Goal: Transaction & Acquisition: Purchase product/service

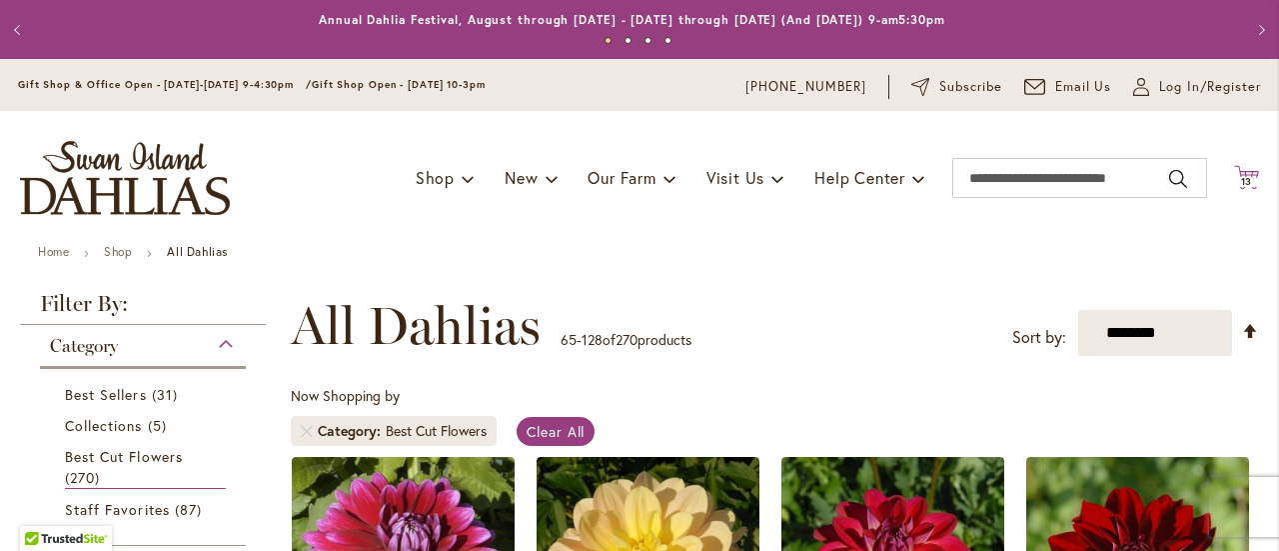
click at [1241, 180] on span "13" at bounding box center [1247, 181] width 12 height 13
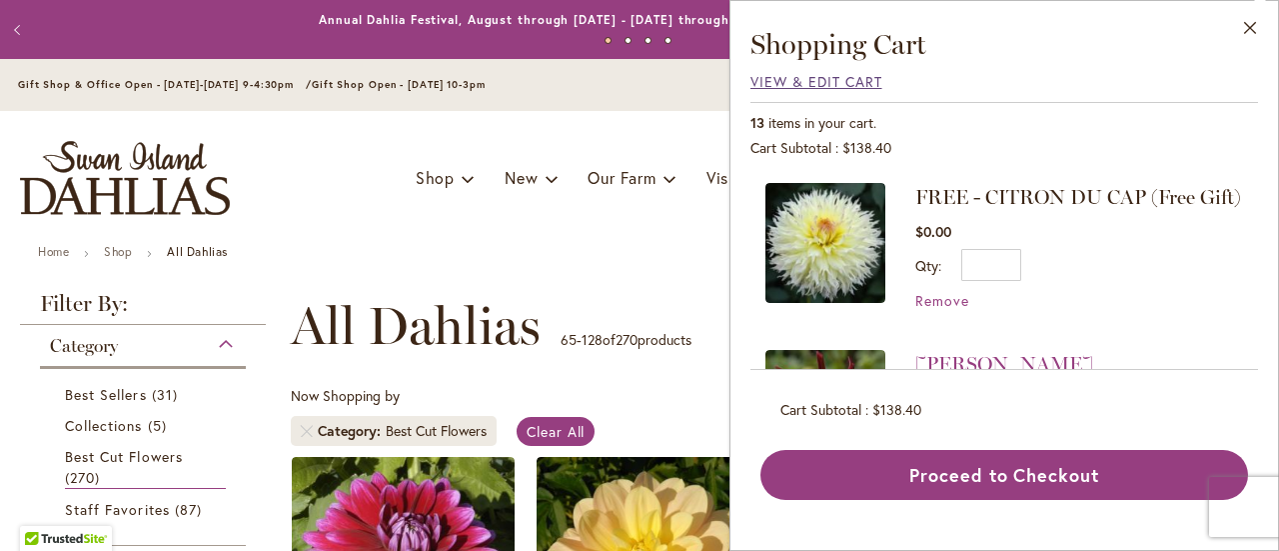
click at [829, 82] on span "View & Edit Cart" at bounding box center [816, 81] width 132 height 19
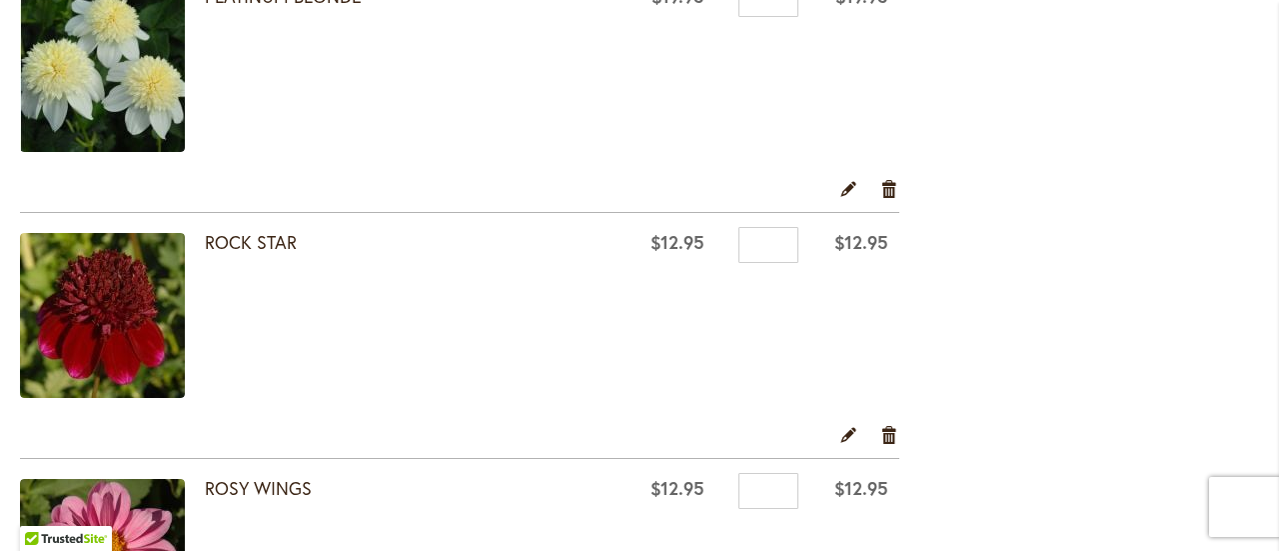
scroll to position [2098, 0]
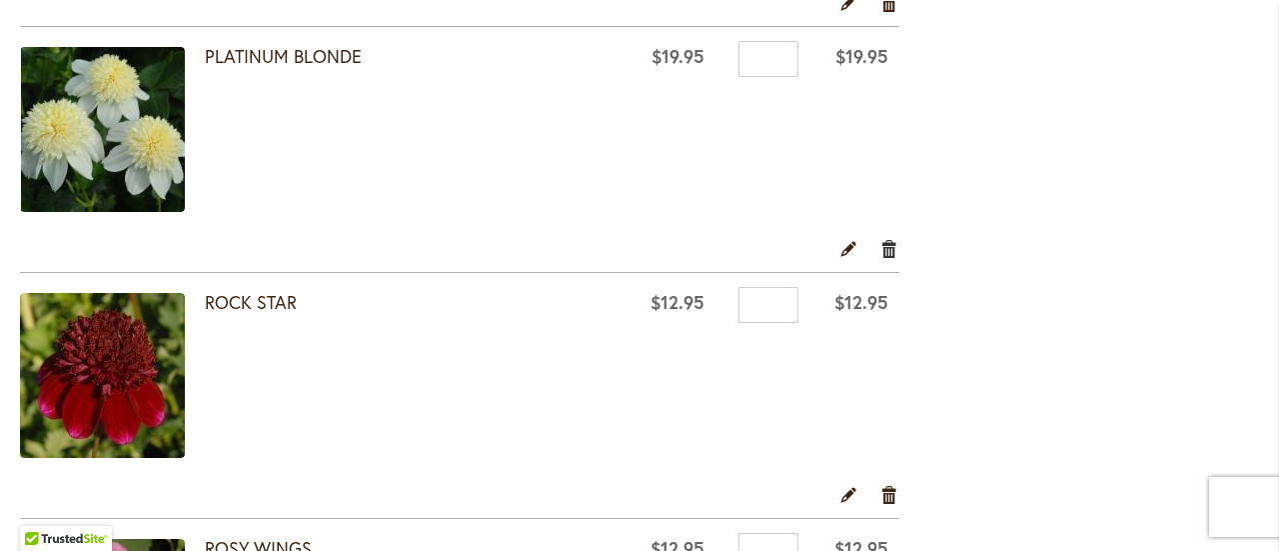
click at [885, 245] on link "Remove item" at bounding box center [889, 248] width 19 height 22
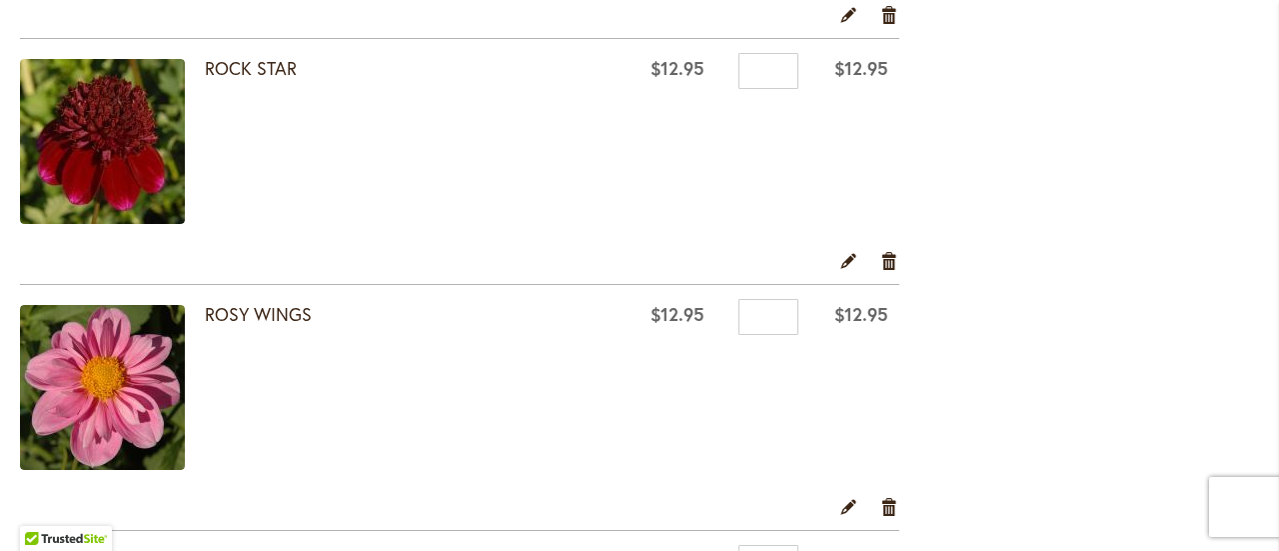
scroll to position [2098, 0]
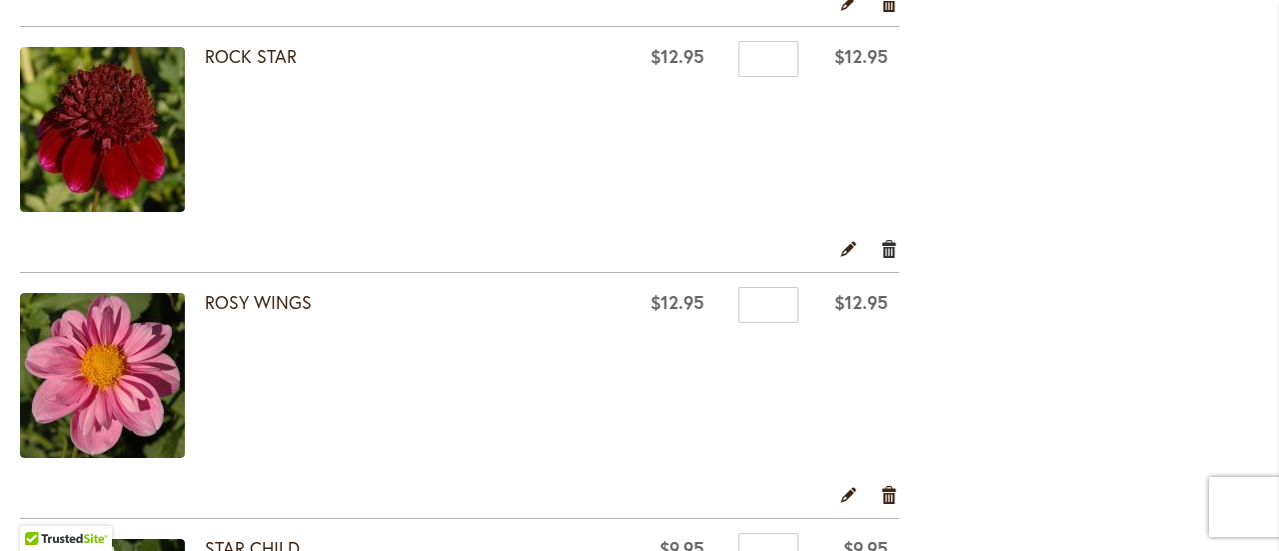
click at [893, 241] on link "Remove item" at bounding box center [889, 248] width 19 height 22
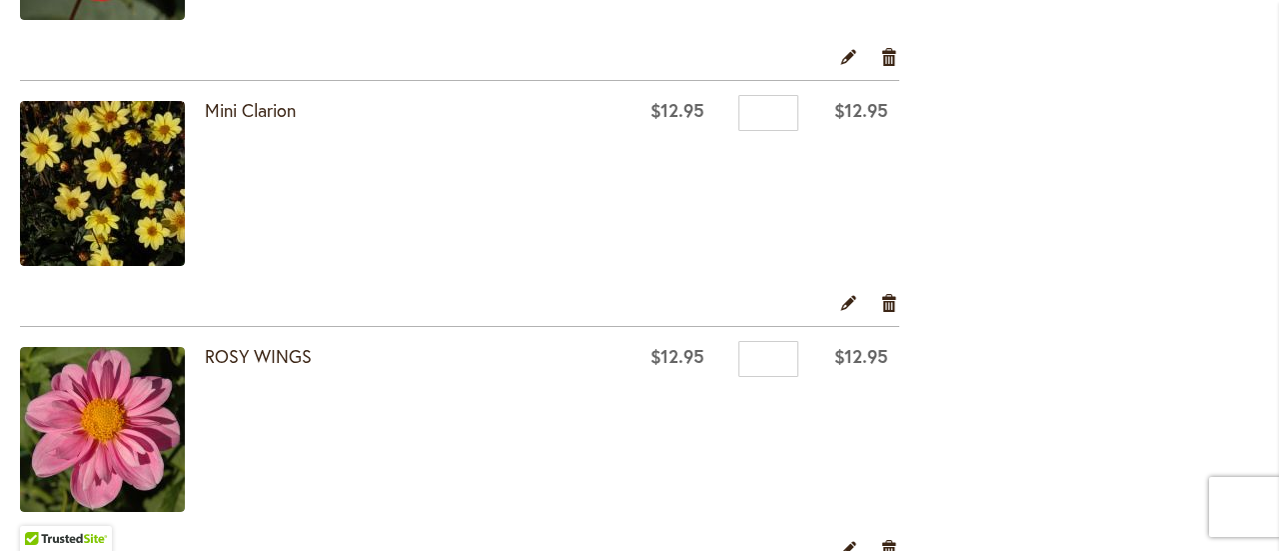
scroll to position [1898, 0]
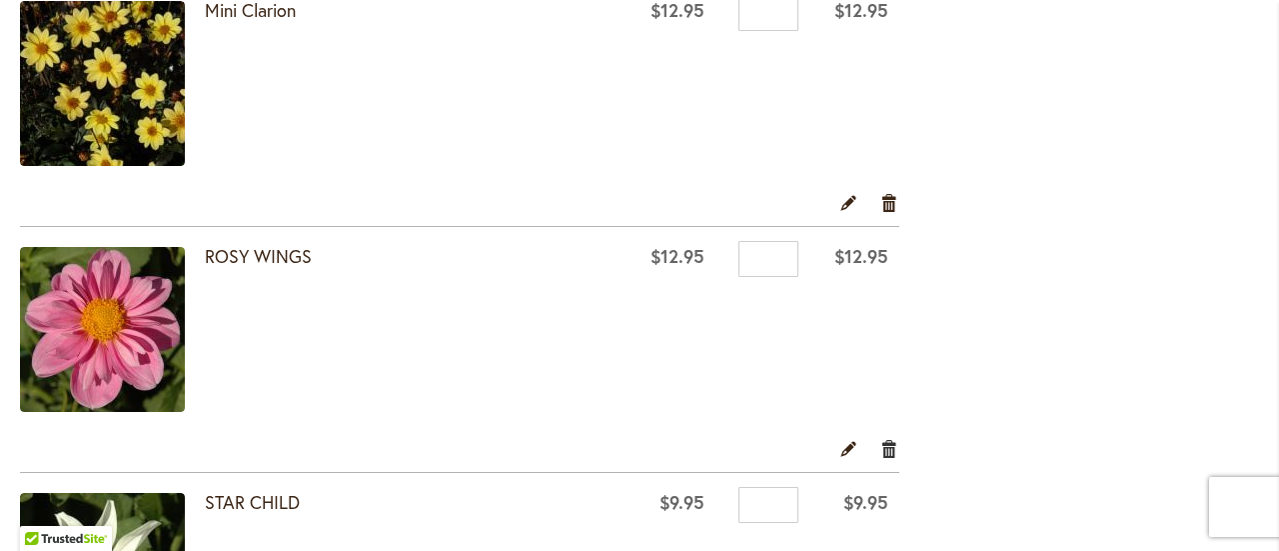
click at [889, 452] on link "Remove item" at bounding box center [889, 448] width 19 height 22
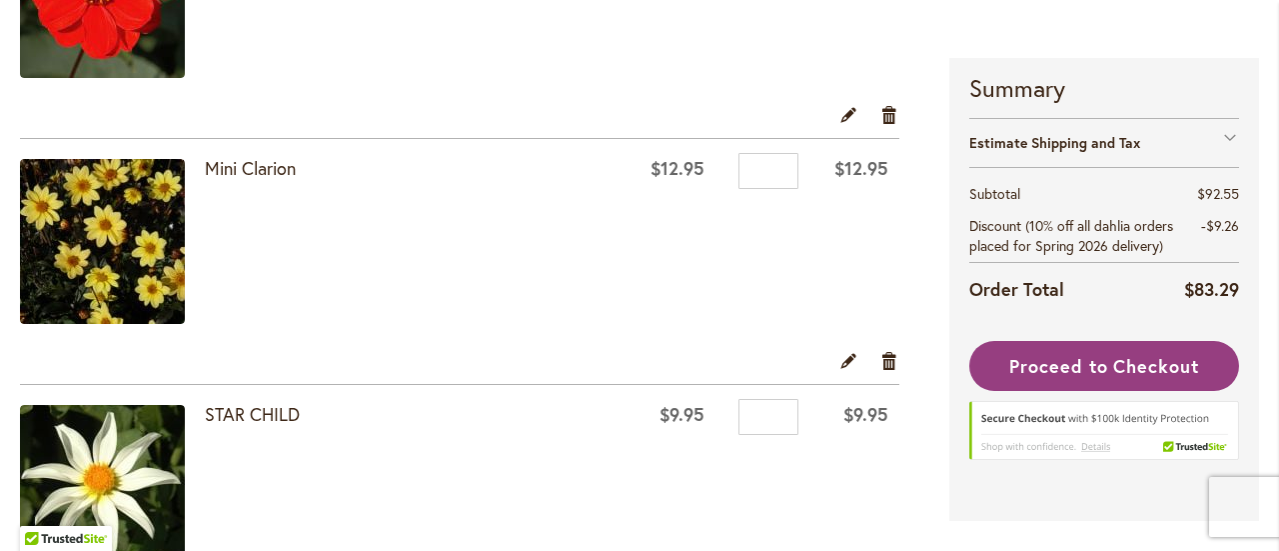
scroll to position [1699, 0]
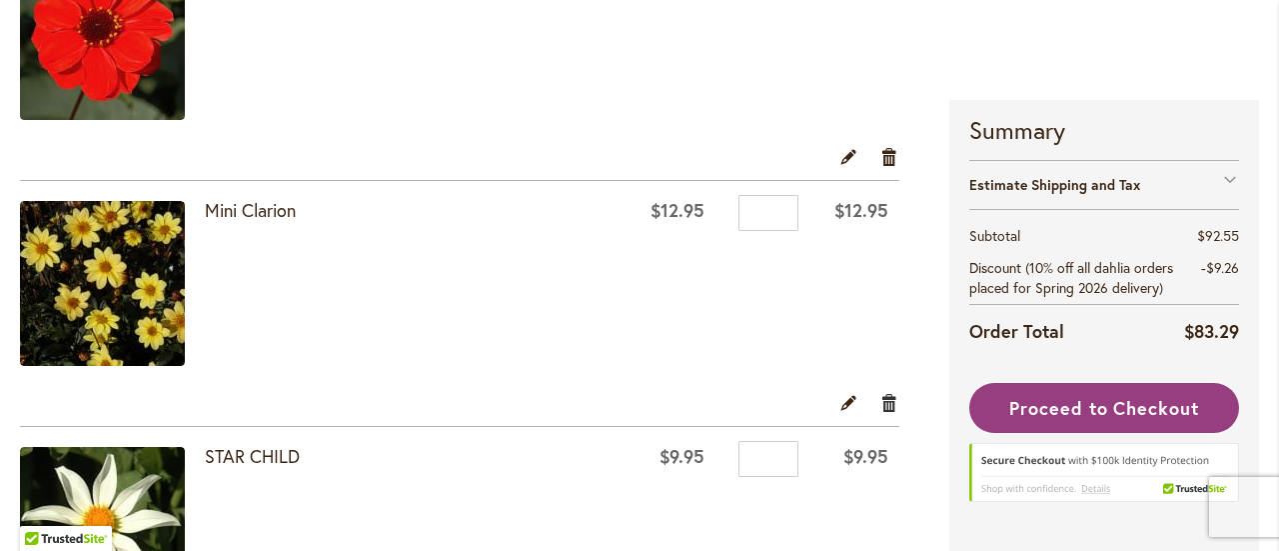
click at [886, 401] on link "Remove item" at bounding box center [889, 402] width 19 height 22
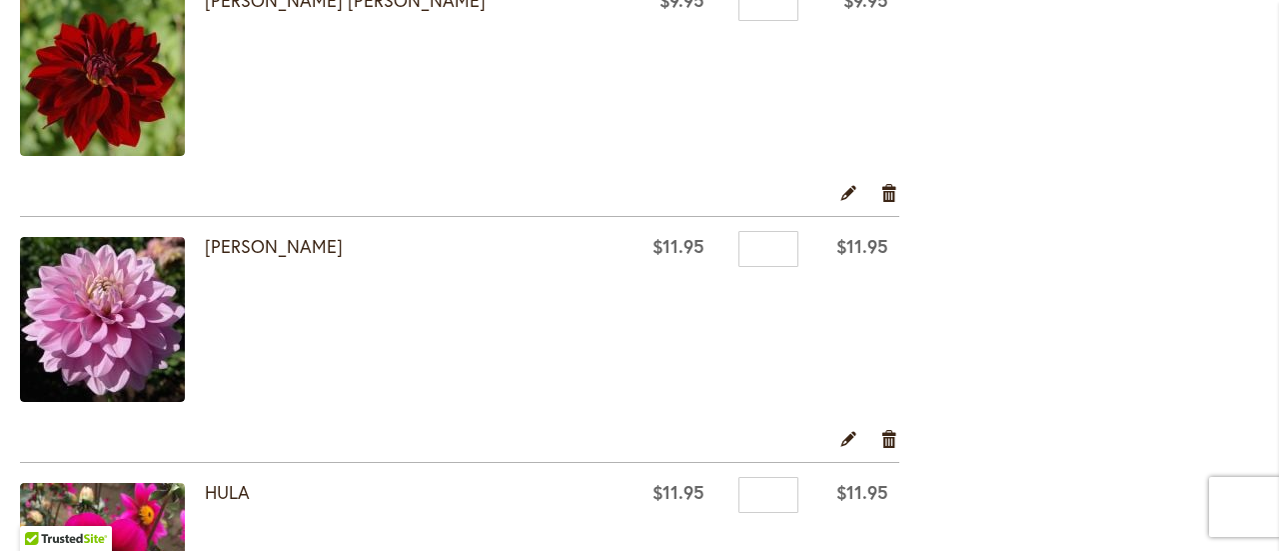
scroll to position [899, 0]
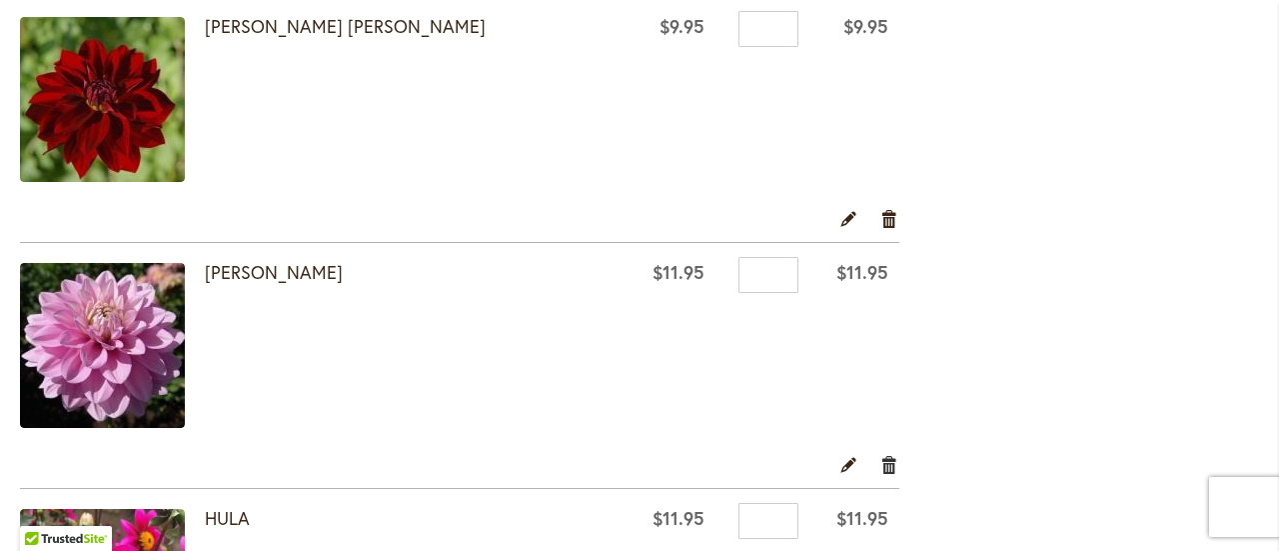
click at [881, 456] on link "Remove item" at bounding box center [889, 464] width 19 height 22
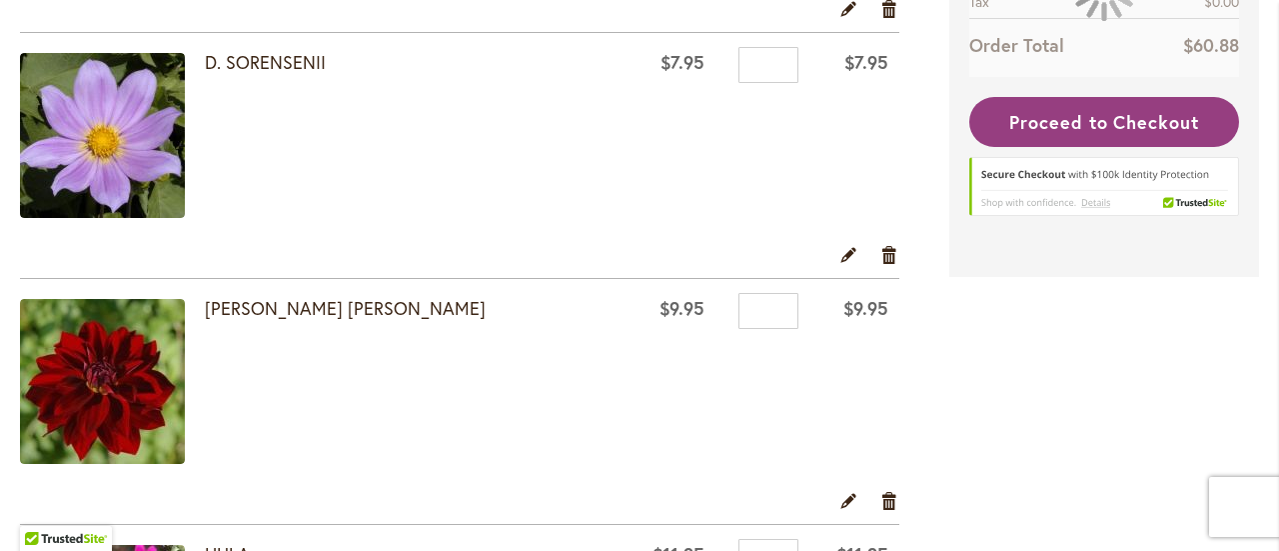
scroll to position [699, 0]
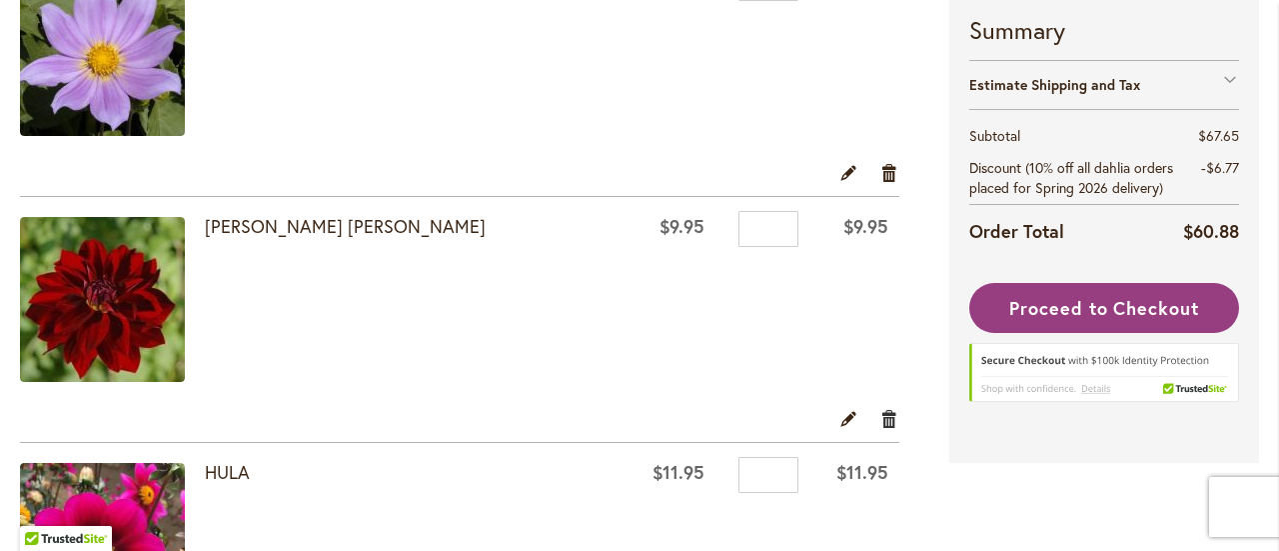
click at [883, 423] on link "Remove item" at bounding box center [889, 418] width 19 height 22
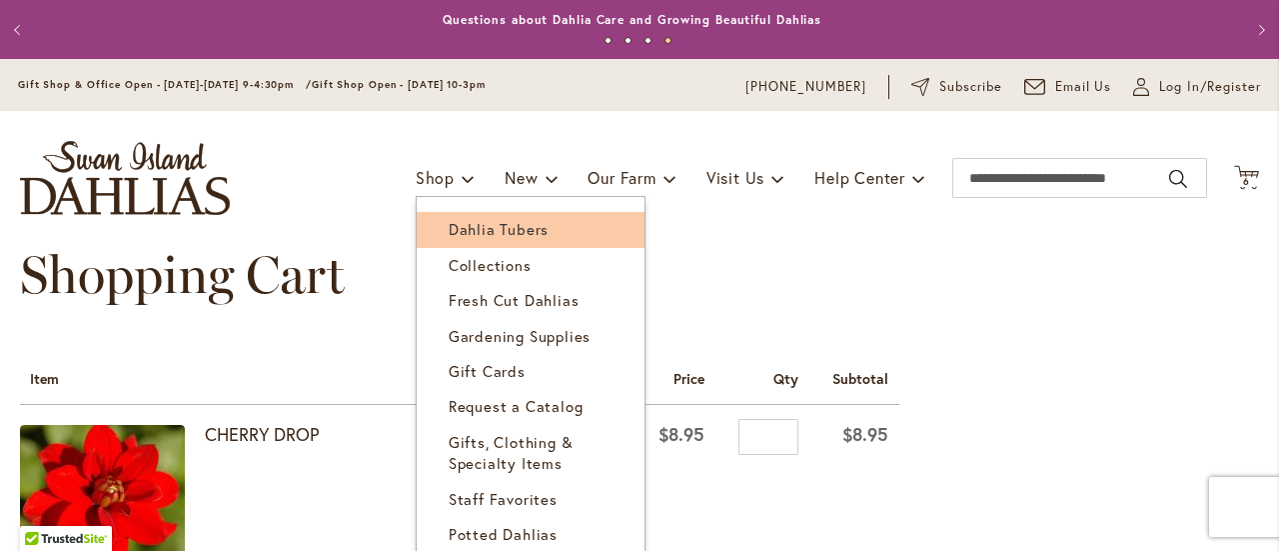
click at [420, 216] on link "Dahlia Tubers" at bounding box center [531, 229] width 228 height 35
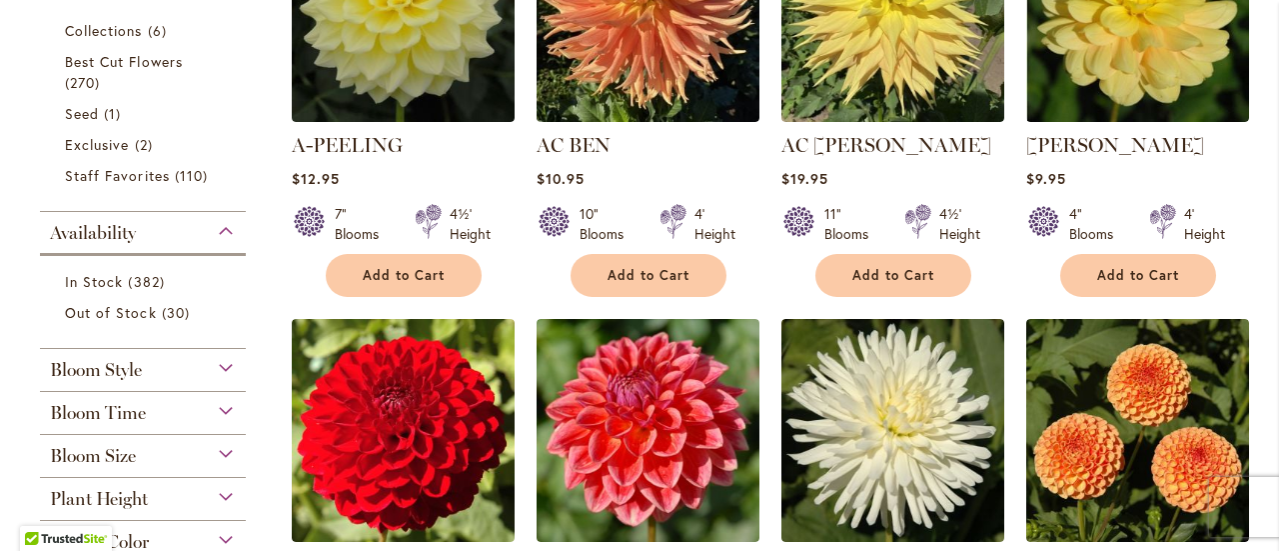
scroll to position [799, 0]
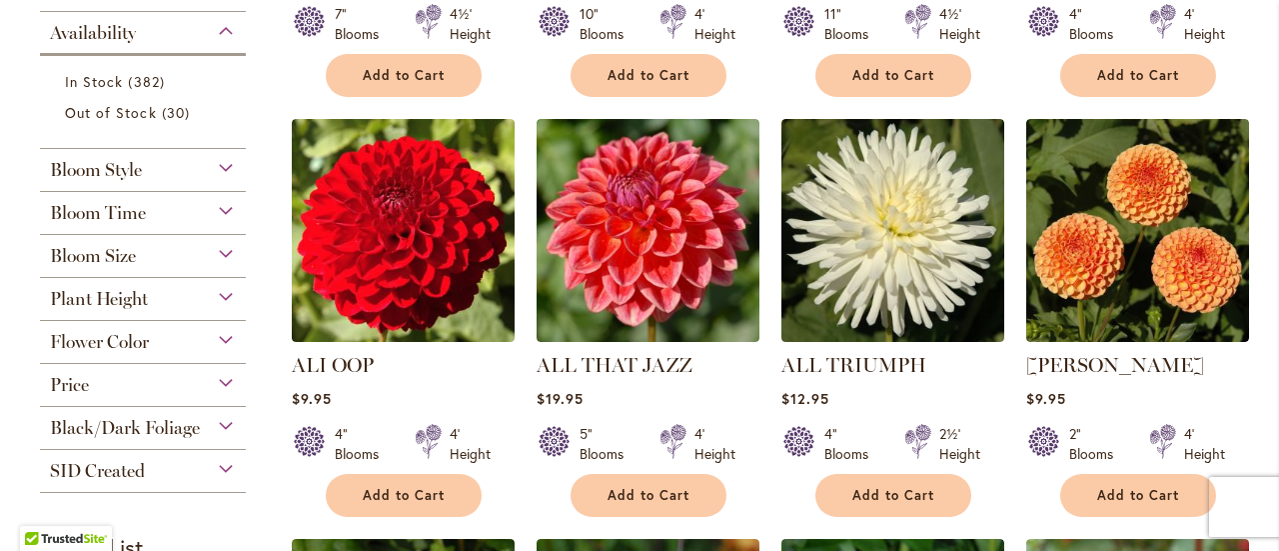
click at [156, 339] on div "Flower Color" at bounding box center [143, 337] width 206 height 32
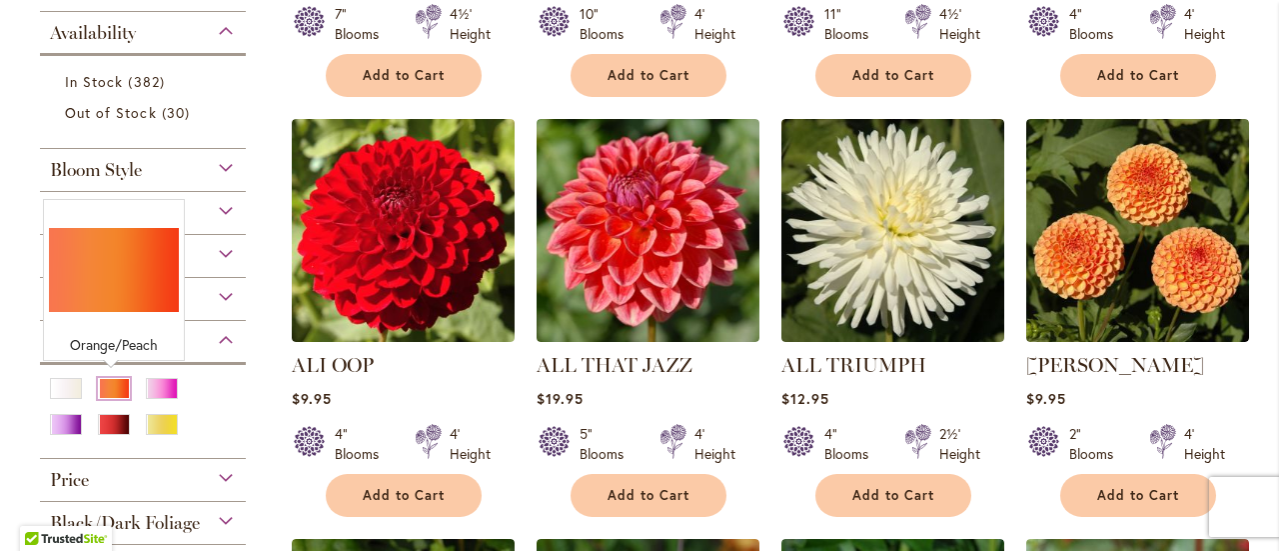
click at [106, 388] on div "Orange/Peach" at bounding box center [114, 388] width 32 height 21
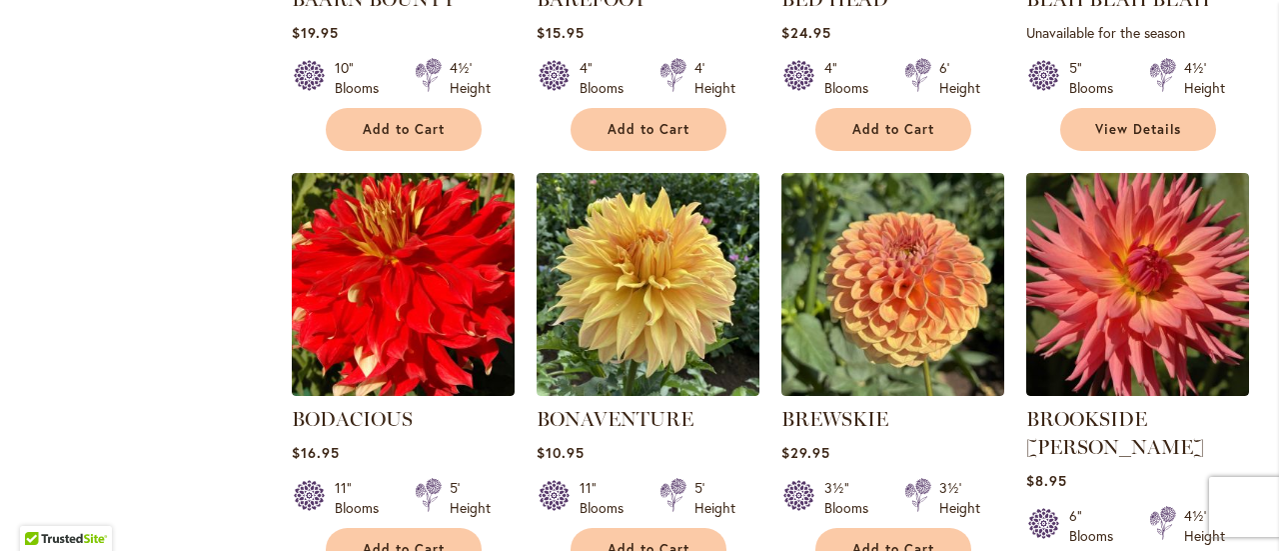
scroll to position [1699, 0]
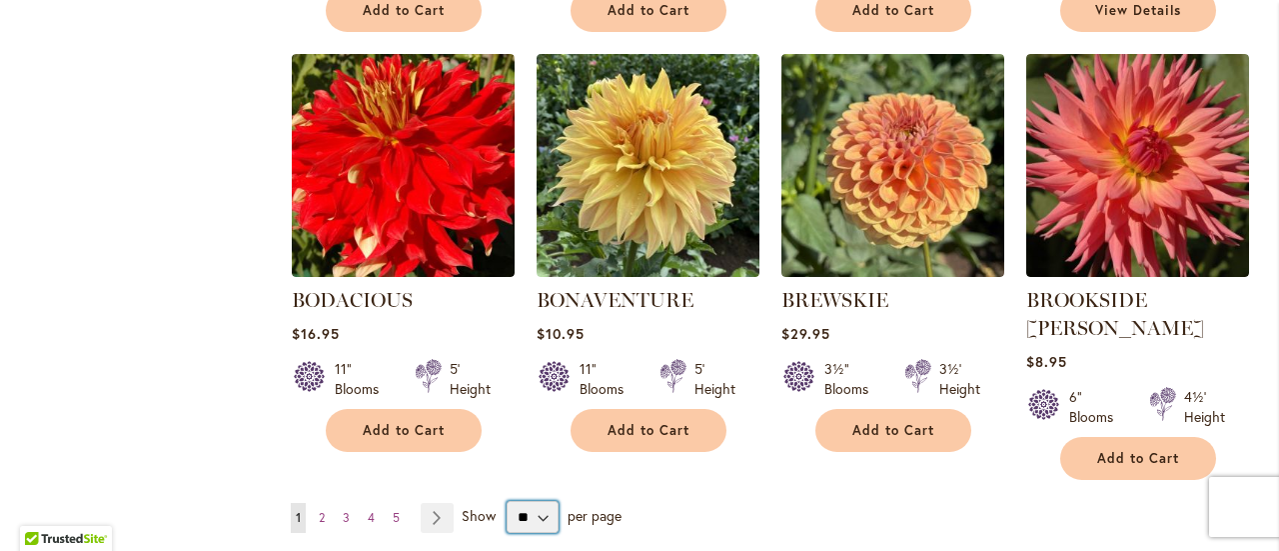
click at [547, 501] on select "** ** ** **" at bounding box center [533, 517] width 52 height 32
select select "**"
click at [507, 501] on select "** ** ** **" at bounding box center [533, 517] width 52 height 32
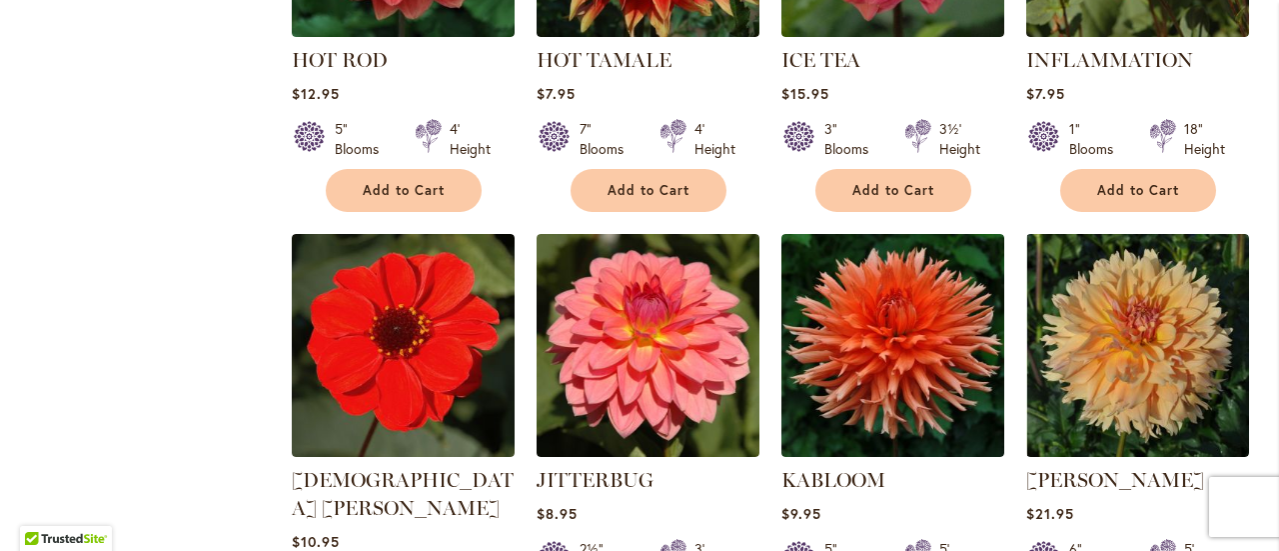
scroll to position [6794, 0]
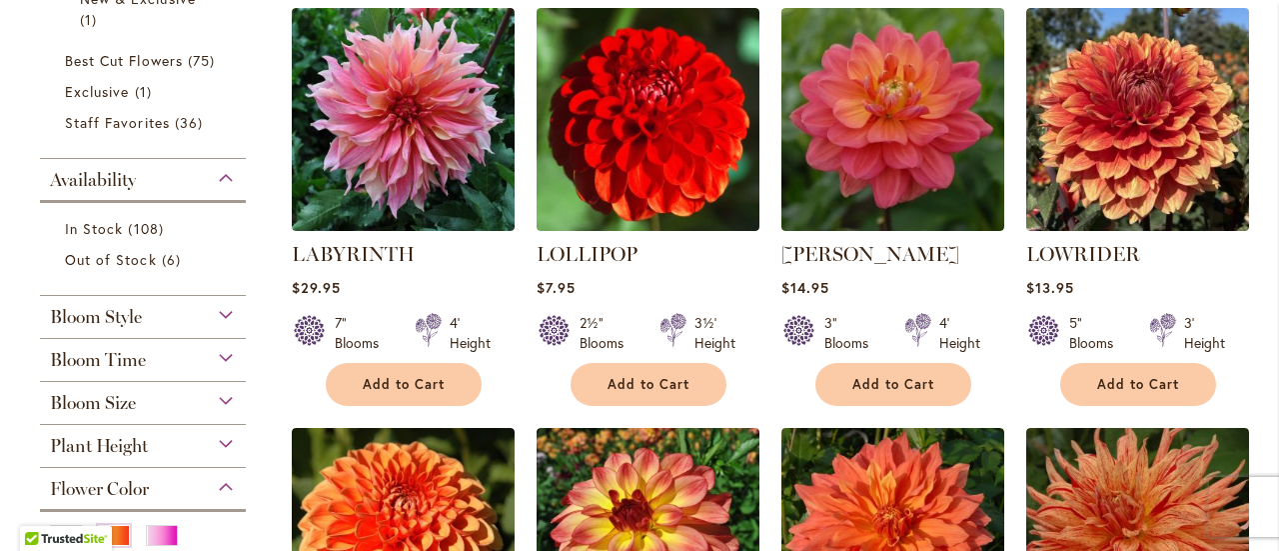
scroll to position [499, 0]
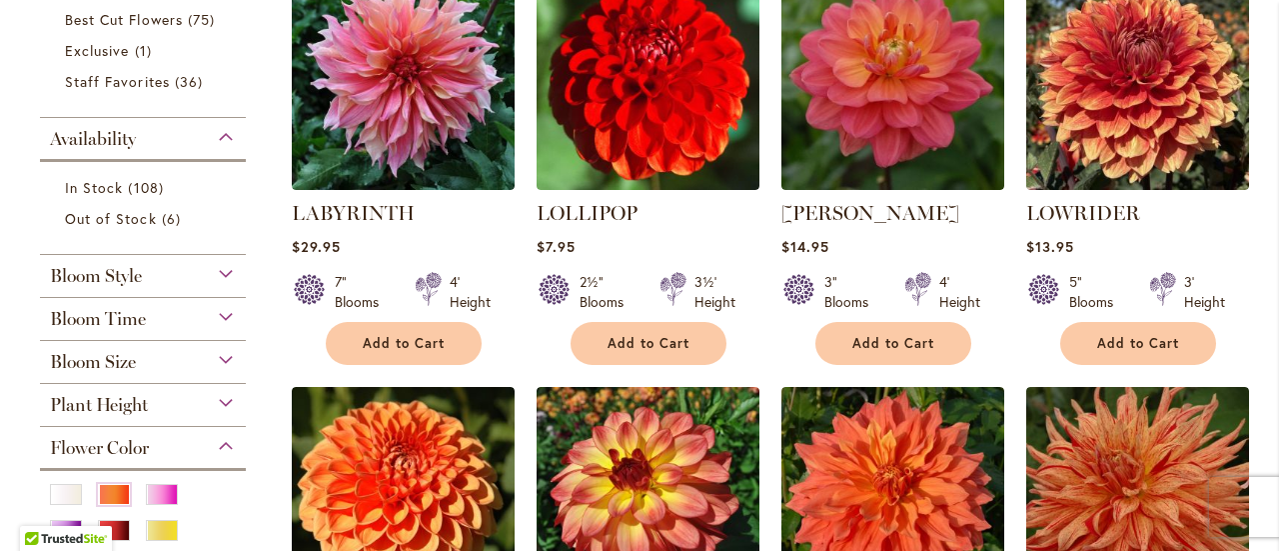
click at [215, 355] on div "Bloom Size" at bounding box center [143, 357] width 206 height 32
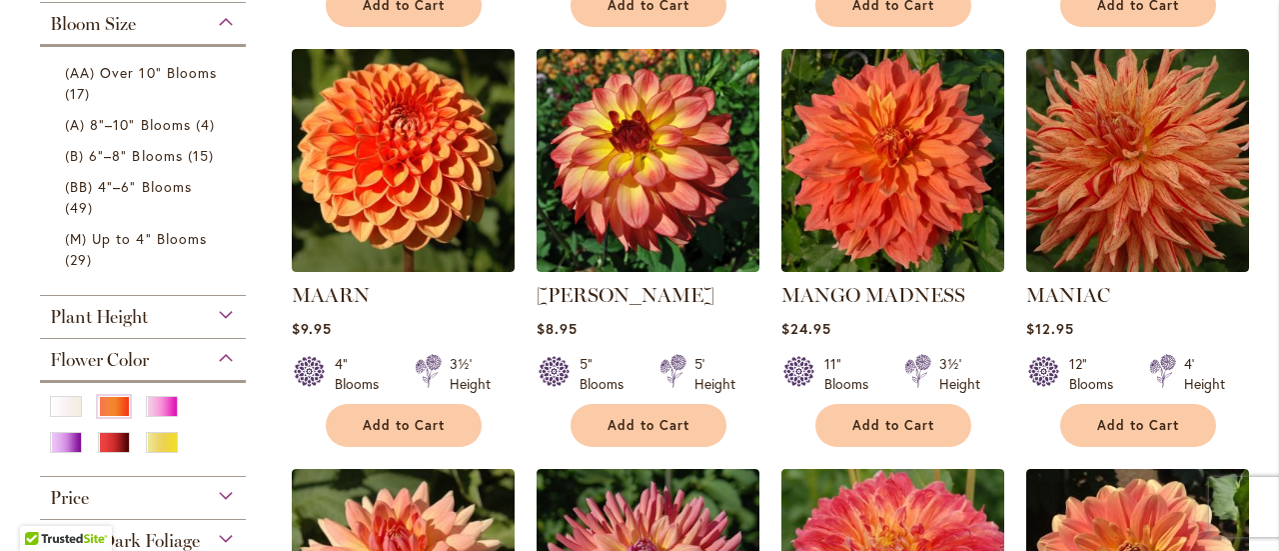
scroll to position [736, 0]
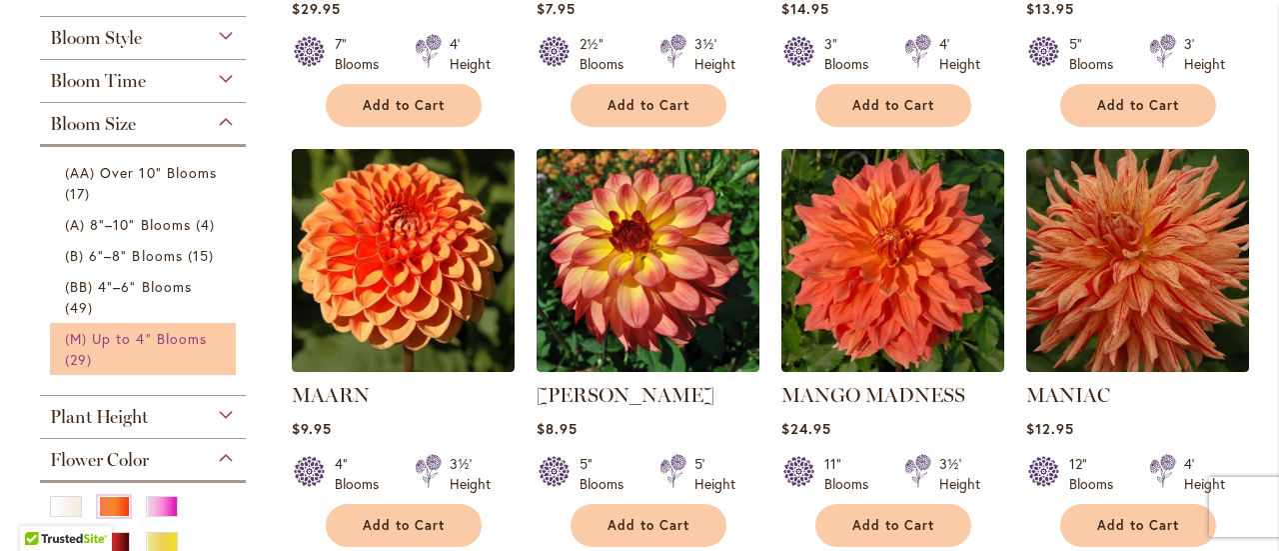
click at [146, 344] on link "(M) Up to 4" Blooms 29 items" at bounding box center [145, 349] width 161 height 42
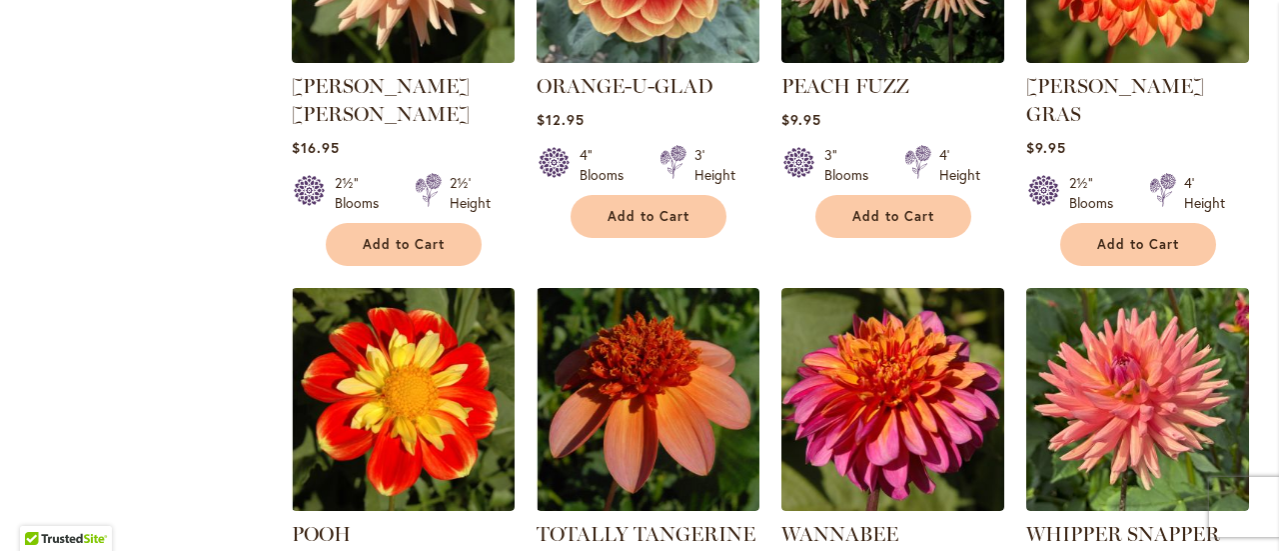
scroll to position [2907, 0]
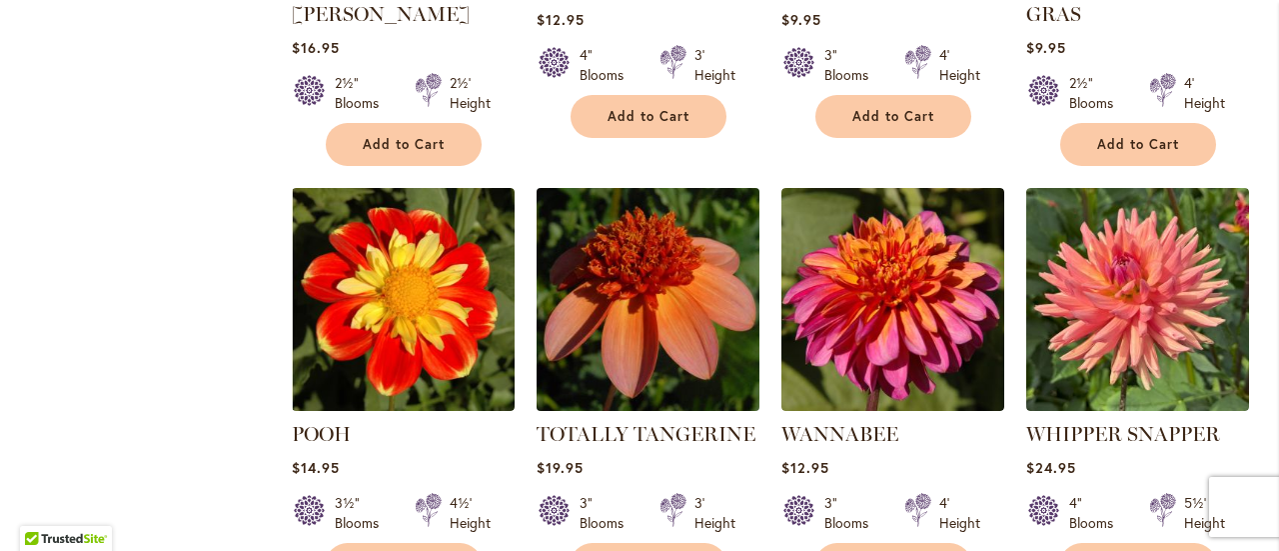
click at [663, 182] on img at bounding box center [648, 299] width 234 height 234
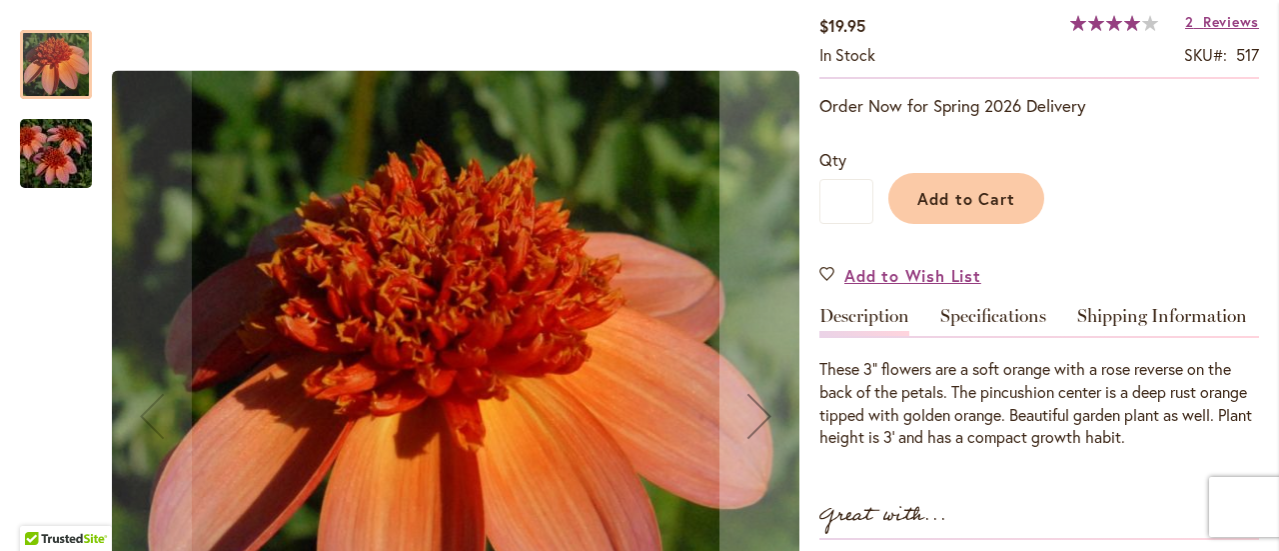
scroll to position [418, 0]
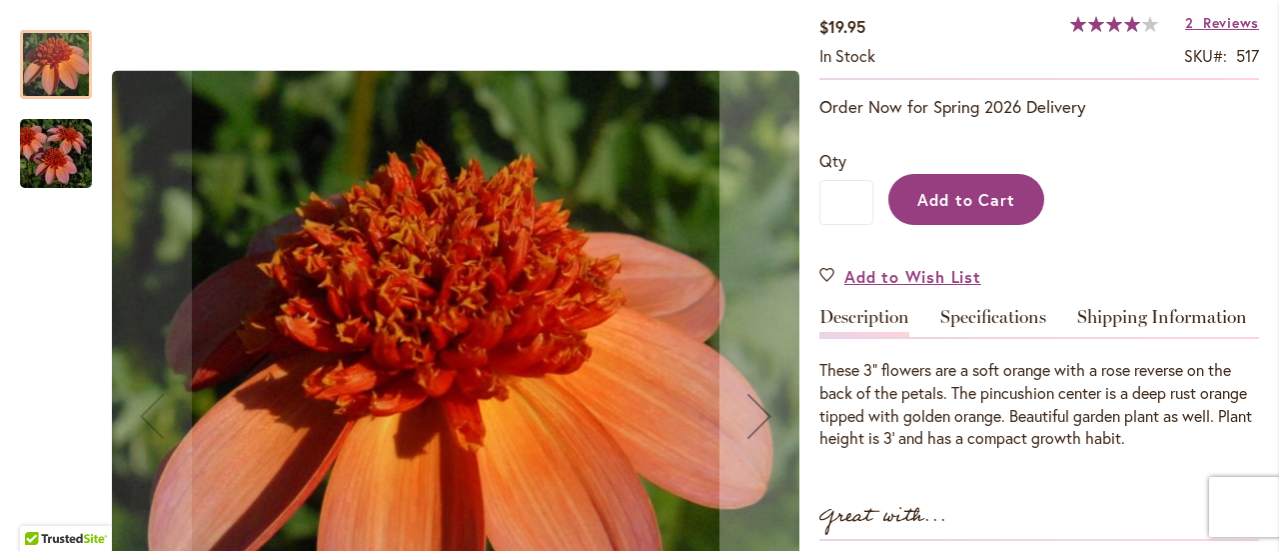
click at [969, 211] on button "Add to Cart" at bounding box center [966, 199] width 156 height 51
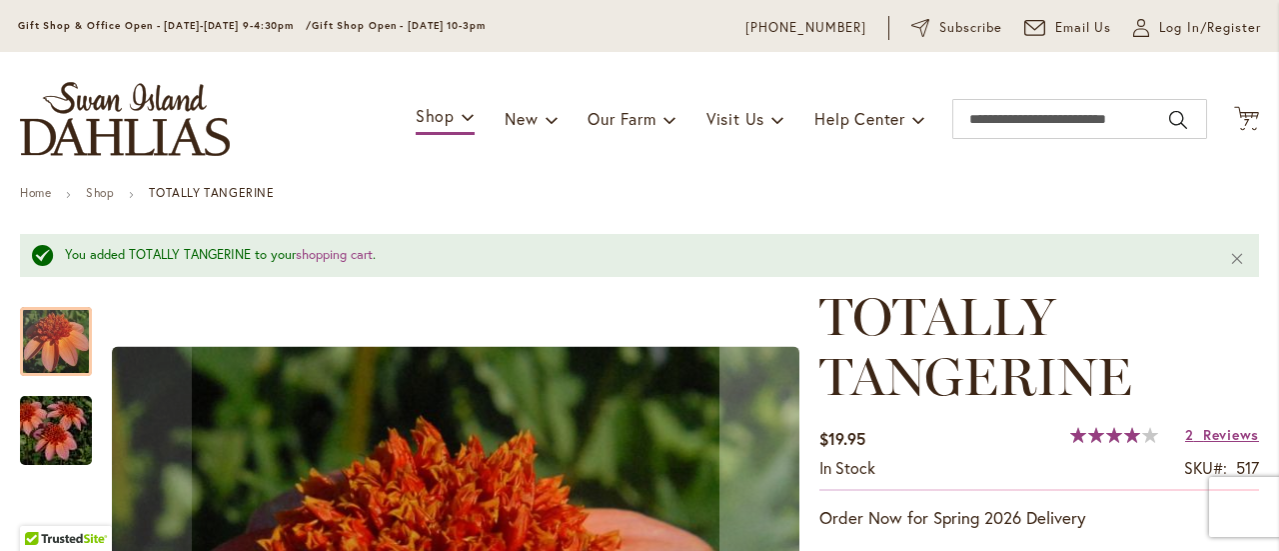
scroll to position [0, 0]
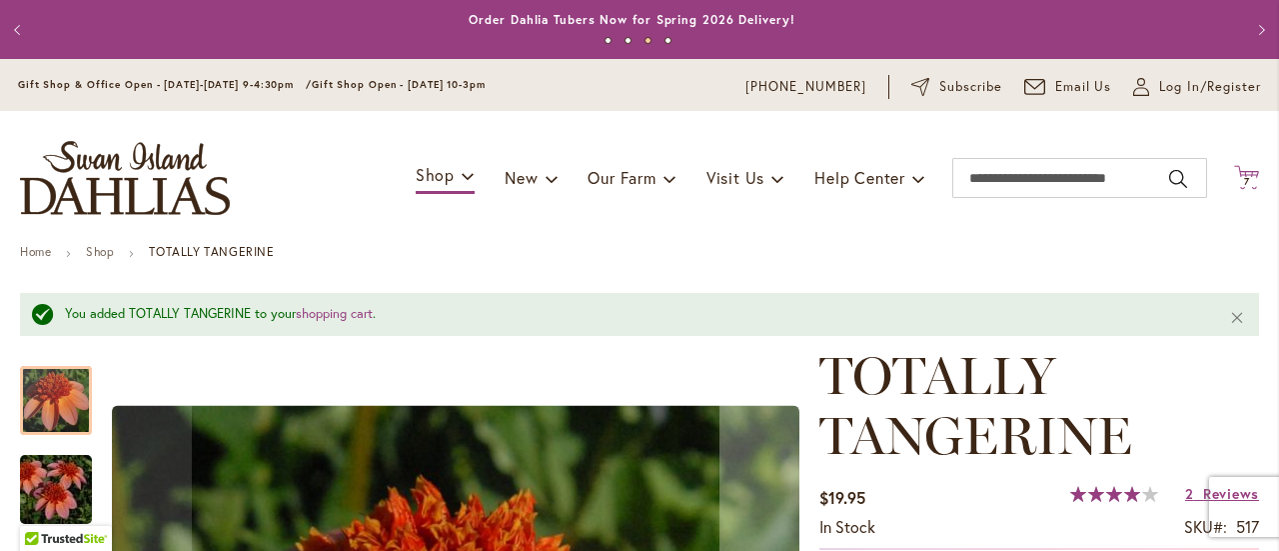
click at [1241, 177] on icon "Cart .cls-1 { fill: #231f20; }" at bounding box center [1246, 177] width 25 height 25
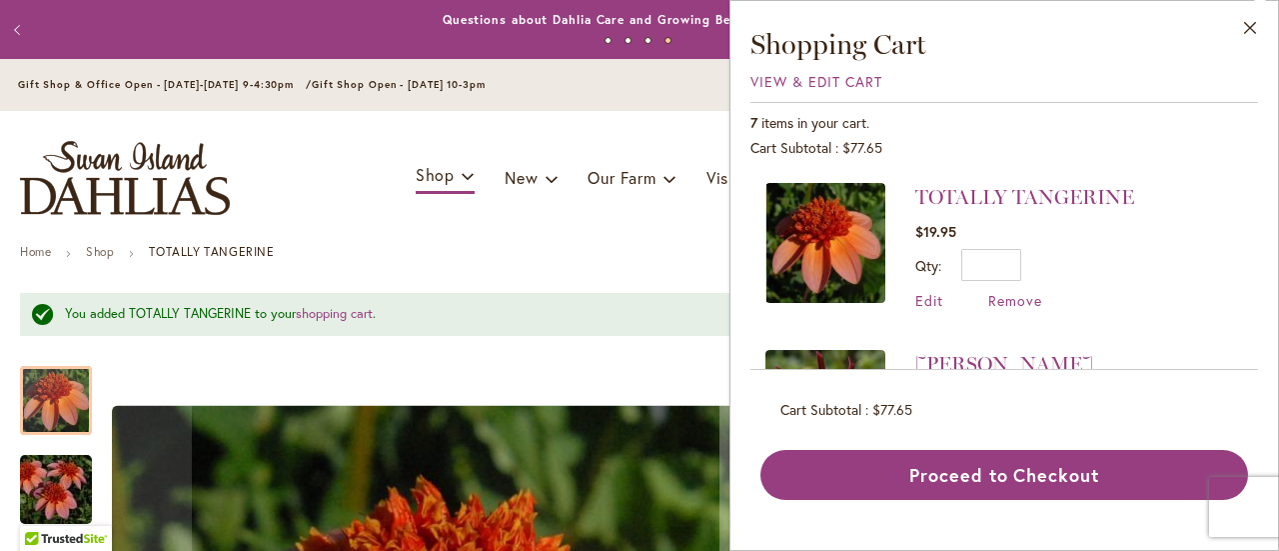
click at [815, 64] on div "Close Shopping Cart View & Edit Cart 7 items in your cart. Cart Subtotal $77.65…" at bounding box center [1004, 263] width 508 height 474
click at [816, 77] on span "View & Edit Cart" at bounding box center [816, 81] width 132 height 19
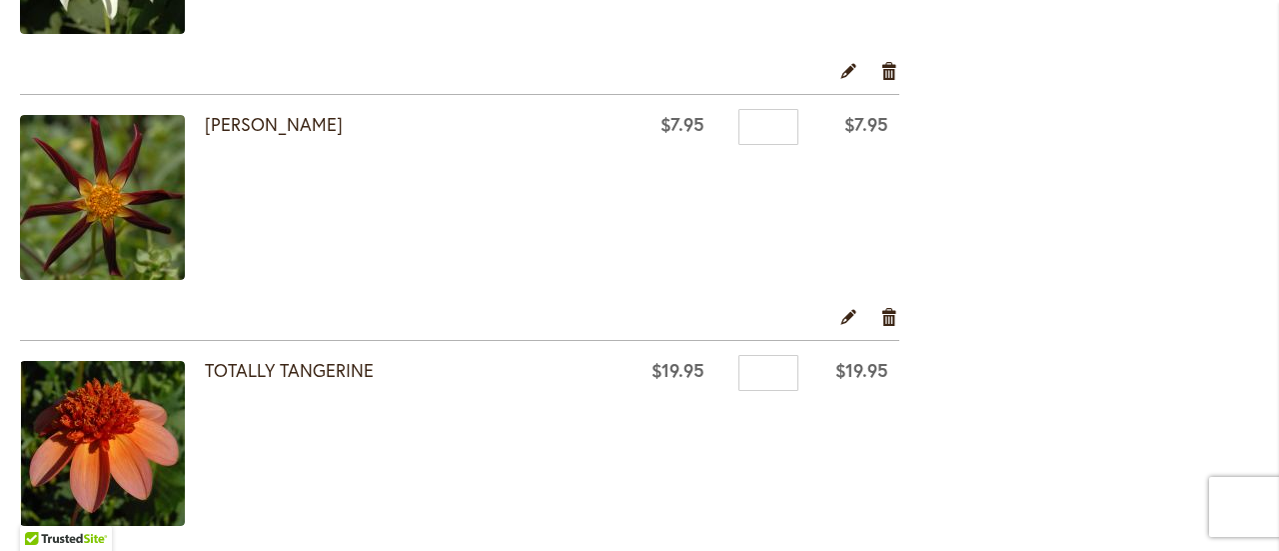
scroll to position [1499, 0]
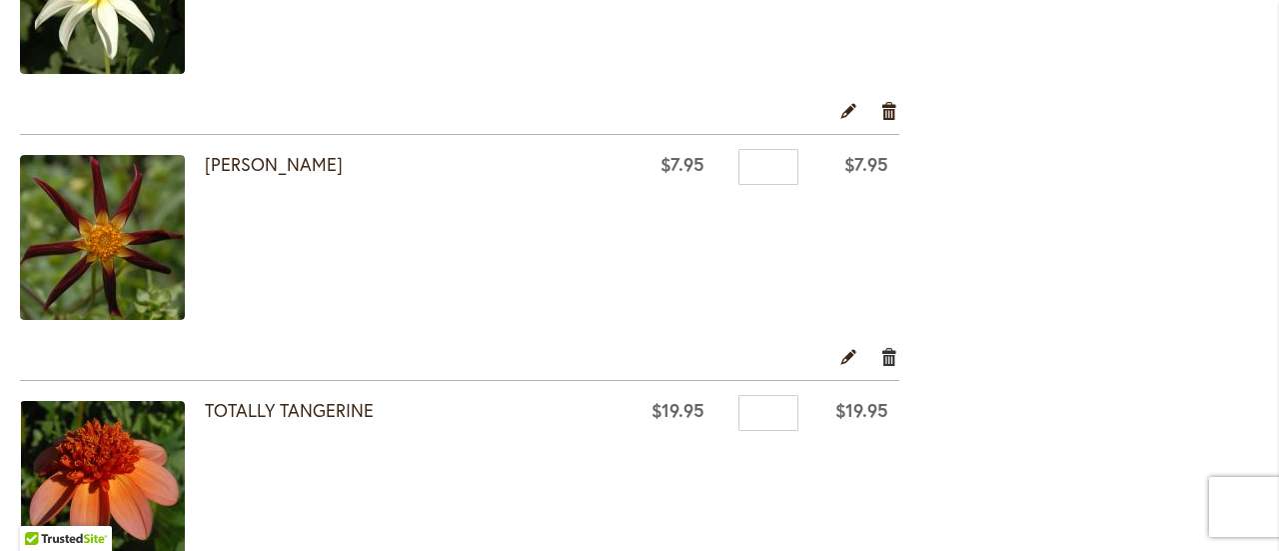
click at [887, 357] on link "Remove item" at bounding box center [889, 356] width 19 height 22
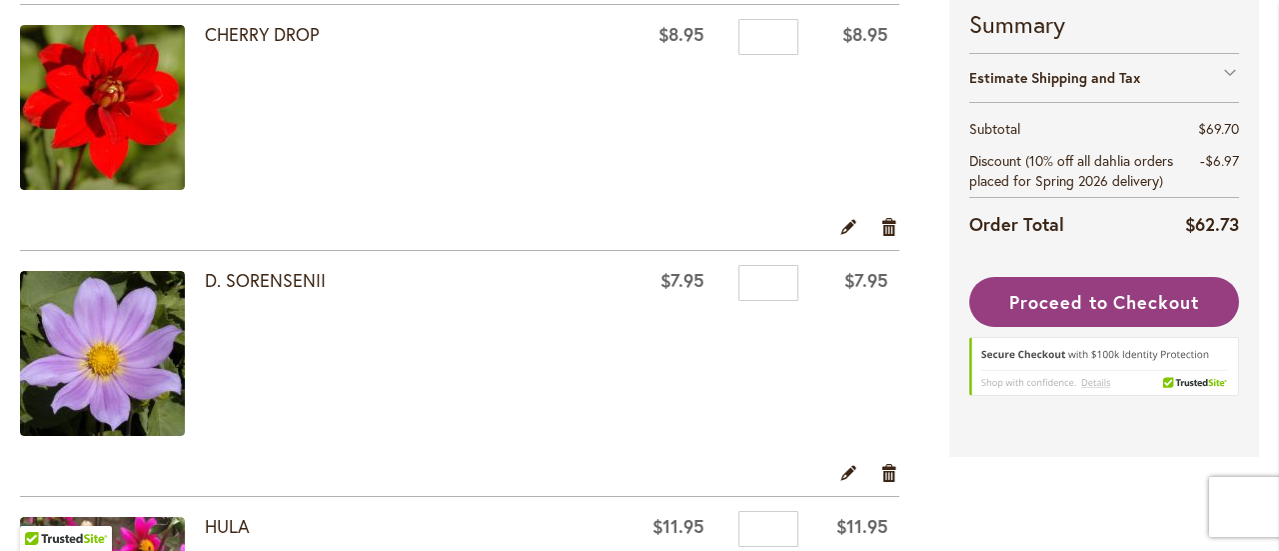
scroll to position [300, 0]
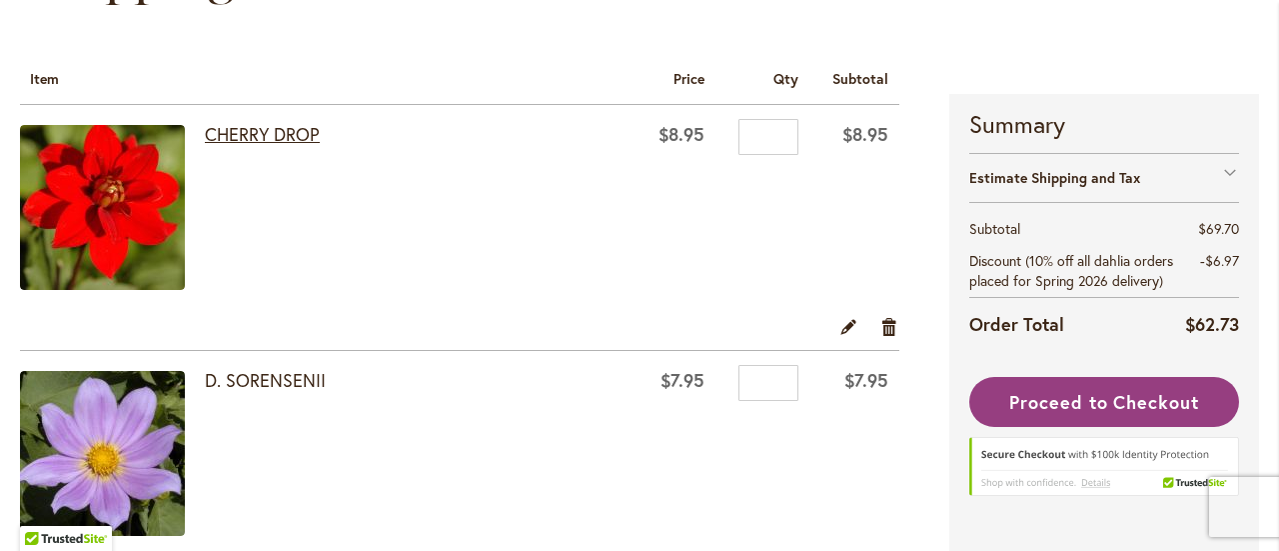
click at [276, 137] on link "CHERRY DROP" at bounding box center [262, 134] width 115 height 24
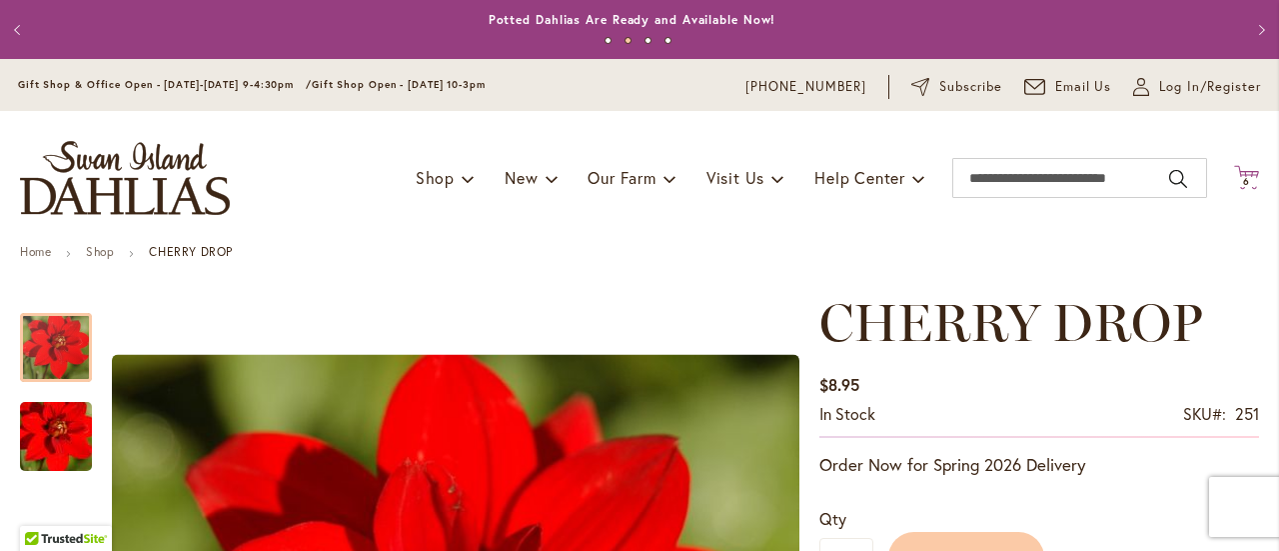
click at [1237, 182] on span "6 6 items" at bounding box center [1247, 182] width 20 height 10
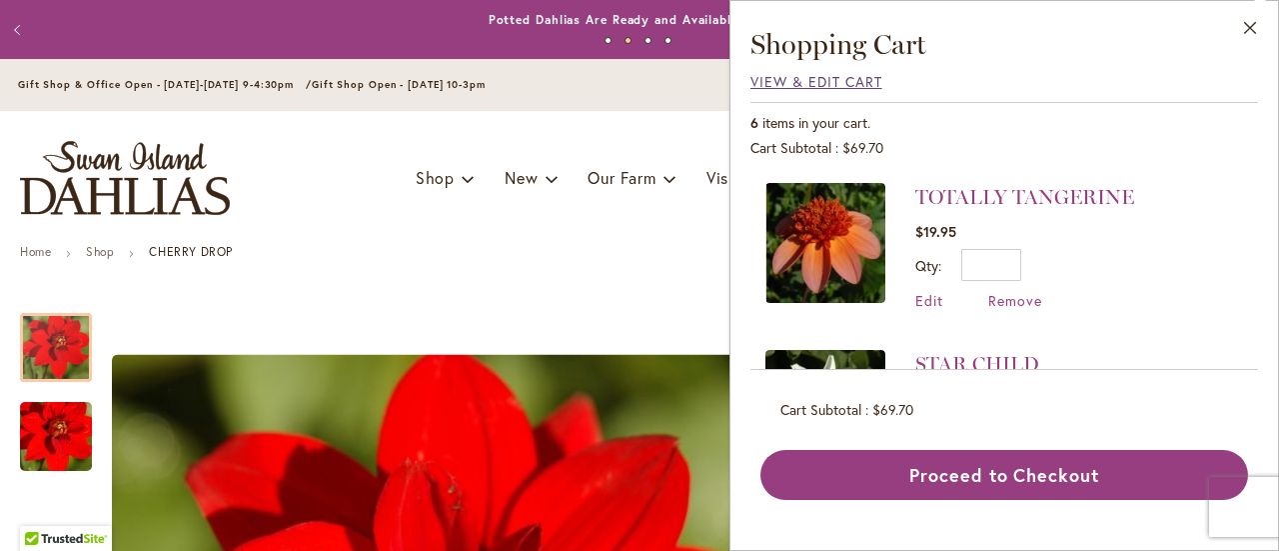
click at [809, 79] on span "View & Edit Cart" at bounding box center [816, 81] width 132 height 19
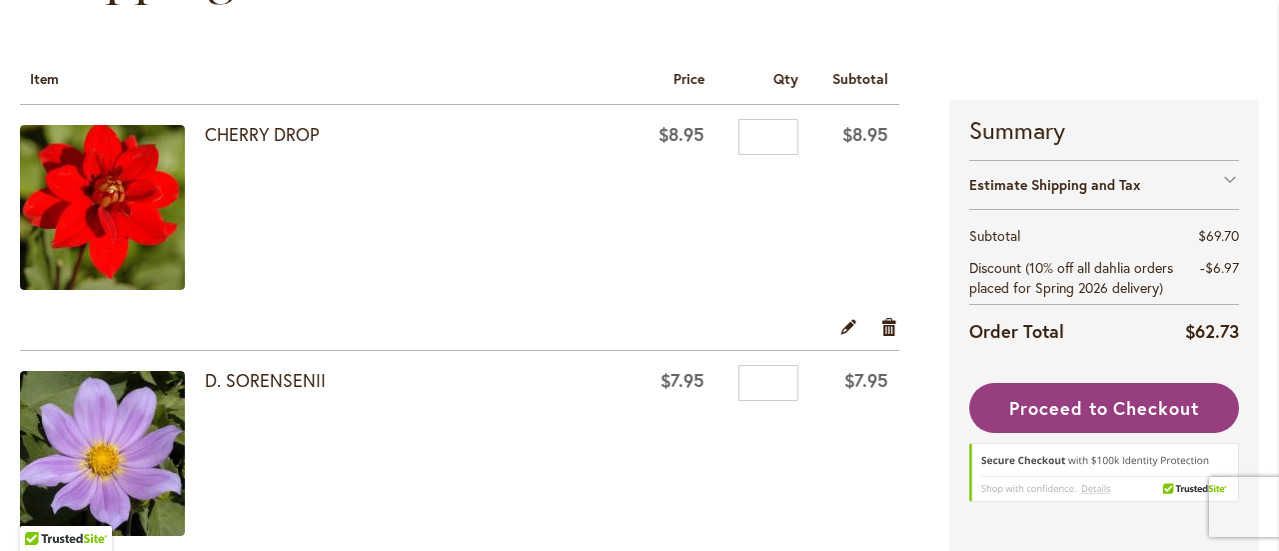
scroll to position [400, 0]
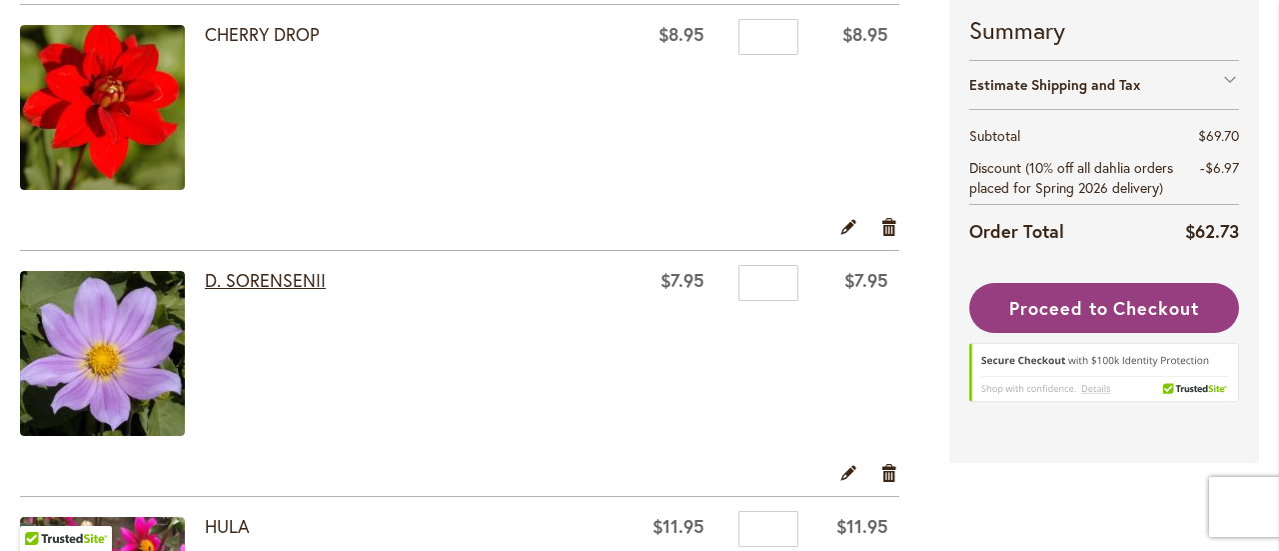
click at [260, 276] on link "D. SORENSENII" at bounding box center [265, 280] width 121 height 24
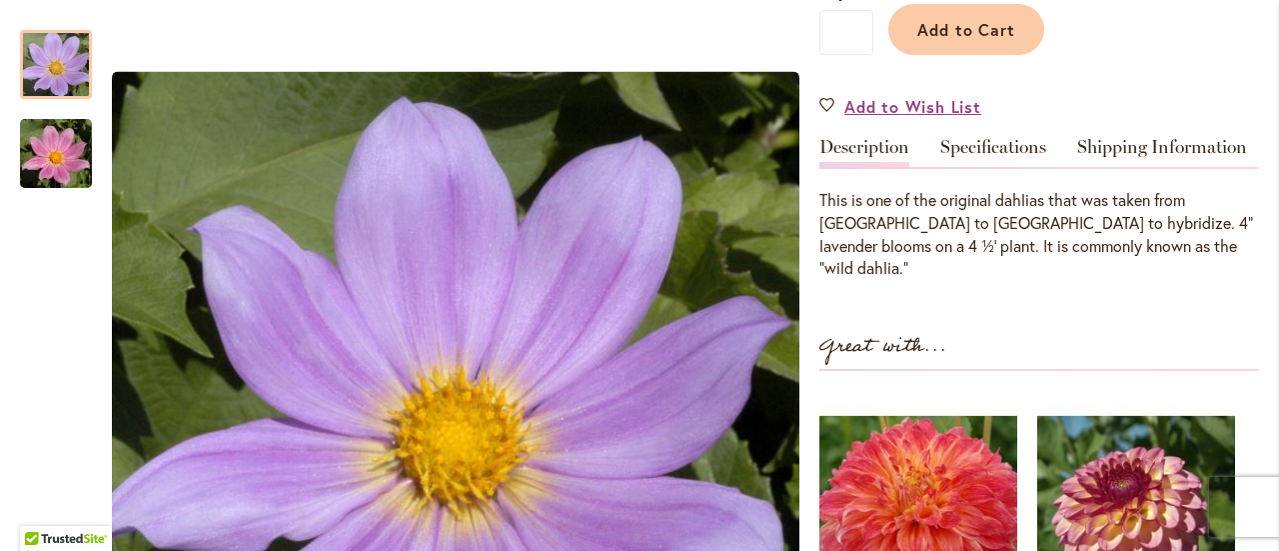
scroll to position [500, 0]
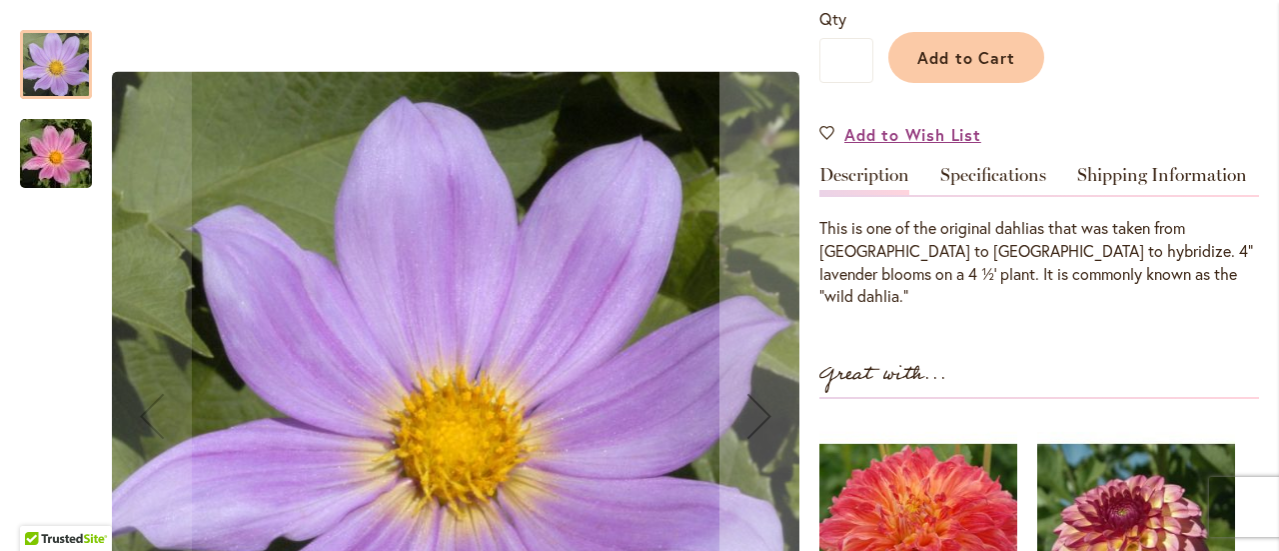
click at [25, 159] on img "D. SORENSENII" at bounding box center [56, 154] width 144 height 96
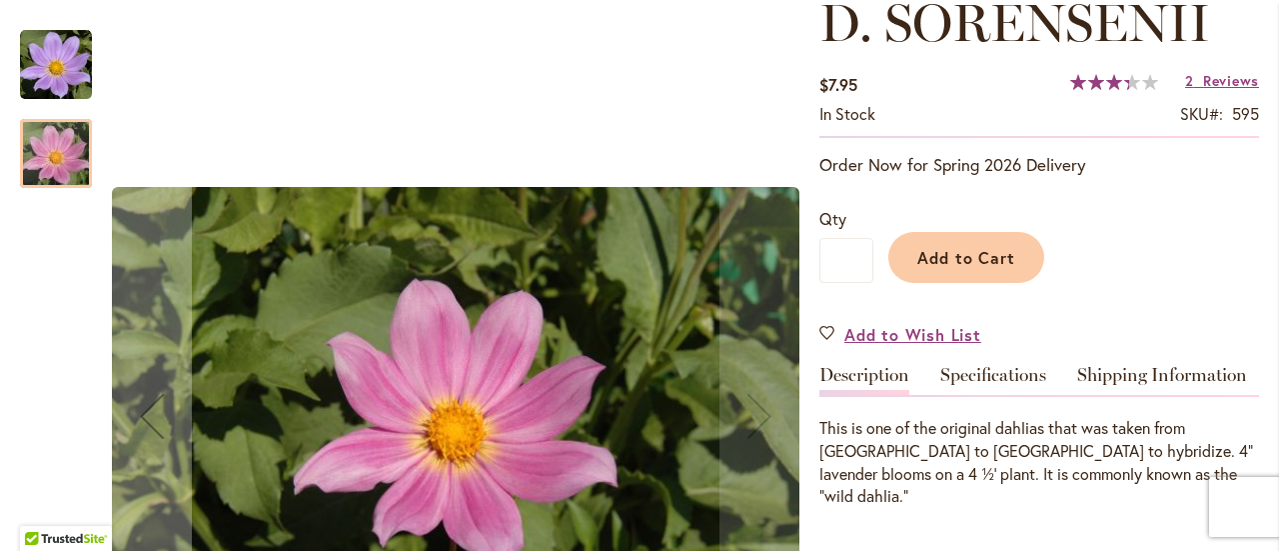
scroll to position [0, 0]
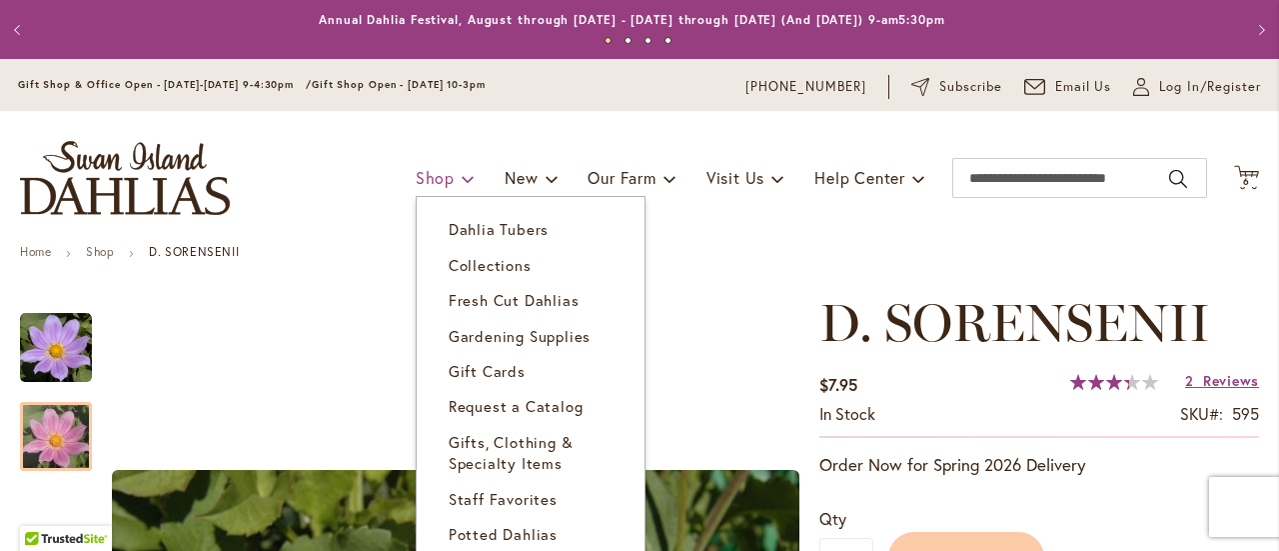
click at [416, 180] on span "Shop" at bounding box center [435, 177] width 39 height 21
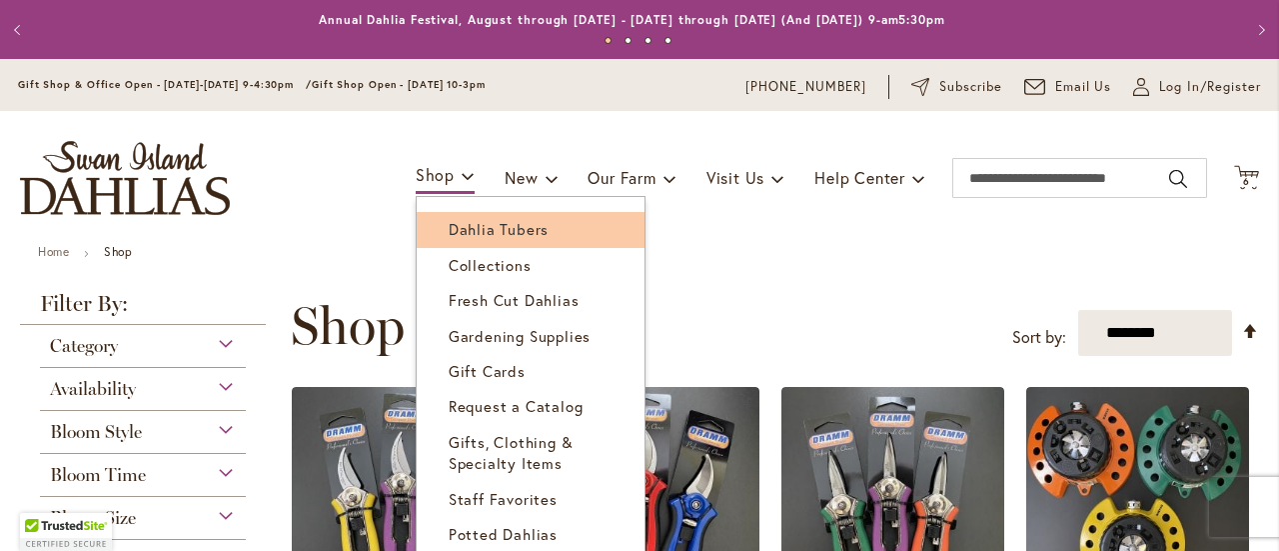
click at [449, 229] on span "Dahlia Tubers" at bounding box center [499, 229] width 100 height 20
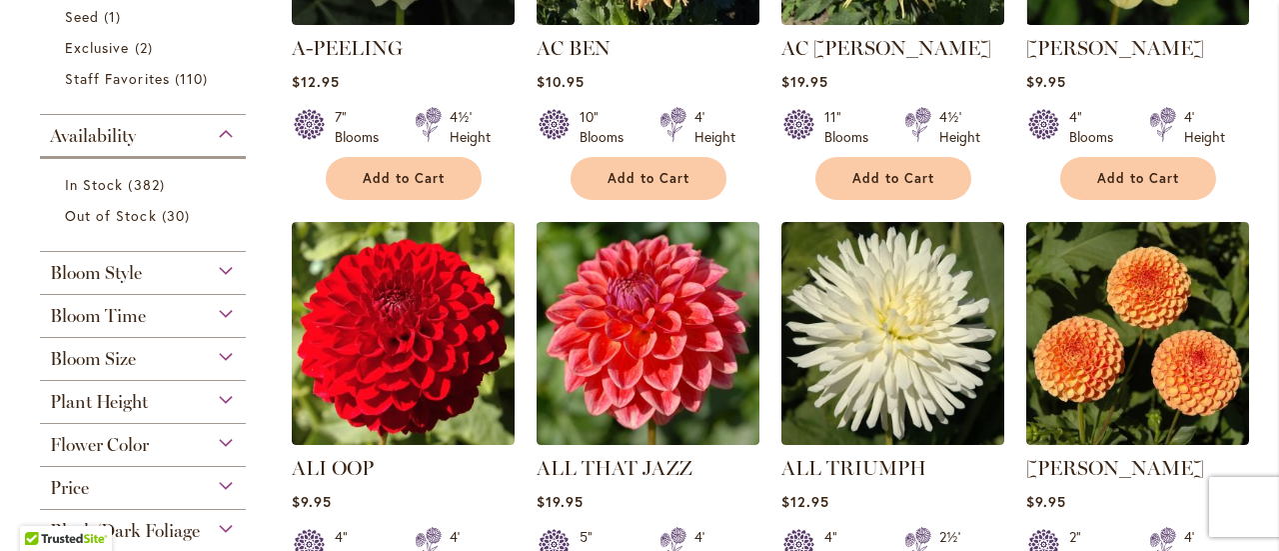
scroll to position [699, 0]
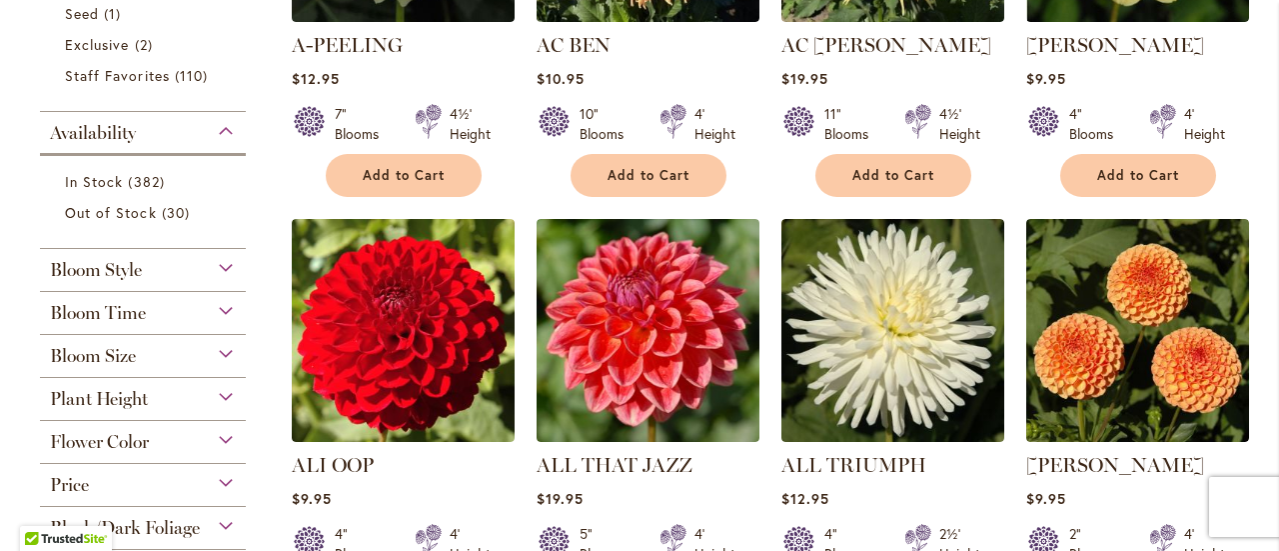
click at [142, 356] on div "Bloom Size" at bounding box center [143, 351] width 206 height 32
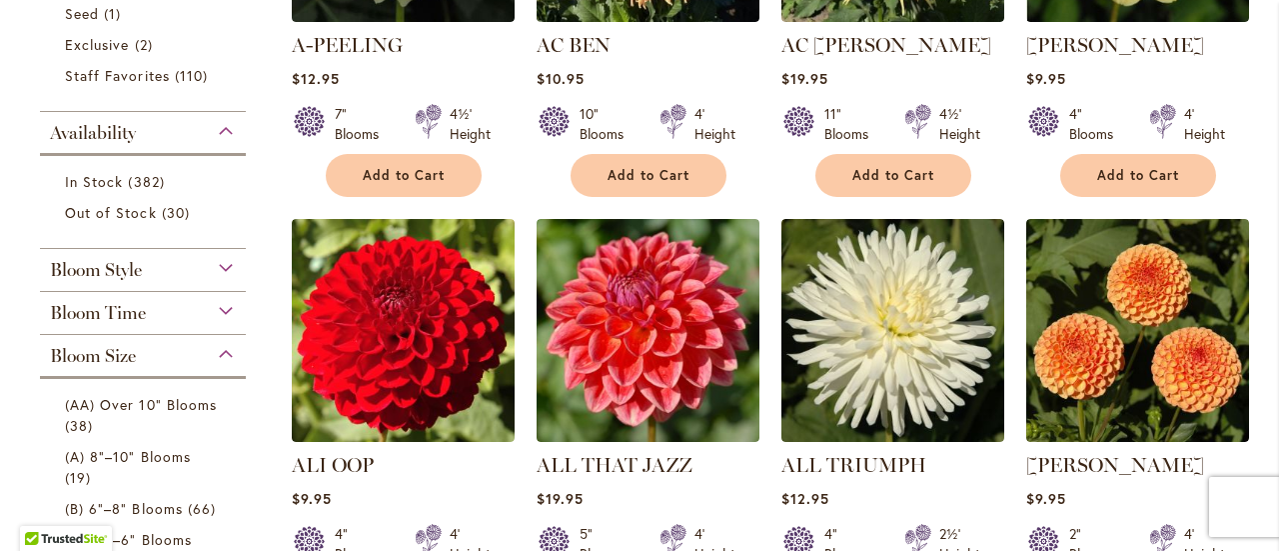
scroll to position [1031, 0]
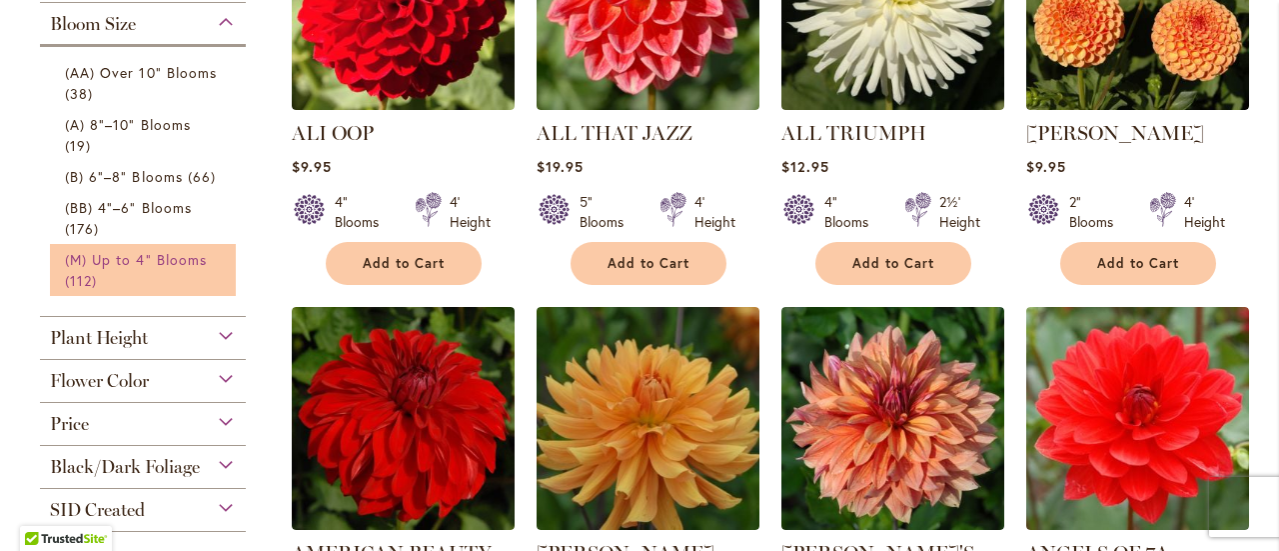
click at [110, 261] on span "(M) Up to 4" Blooms" at bounding box center [136, 259] width 142 height 19
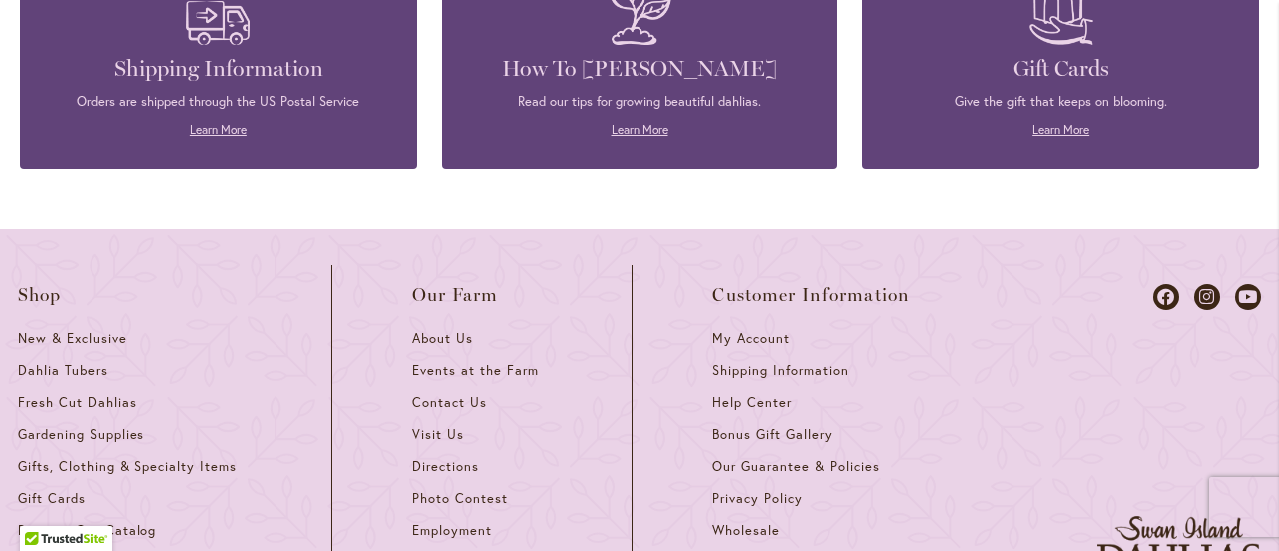
scroll to position [1898, 0]
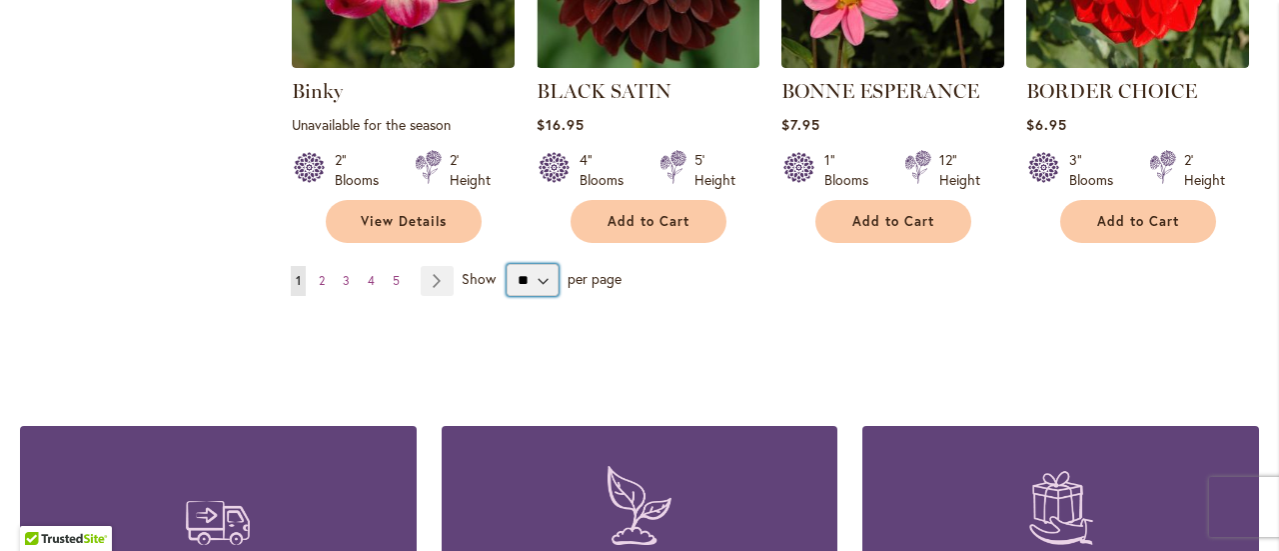
click at [521, 264] on select "** ** ** **" at bounding box center [533, 280] width 52 height 32
select select "**"
click at [507, 264] on select "** ** ** **" at bounding box center [533, 280] width 52 height 32
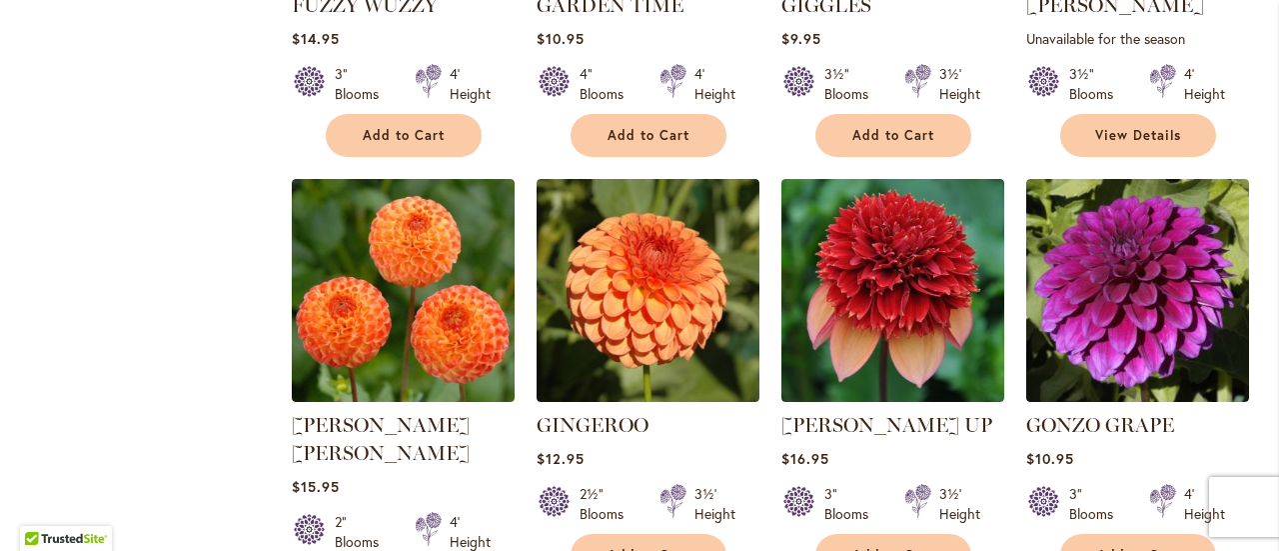
scroll to position [4606, 0]
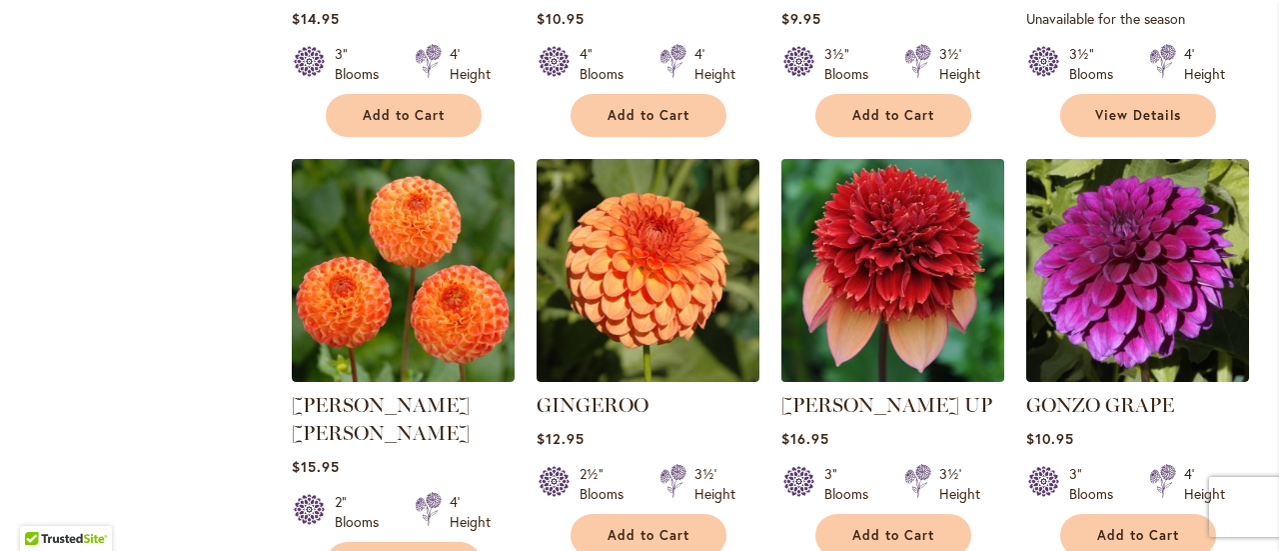
click at [854, 211] on img at bounding box center [892, 270] width 234 height 234
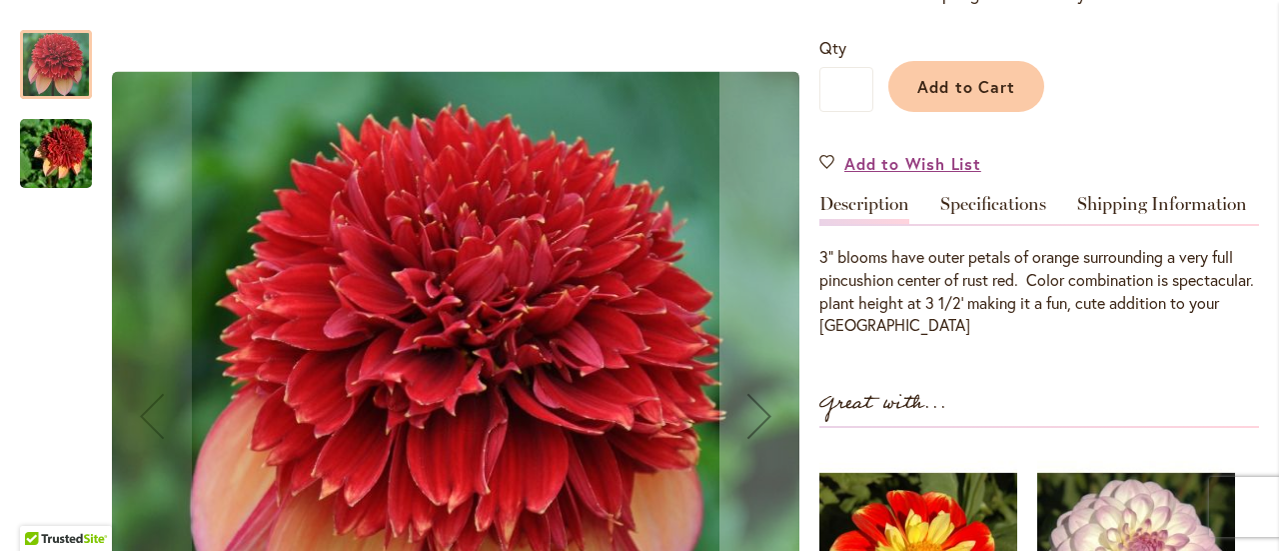
scroll to position [500, 0]
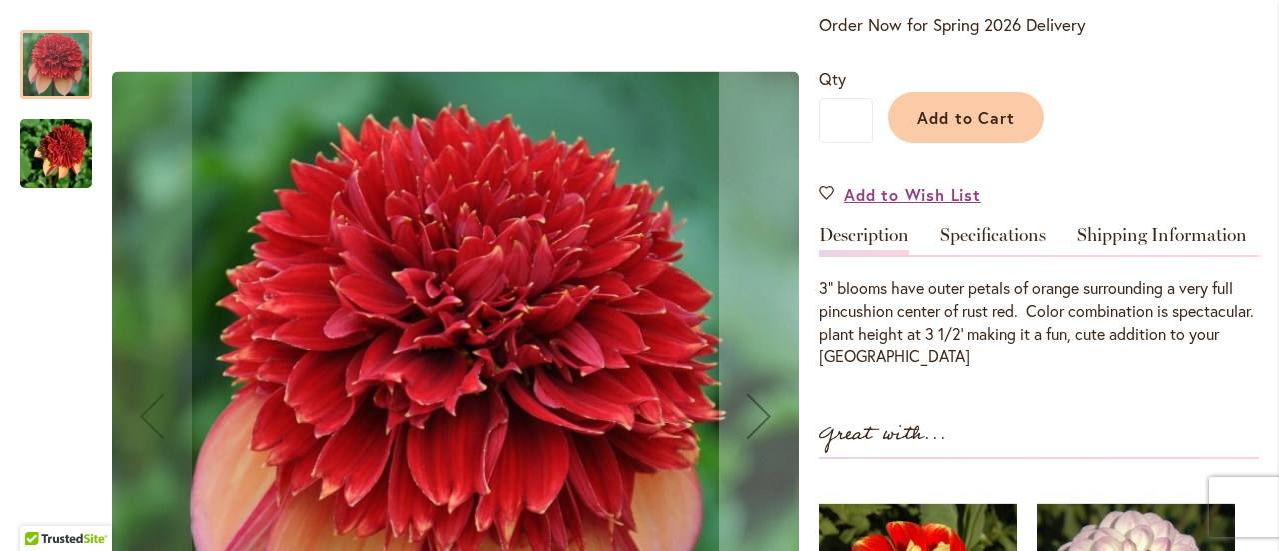
click at [50, 146] on img "GITTY UP" at bounding box center [56, 154] width 144 height 96
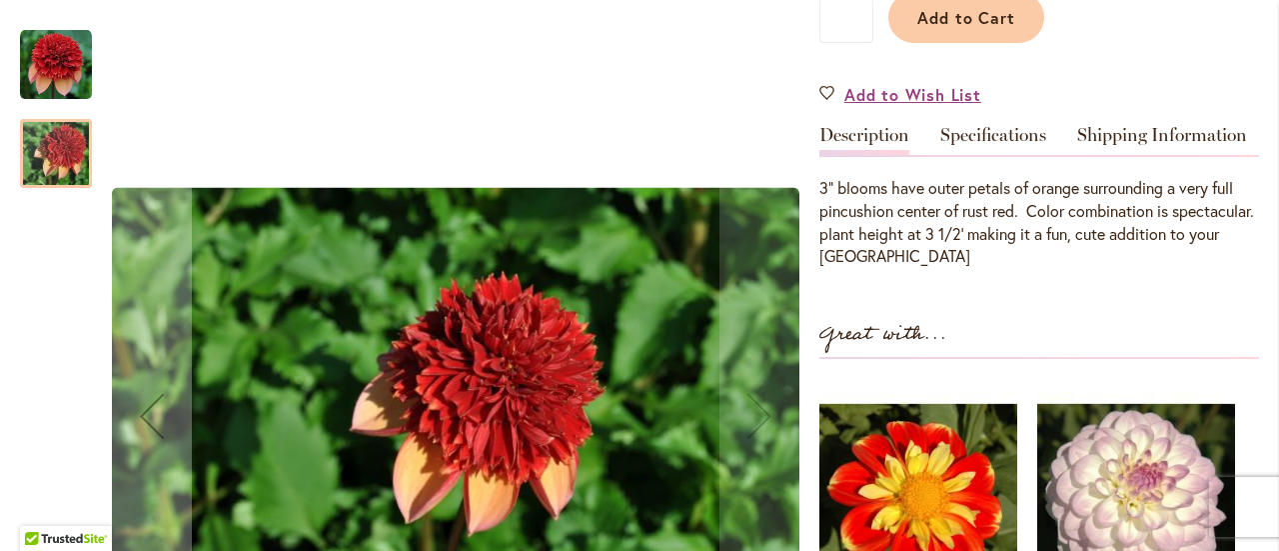
scroll to position [699, 0]
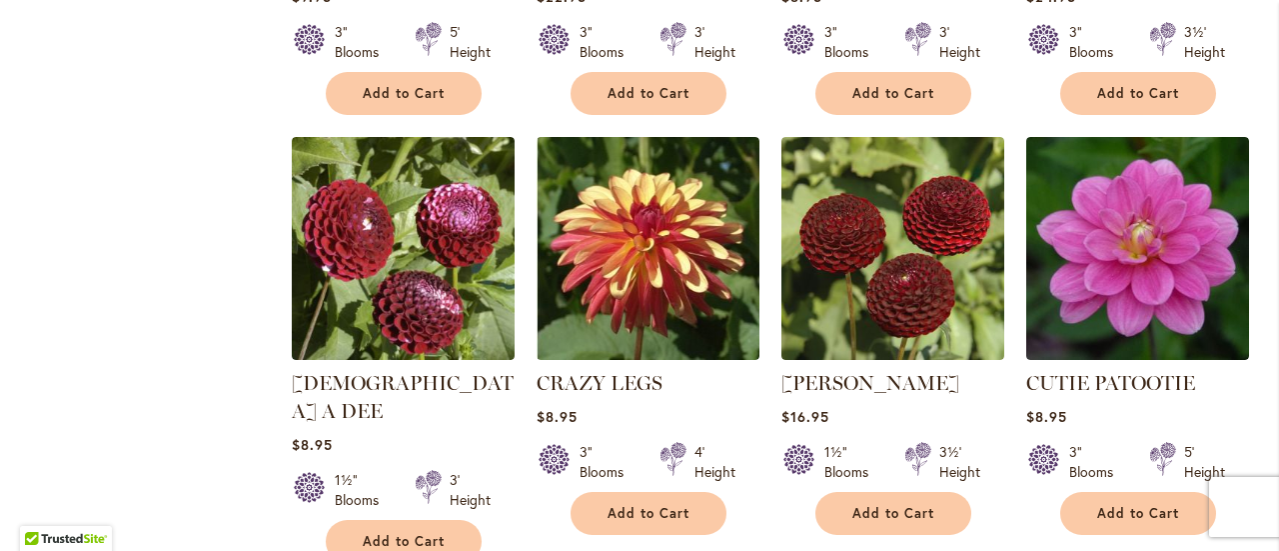
scroll to position [2897, 0]
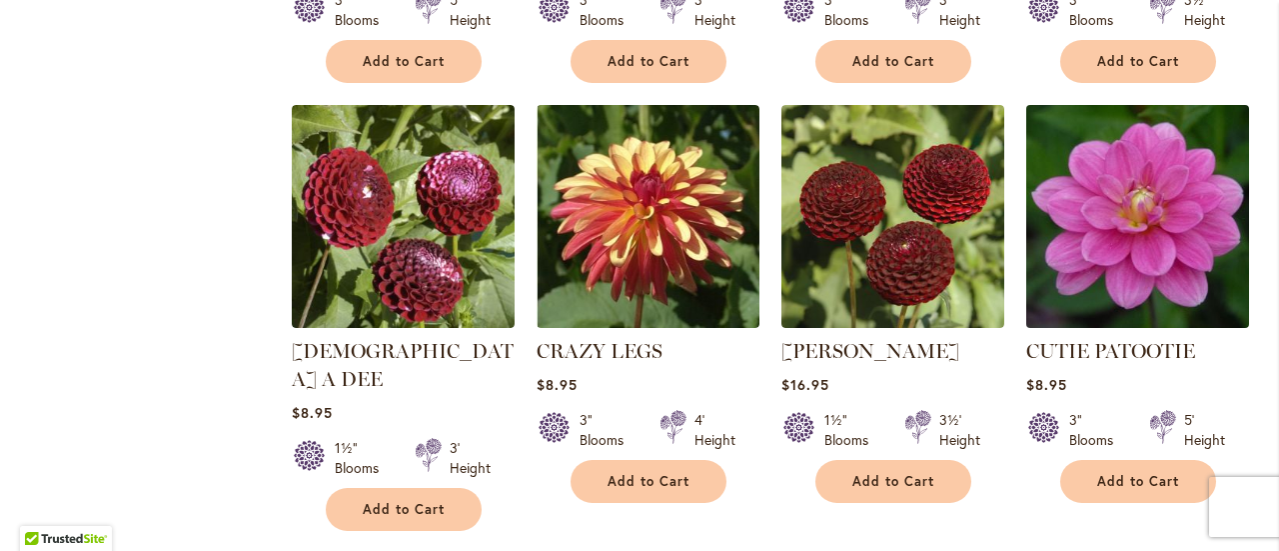
click at [1129, 253] on img at bounding box center [1137, 216] width 234 height 234
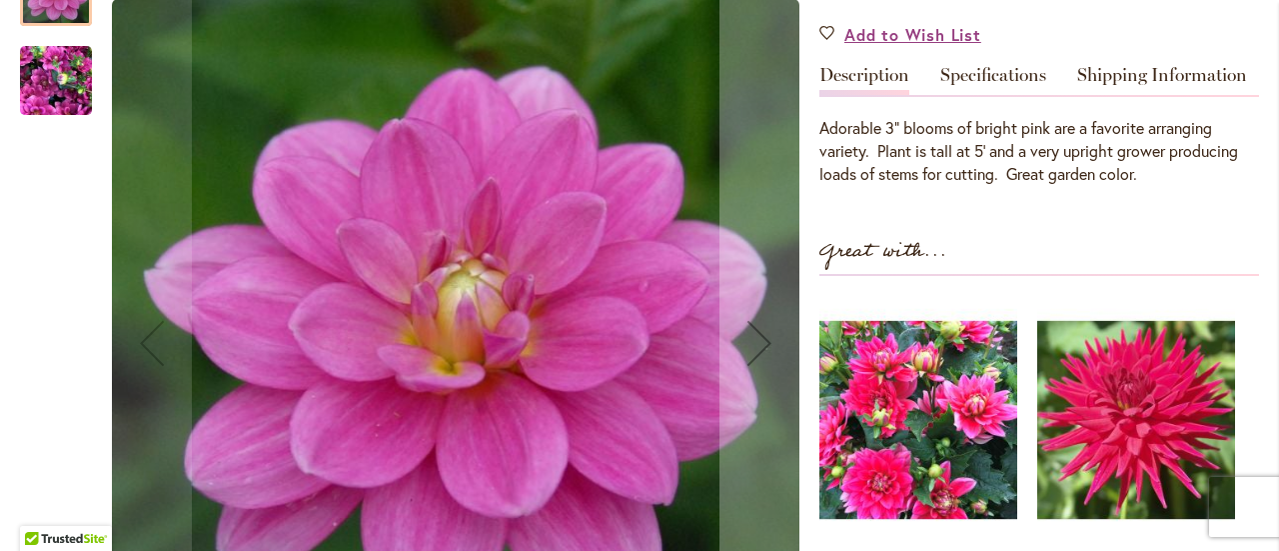
scroll to position [699, 0]
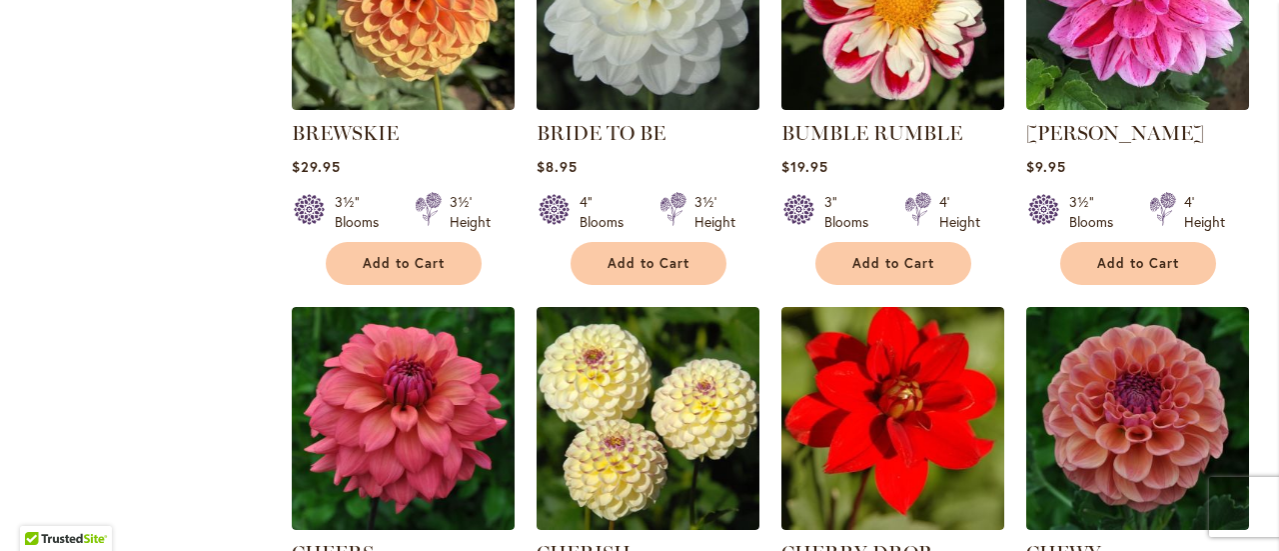
scroll to position [2398, 0]
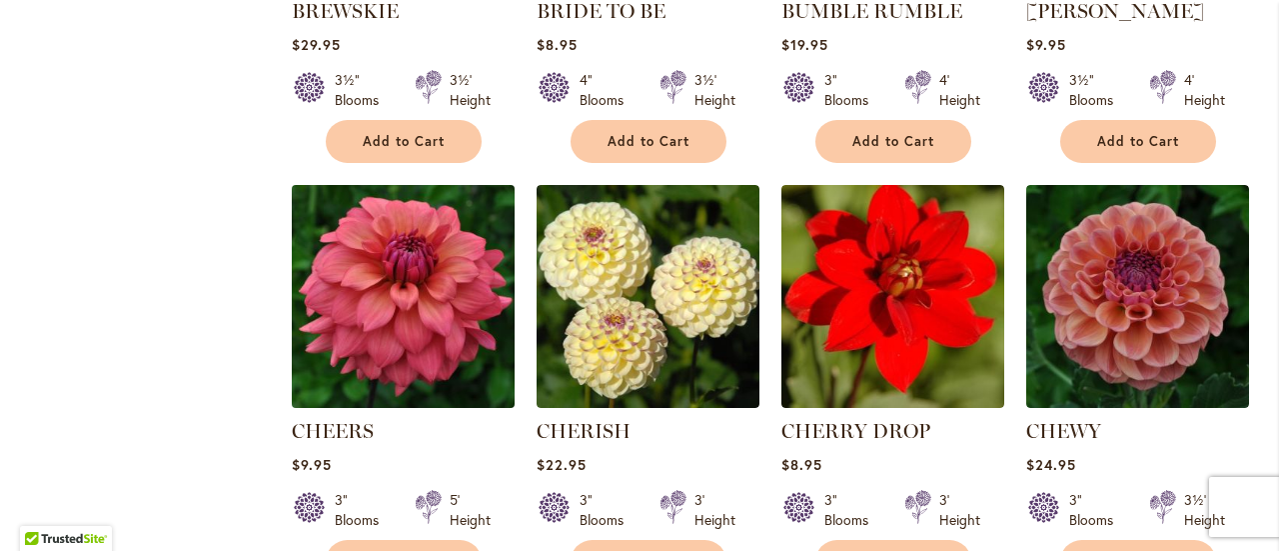
click at [414, 220] on img at bounding box center [403, 296] width 234 height 234
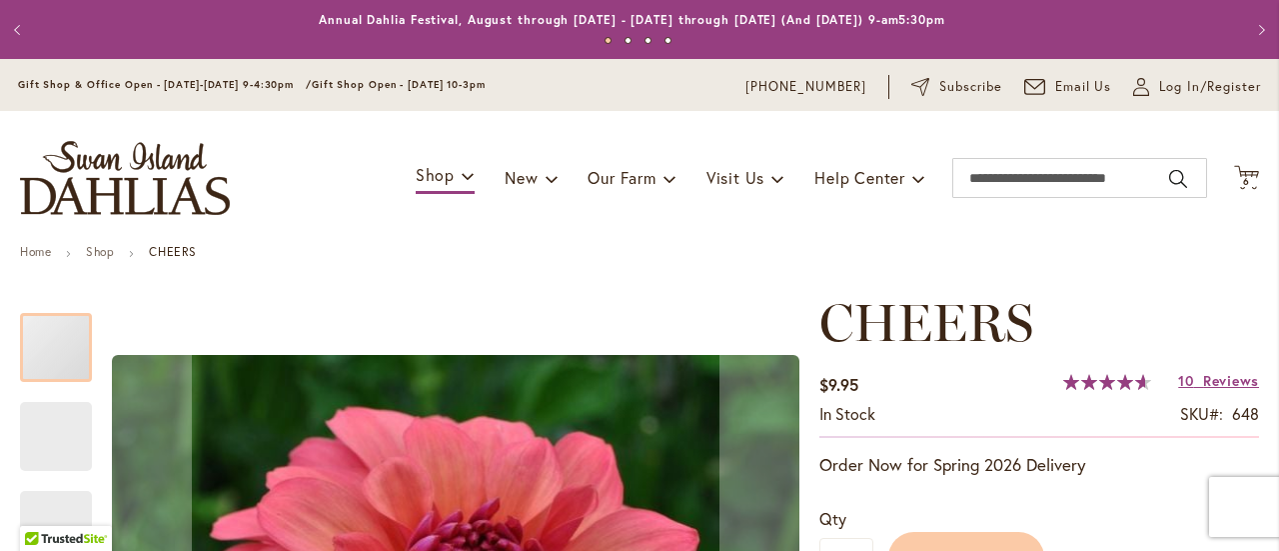
scroll to position [400, 0]
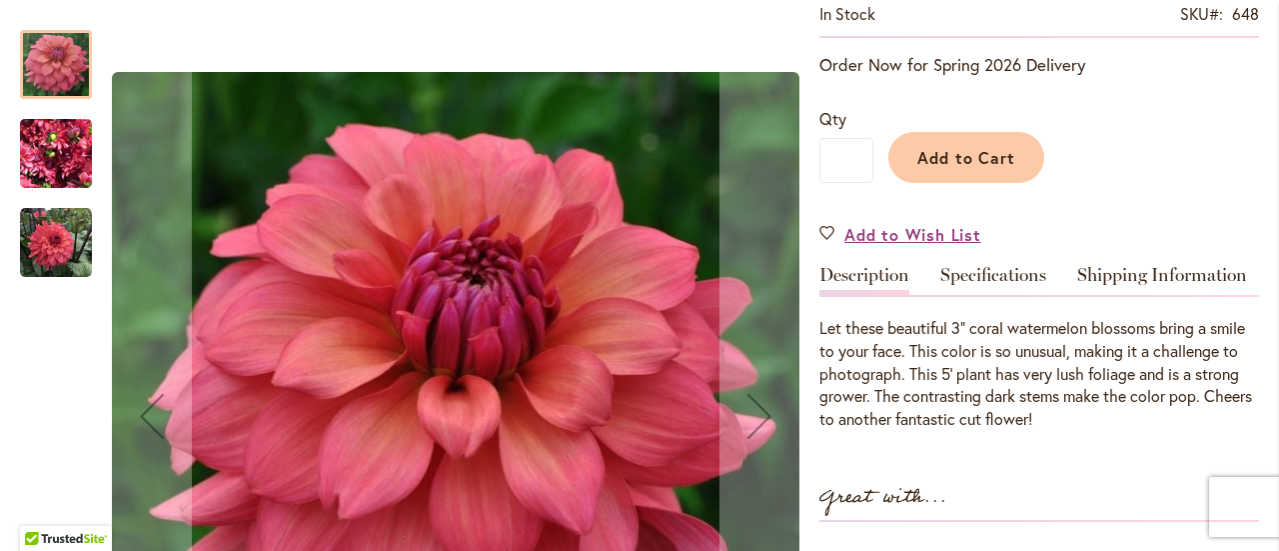
click at [45, 145] on img "CHEERS" at bounding box center [56, 154] width 72 height 96
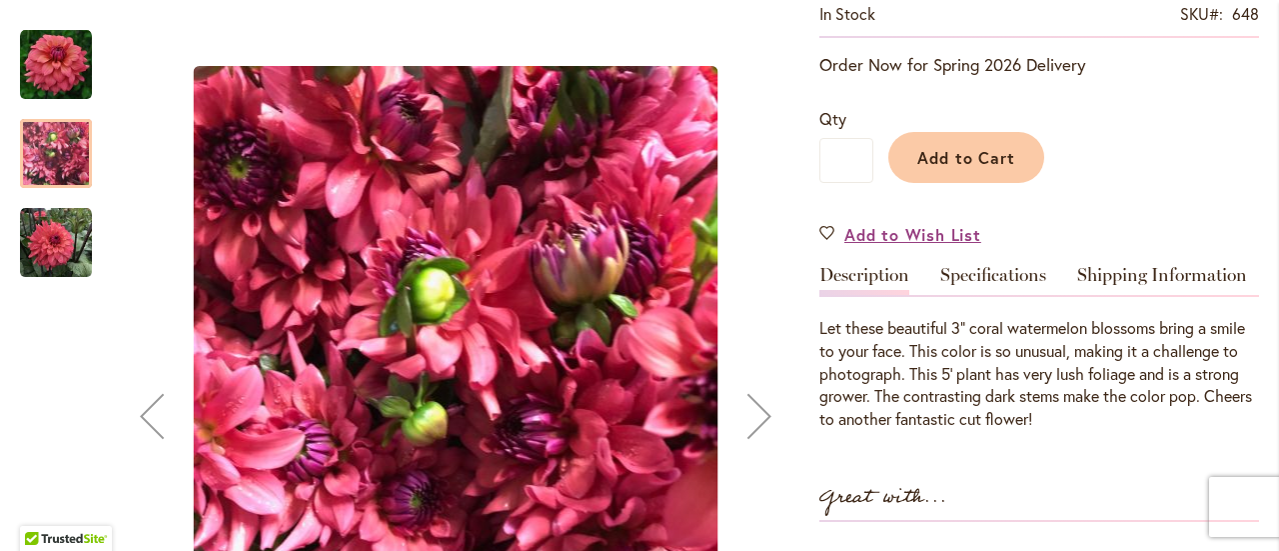
click at [59, 244] on img "CHEERS" at bounding box center [56, 243] width 72 height 72
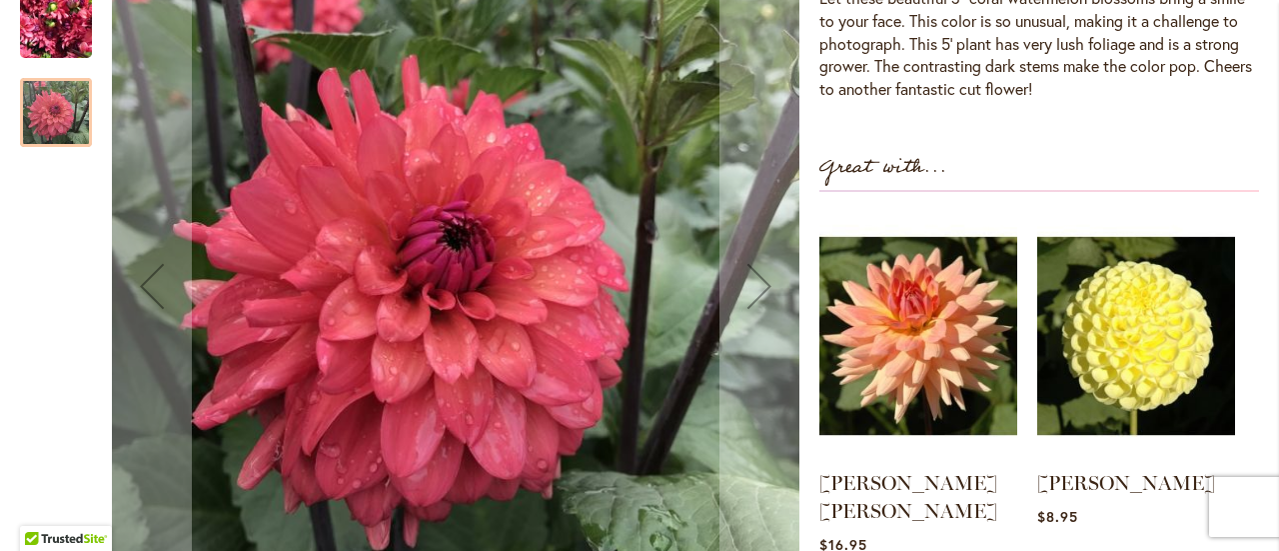
scroll to position [699, 0]
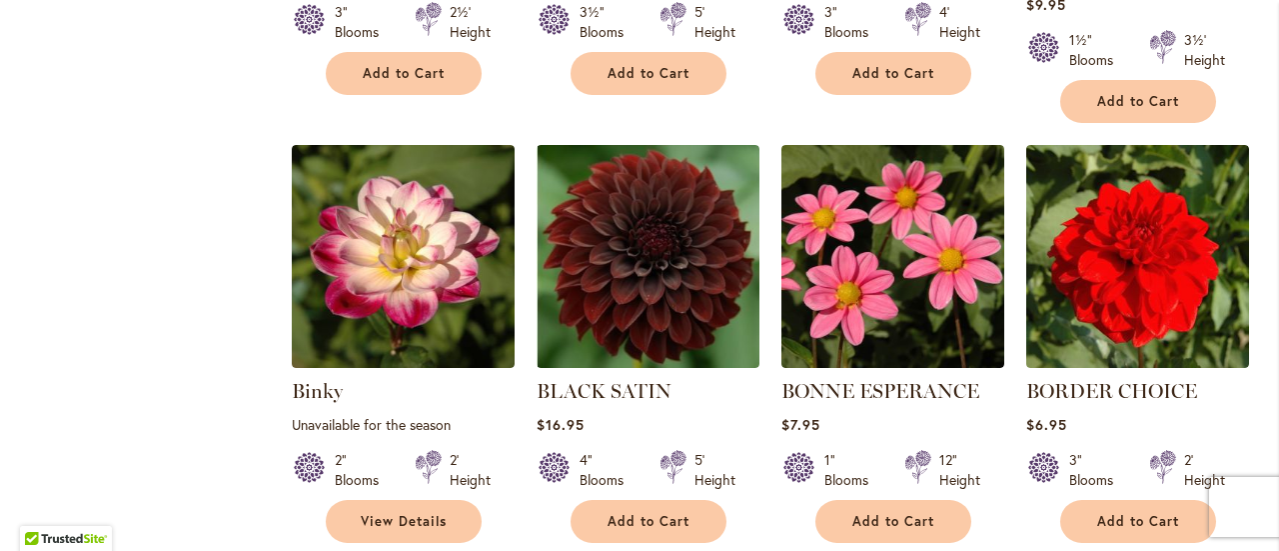
scroll to position [1699, 0]
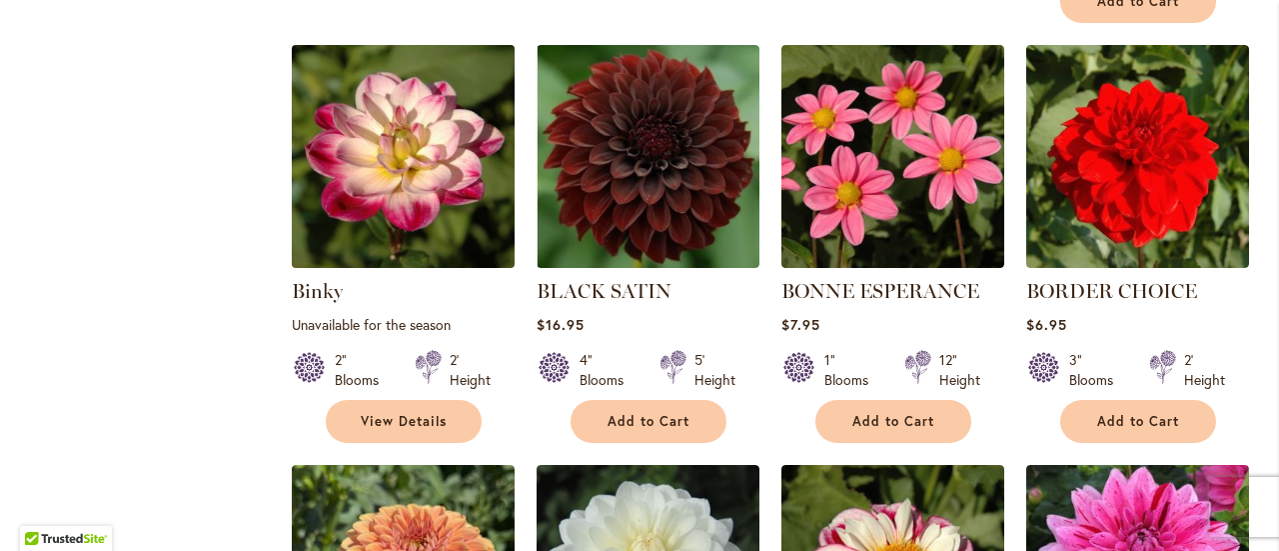
click at [464, 175] on img at bounding box center [403, 156] width 234 height 234
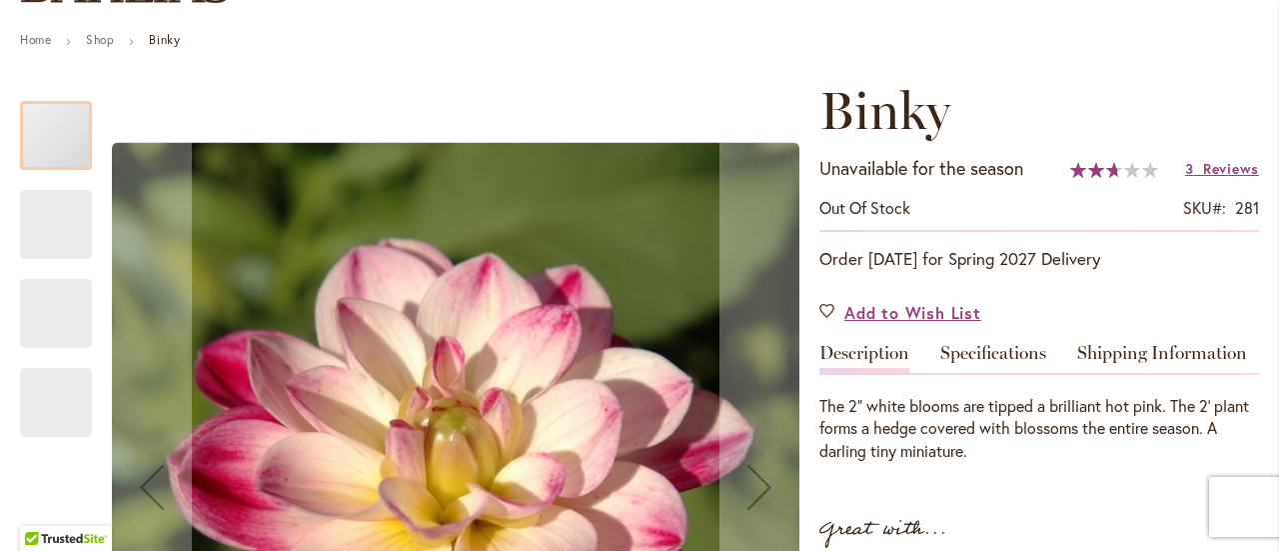
scroll to position [300, 0]
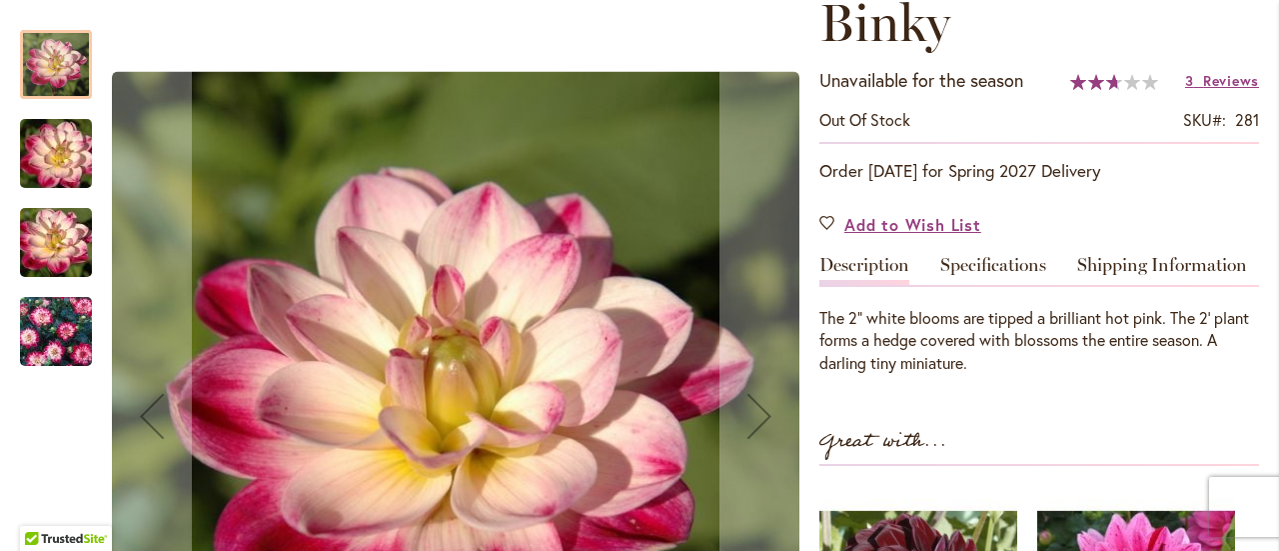
click at [62, 140] on img "Binky" at bounding box center [56, 154] width 144 height 96
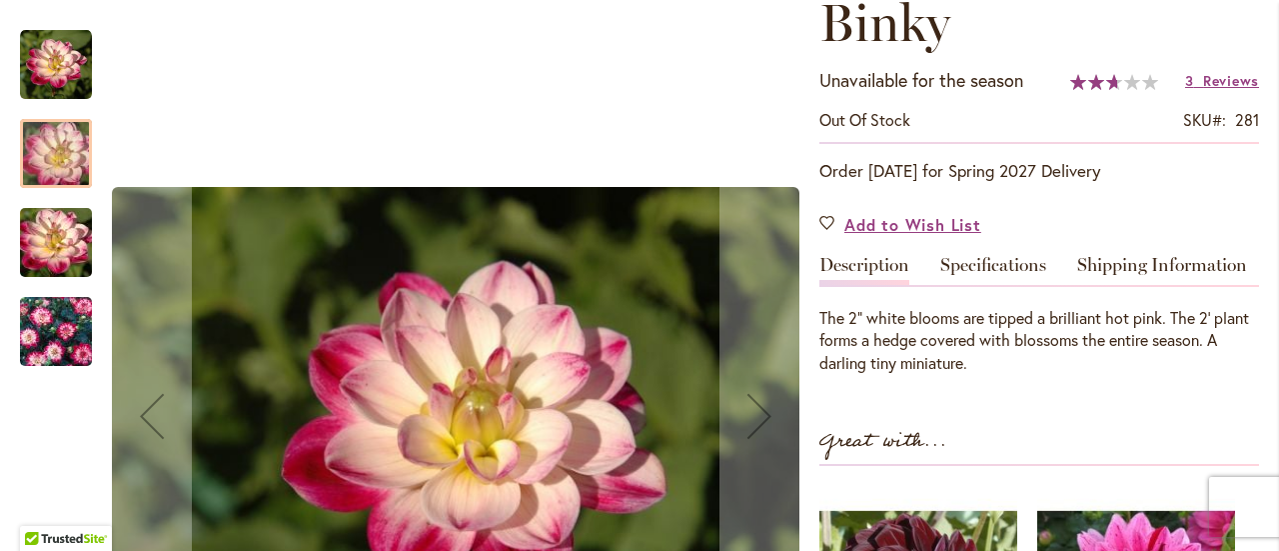
click at [48, 242] on img "Binky" at bounding box center [56, 243] width 144 height 96
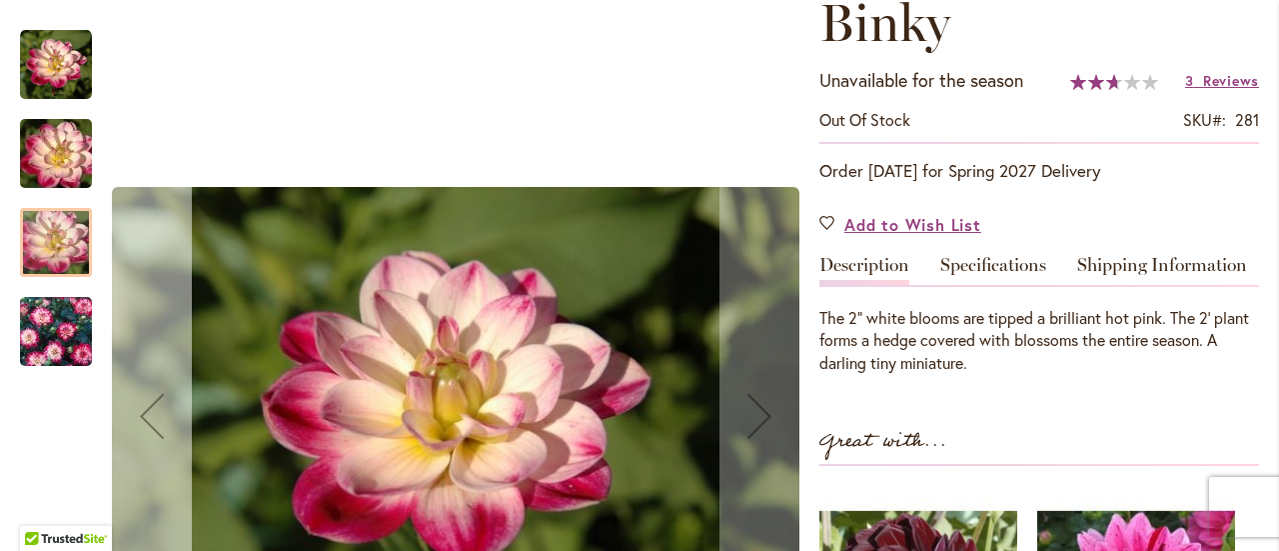
scroll to position [500, 0]
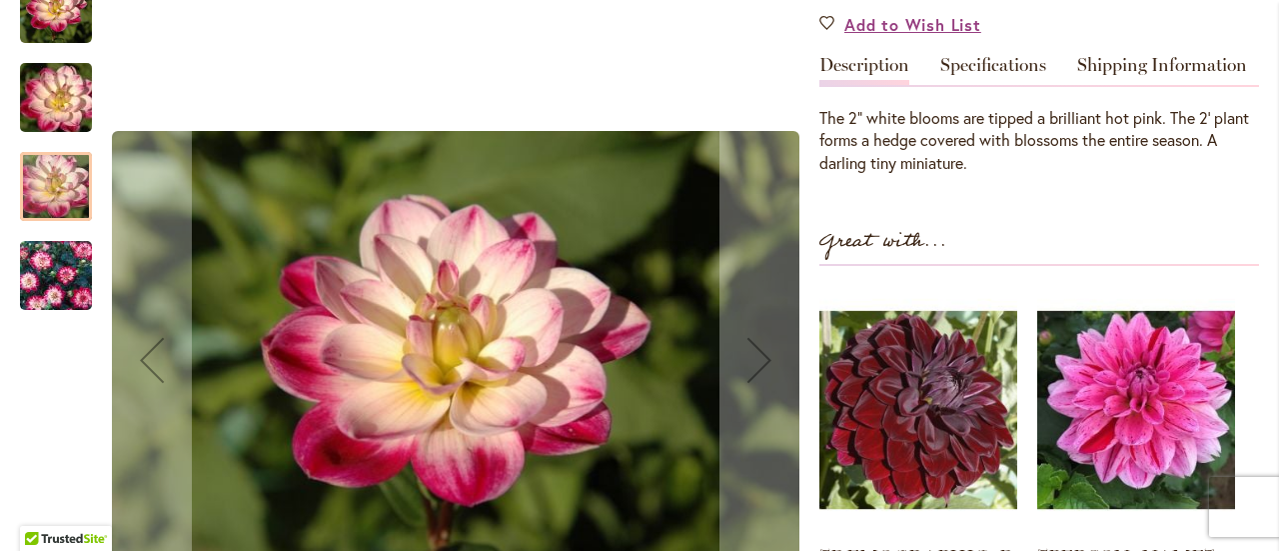
click at [50, 239] on img "Binky" at bounding box center [56, 276] width 144 height 96
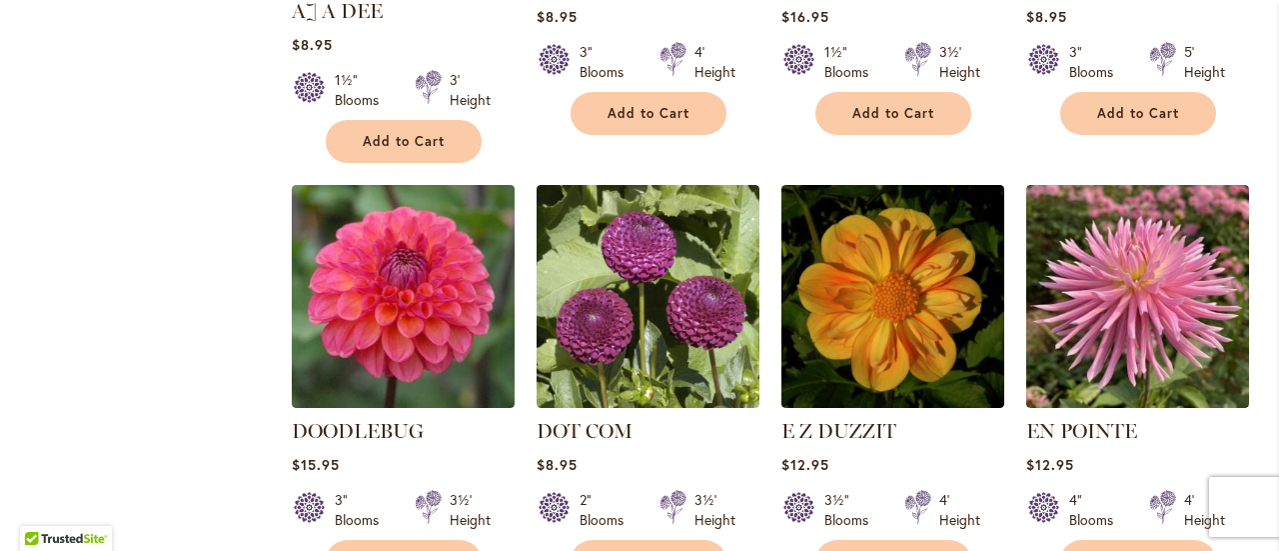
scroll to position [3297, 0]
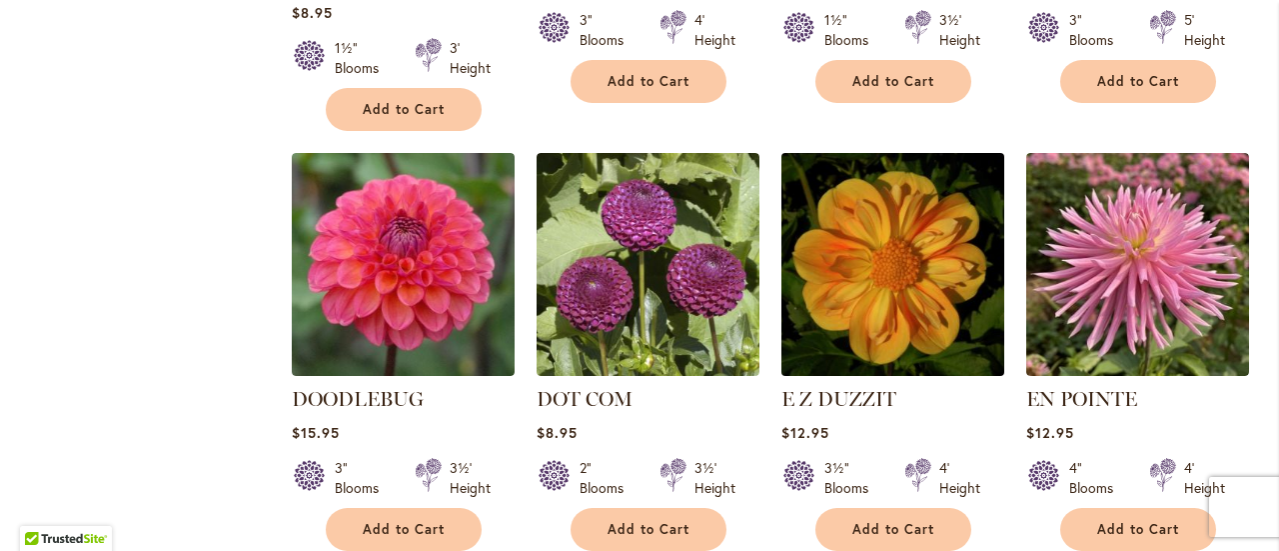
click at [943, 294] on img at bounding box center [892, 264] width 234 height 234
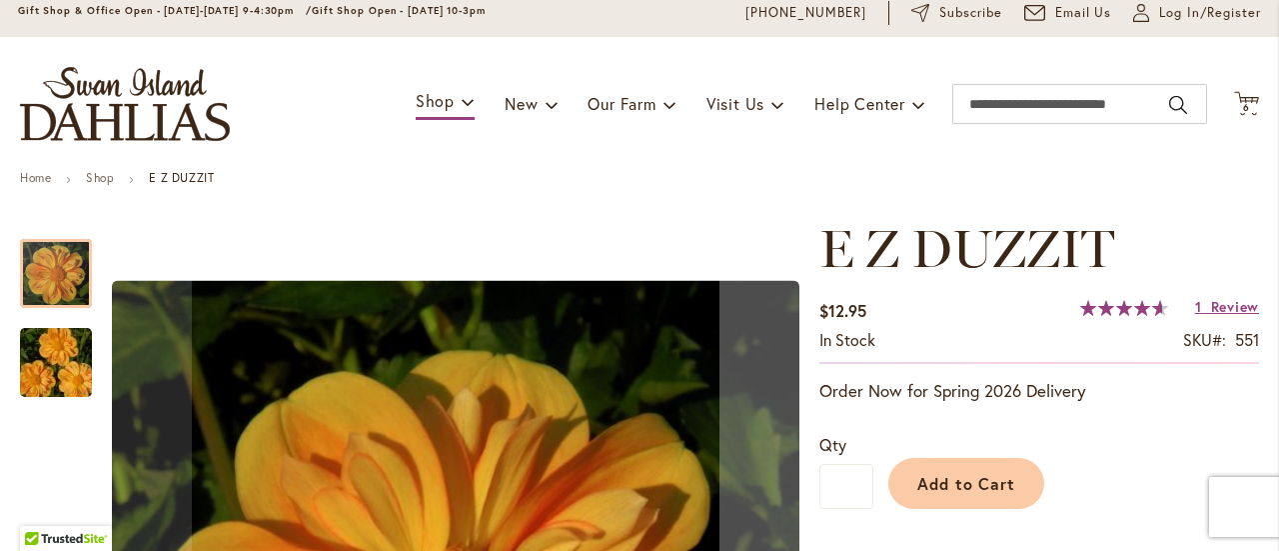
scroll to position [100, 0]
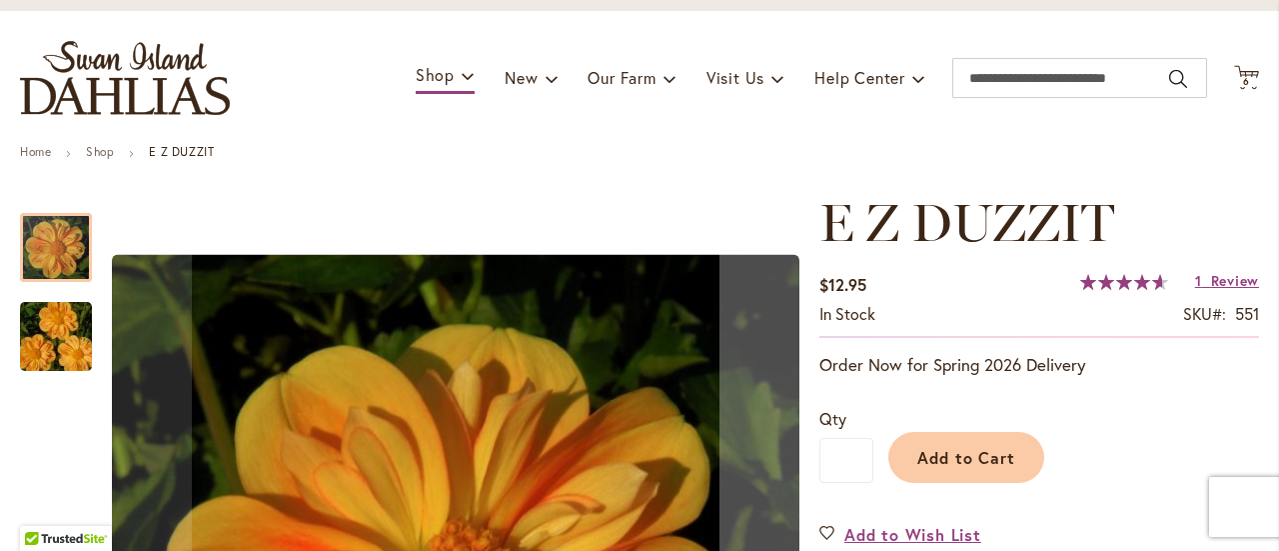
click at [30, 342] on img "E Z DUZZIT" at bounding box center [56, 337] width 144 height 96
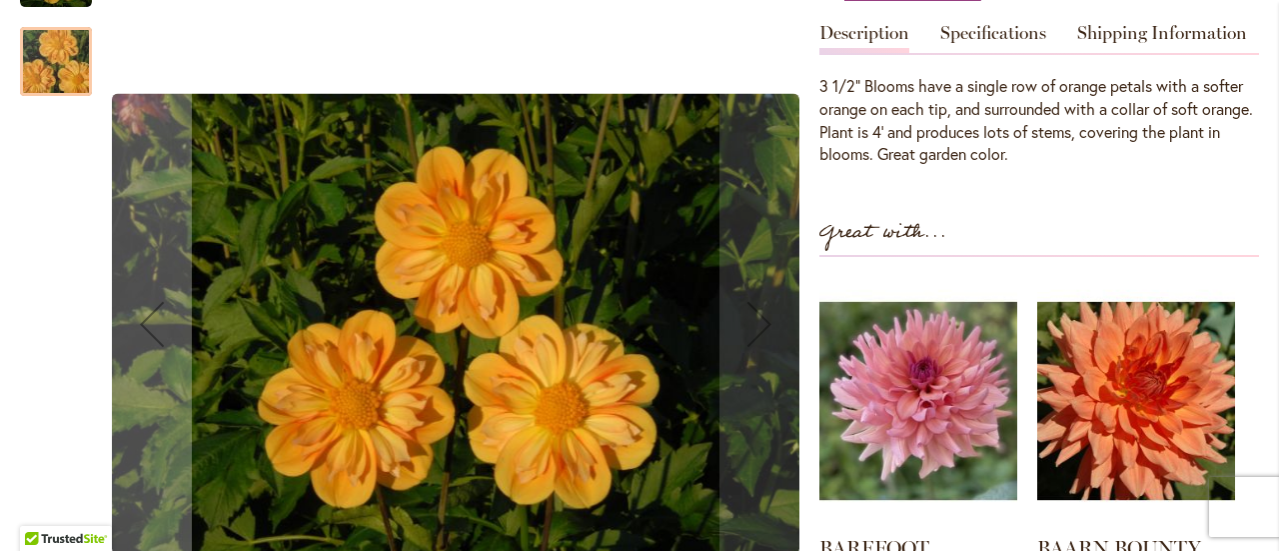
scroll to position [799, 0]
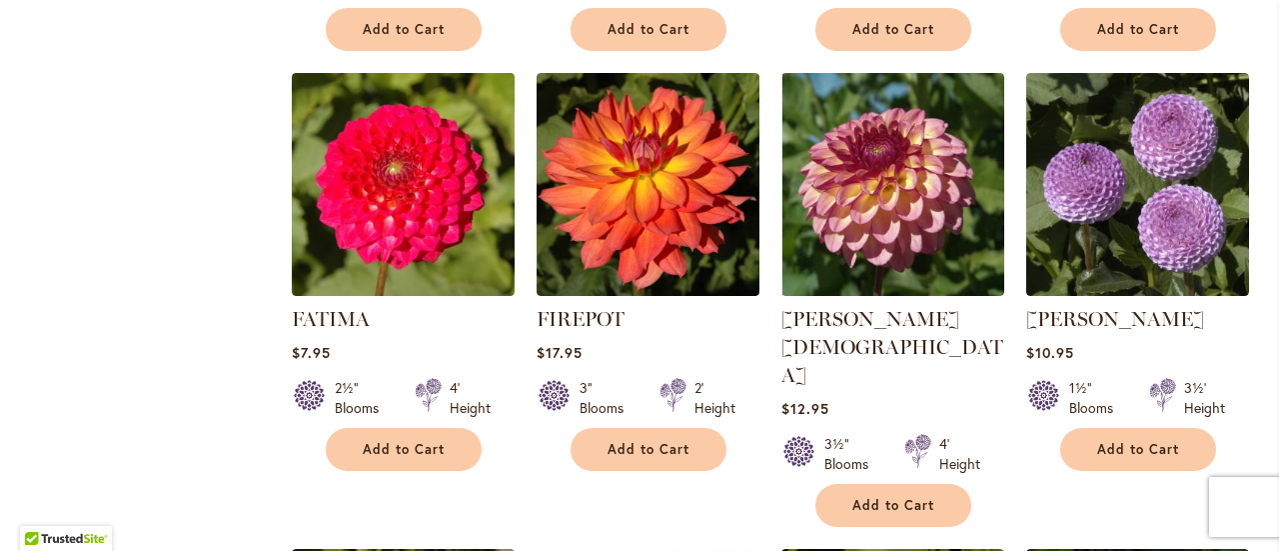
scroll to position [4096, 0]
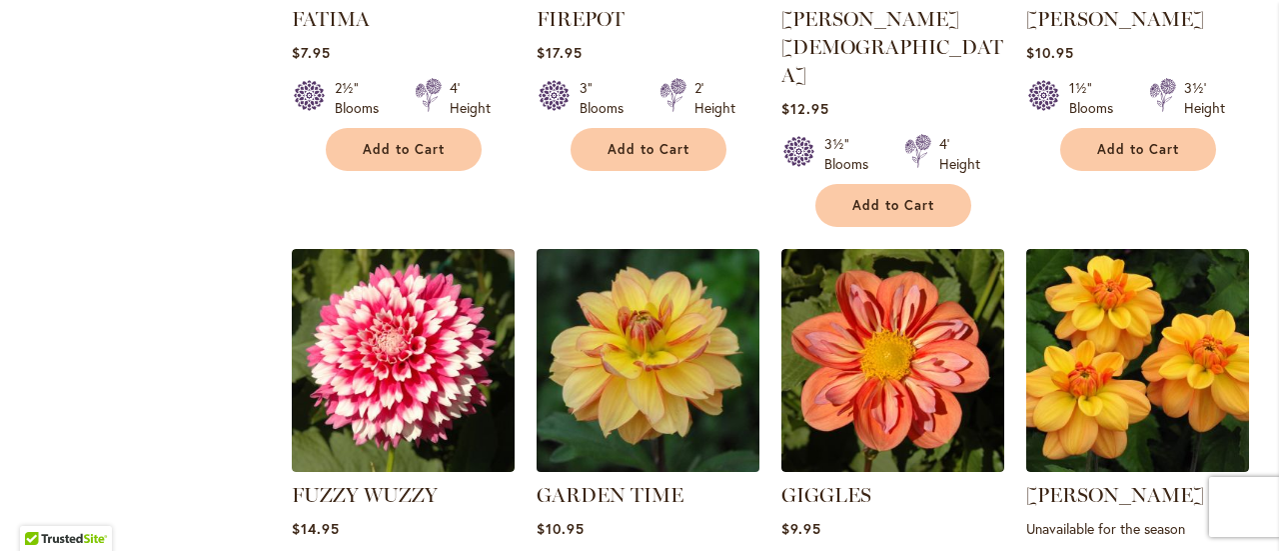
click at [635, 267] on img at bounding box center [648, 360] width 234 height 234
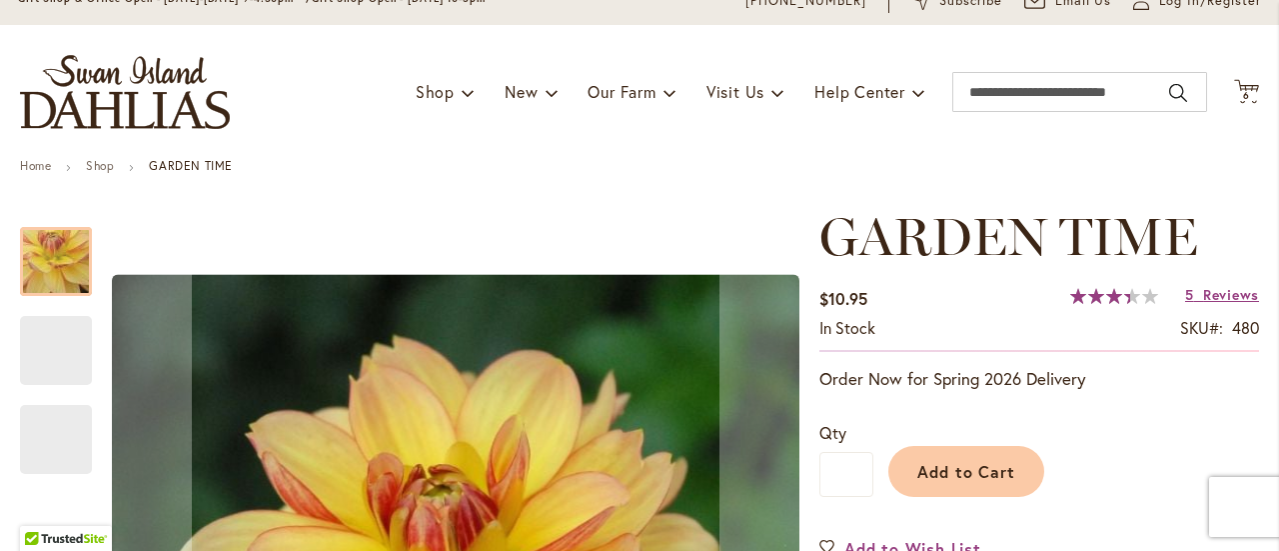
scroll to position [300, 0]
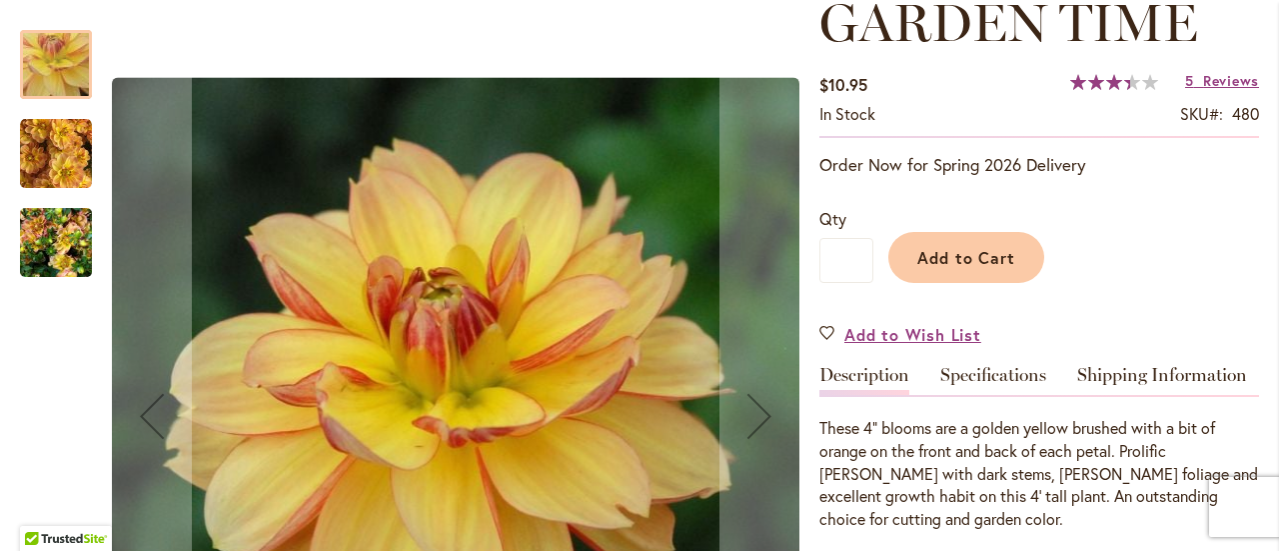
click at [36, 149] on img "GARDEN TIME" at bounding box center [56, 154] width 72 height 72
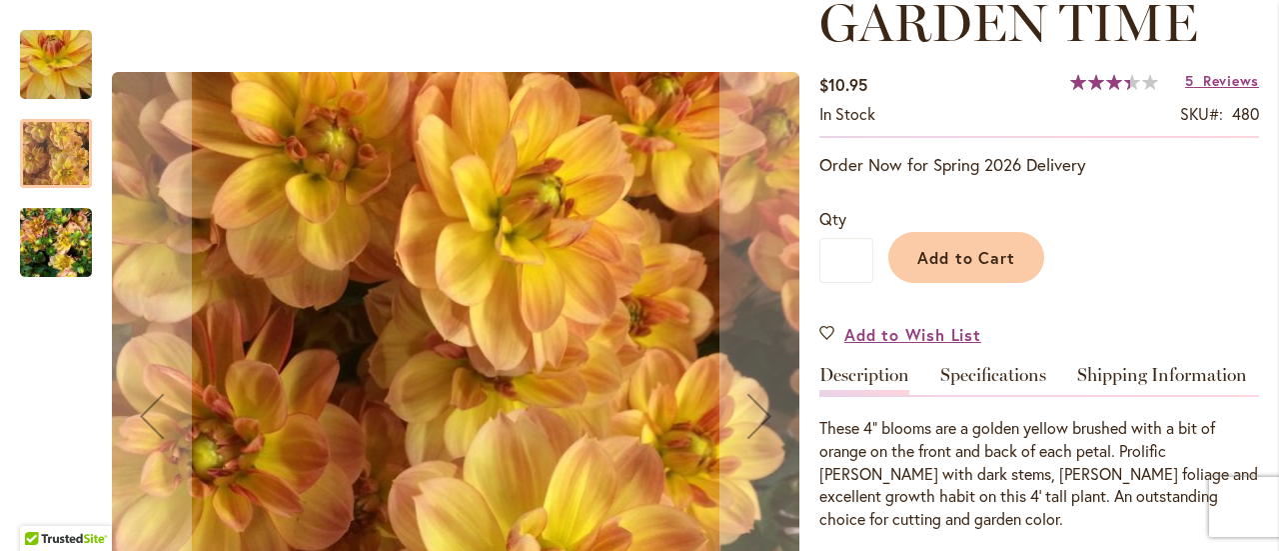
click at [52, 253] on img "GARDEN TIME" at bounding box center [56, 243] width 72 height 96
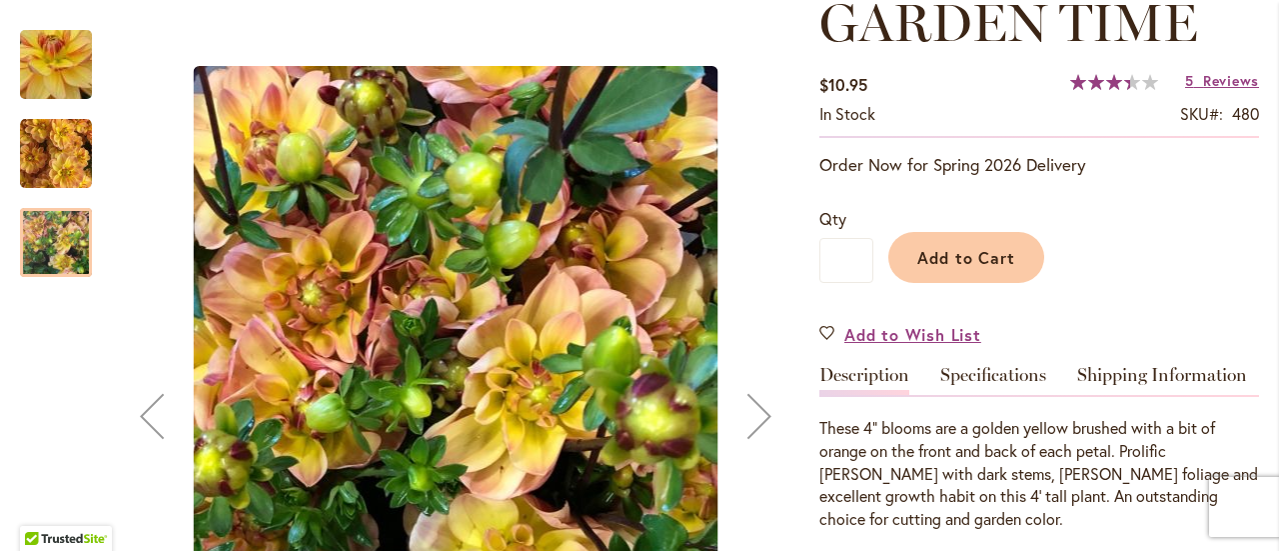
click at [57, 175] on img "GARDEN TIME" at bounding box center [56, 154] width 72 height 72
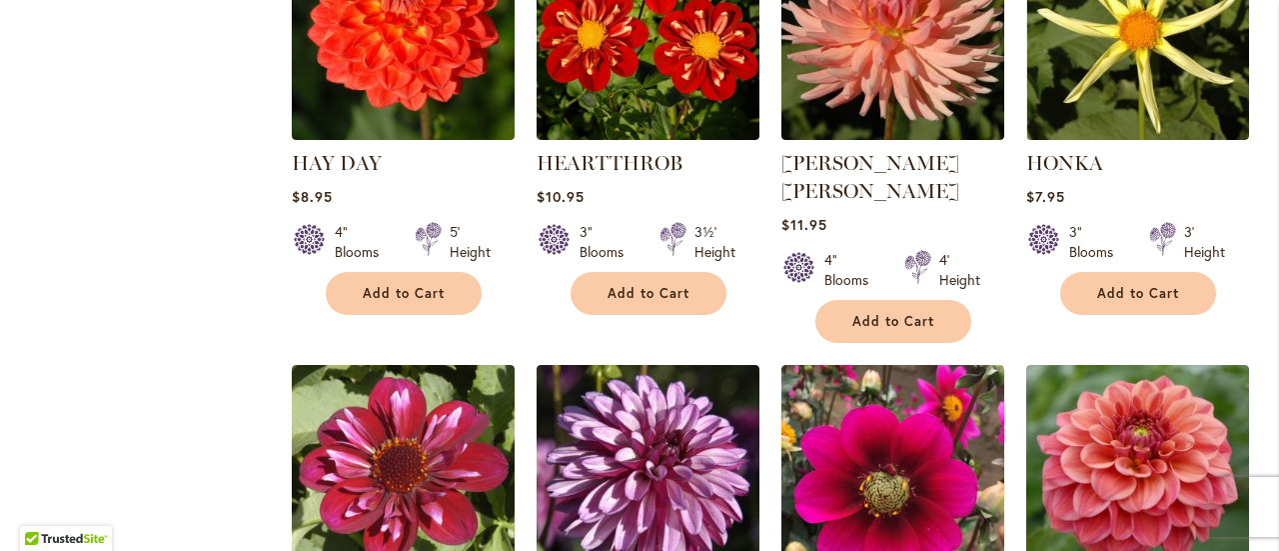
scroll to position [5395, 0]
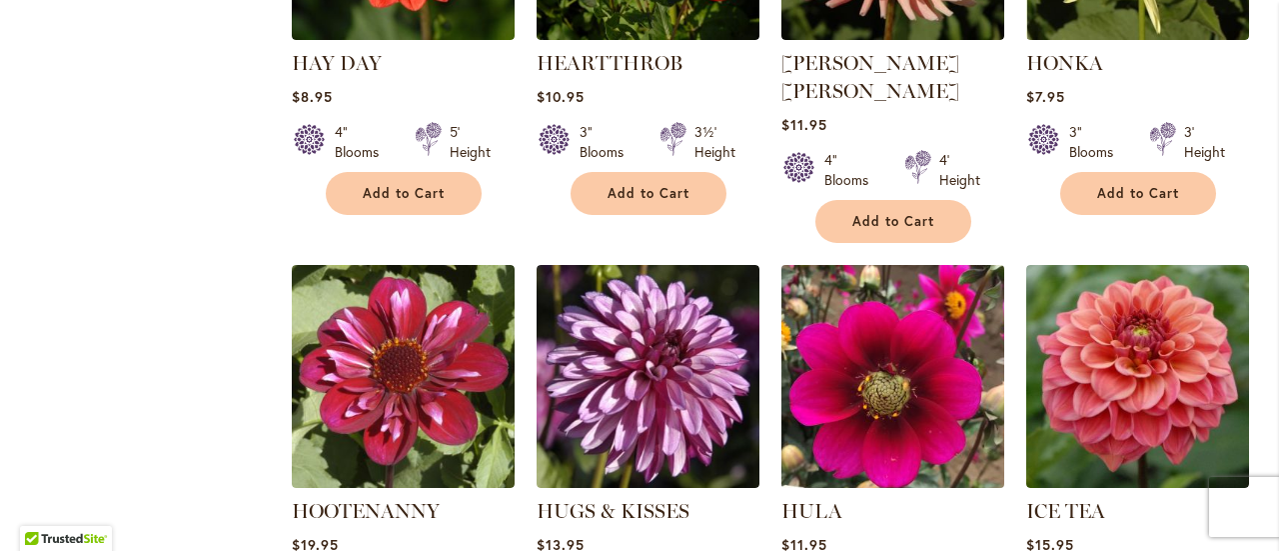
click at [857, 259] on img at bounding box center [892, 376] width 234 height 234
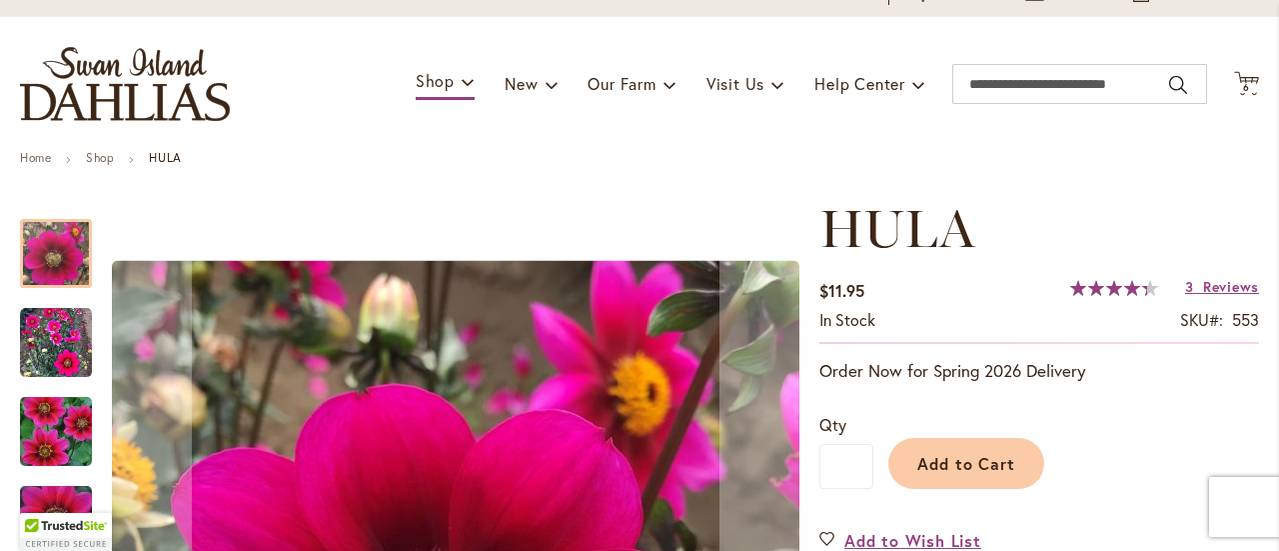
scroll to position [200, 0]
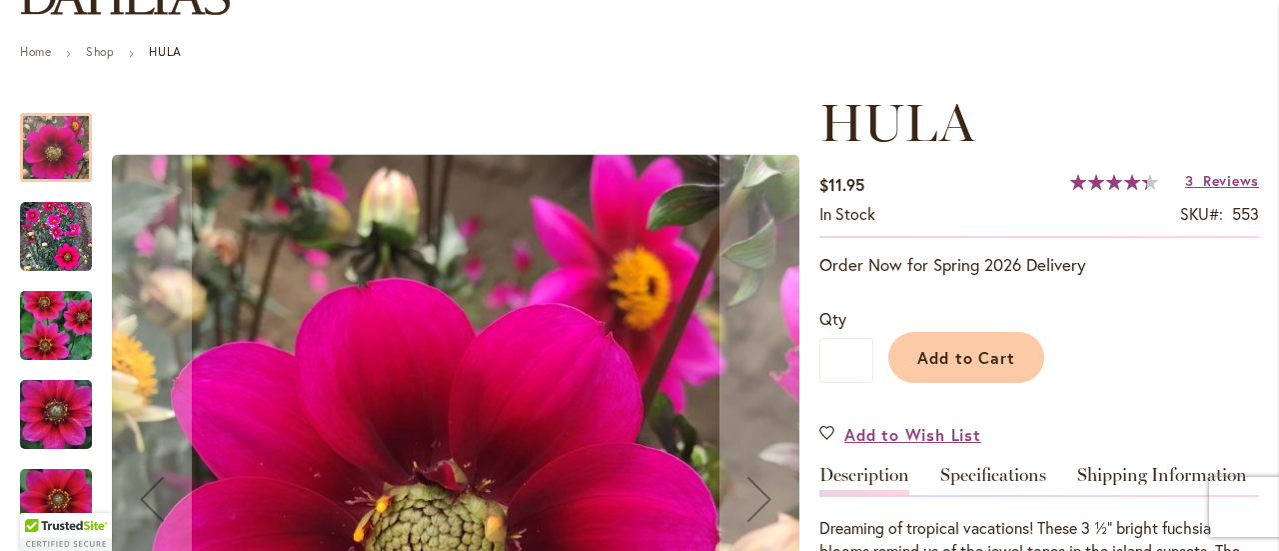
click at [55, 225] on img "HULA" at bounding box center [56, 237] width 72 height 72
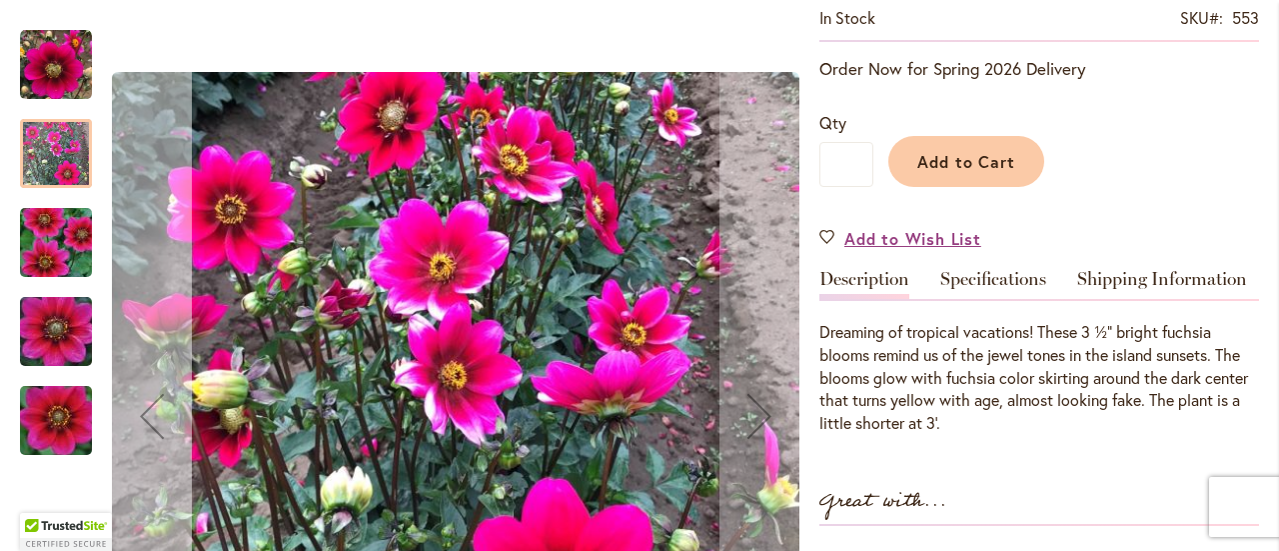
scroll to position [400, 0]
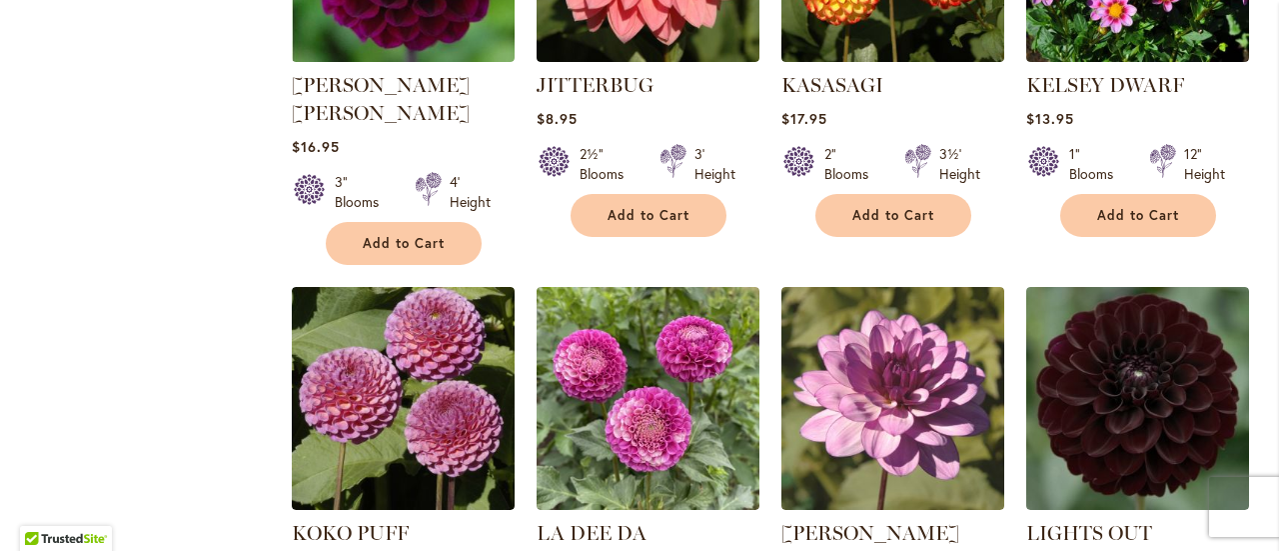
scroll to position [6694, 0]
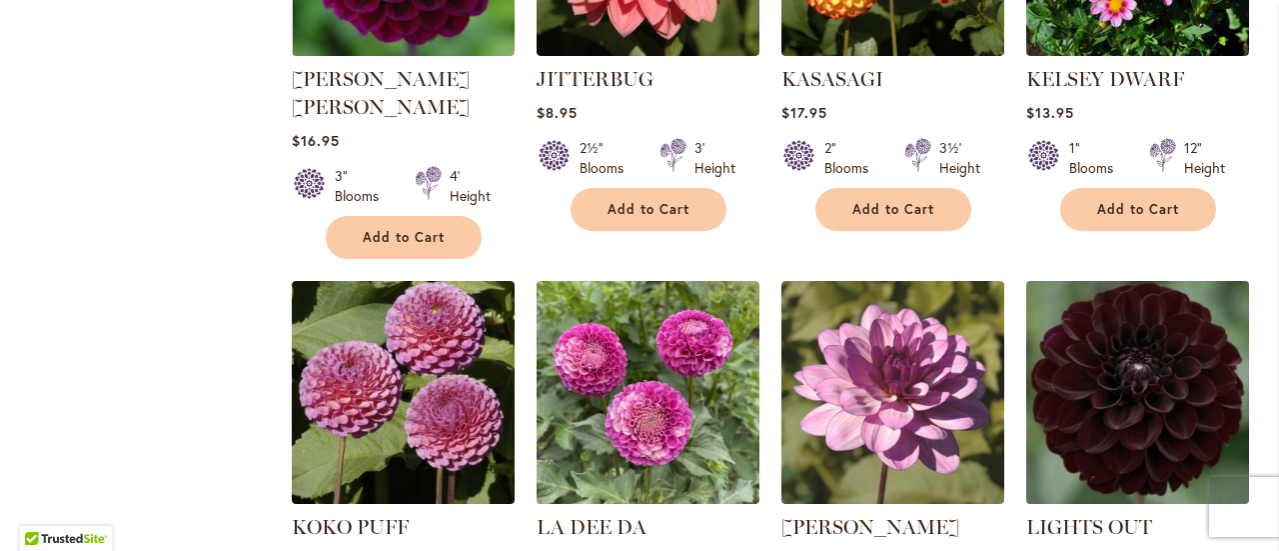
click at [1189, 275] on img at bounding box center [1137, 392] width 234 height 234
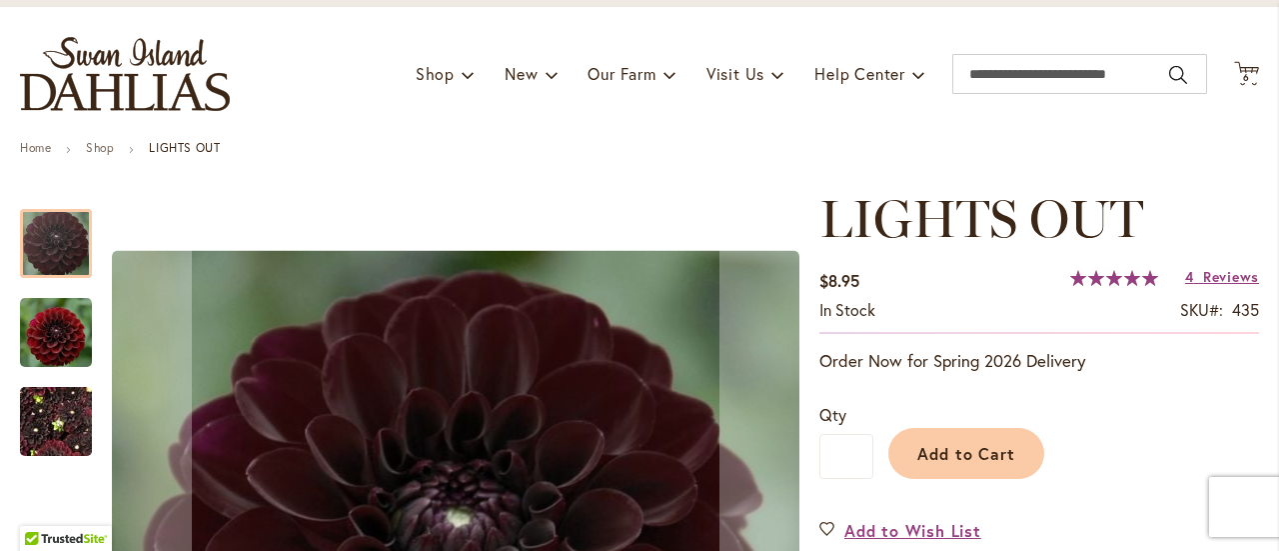
scroll to position [400, 0]
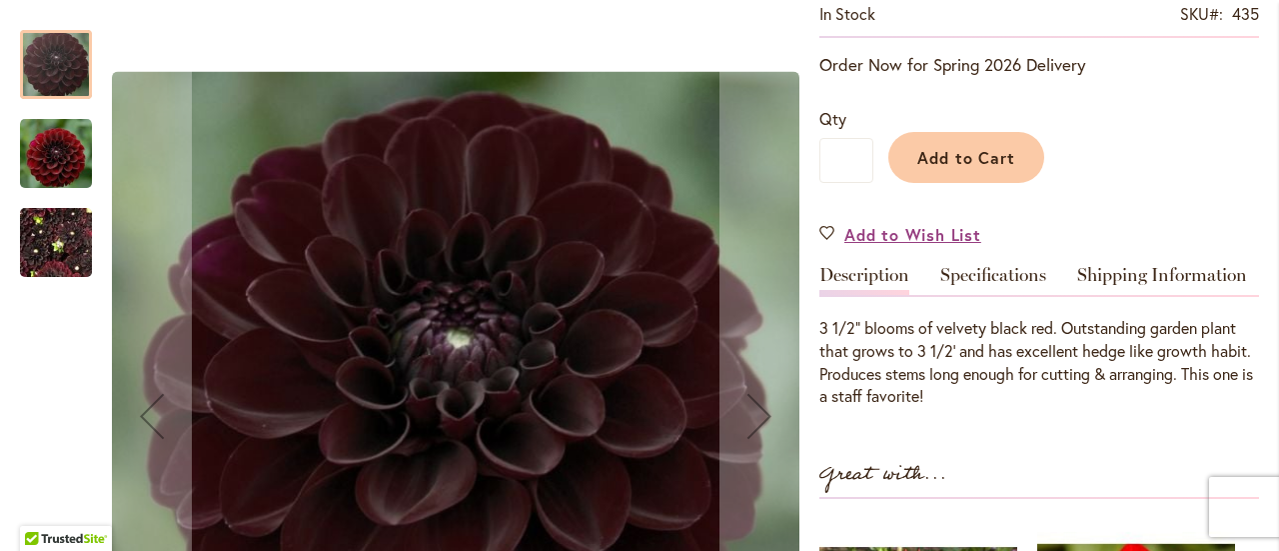
click at [54, 149] on img "LIGHTS OUT" at bounding box center [56, 153] width 72 height 74
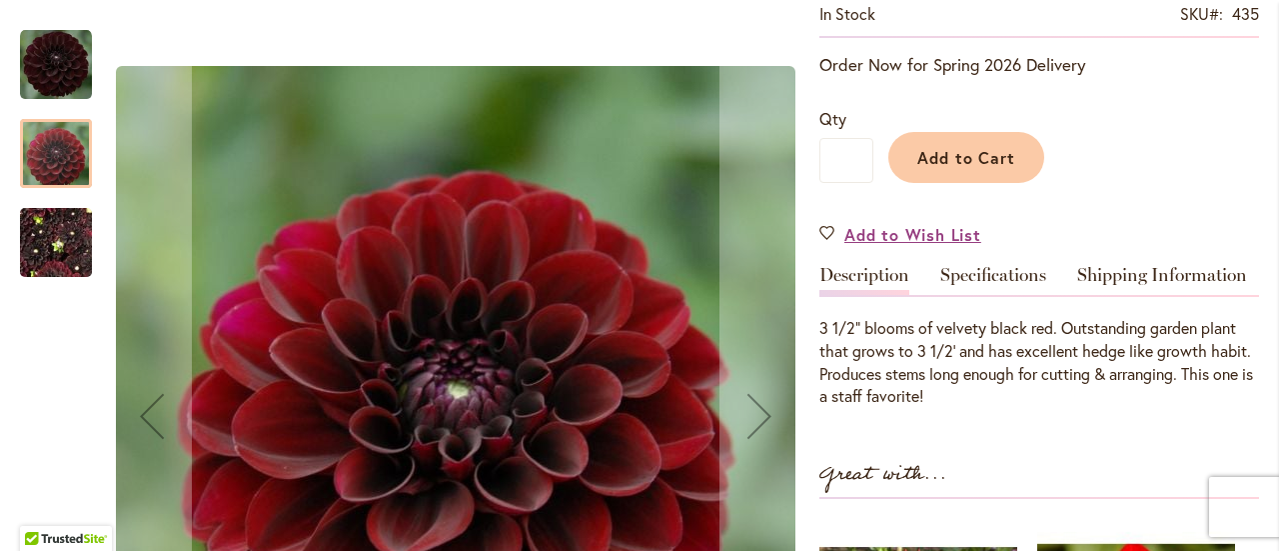
click at [52, 245] on img "LIGHTS OUT" at bounding box center [56, 243] width 72 height 96
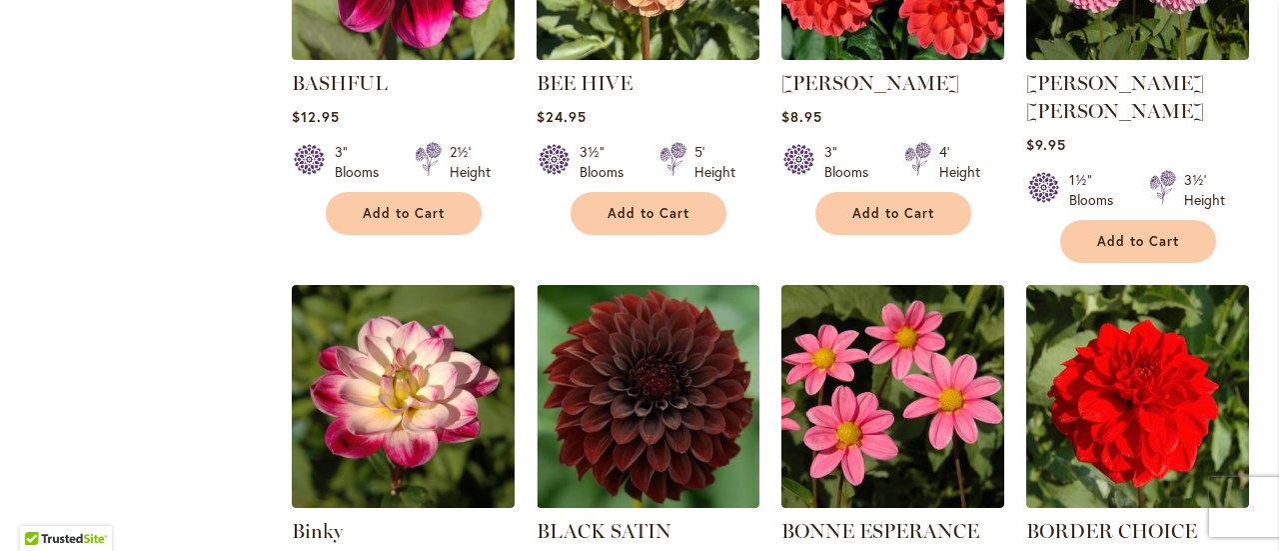
scroll to position [1699, 0]
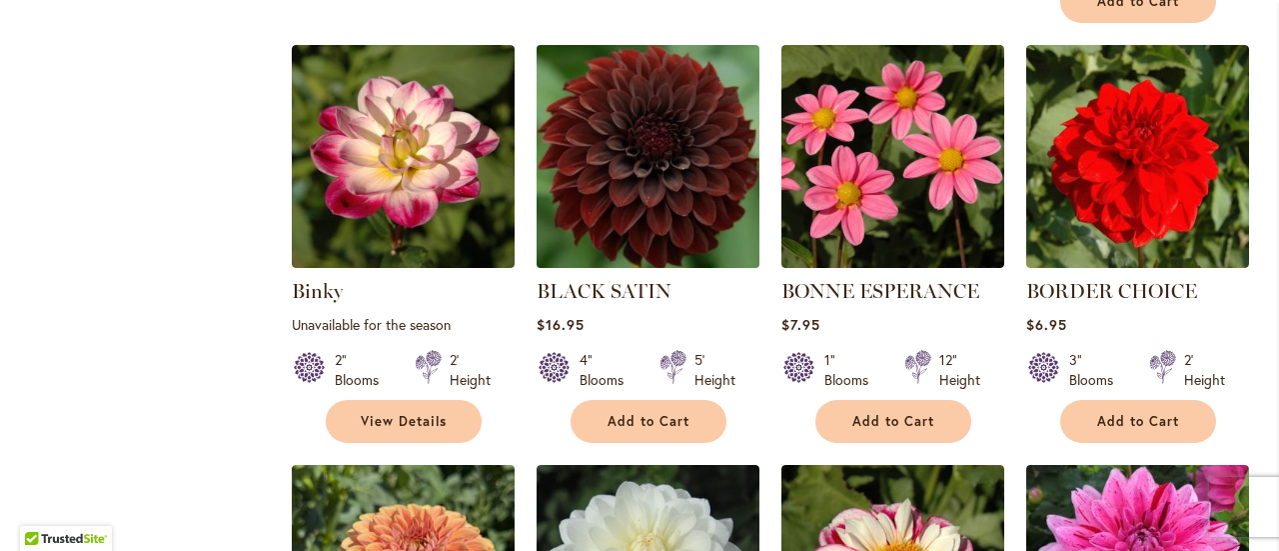
click at [627, 181] on img at bounding box center [648, 156] width 234 height 234
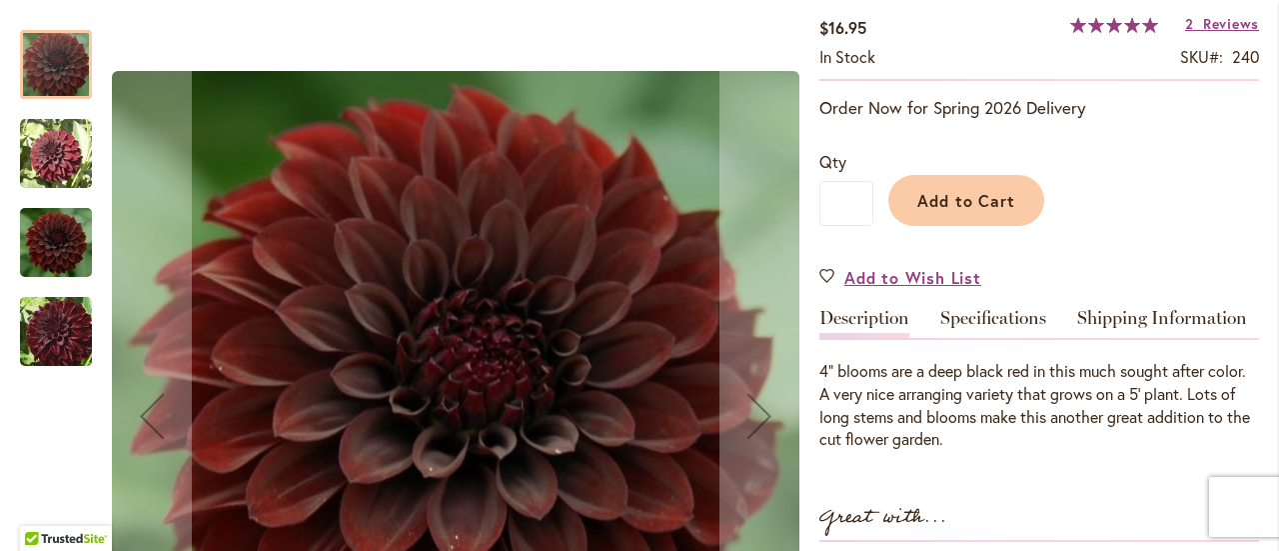
scroll to position [400, 0]
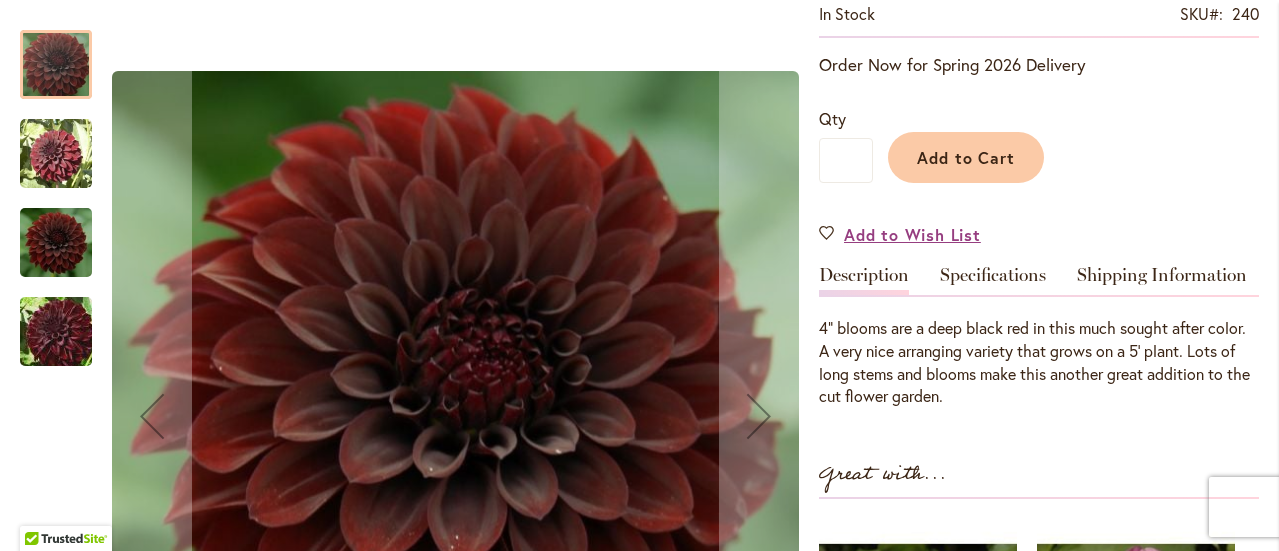
click at [61, 170] on img "BLACK SATIN" at bounding box center [56, 154] width 72 height 72
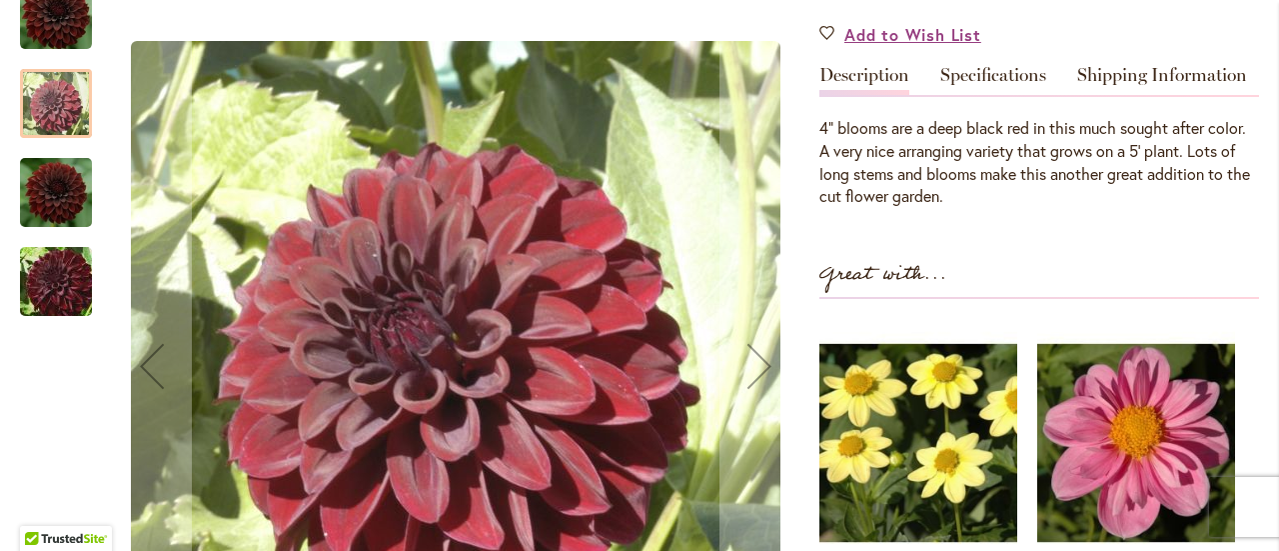
scroll to position [699, 0]
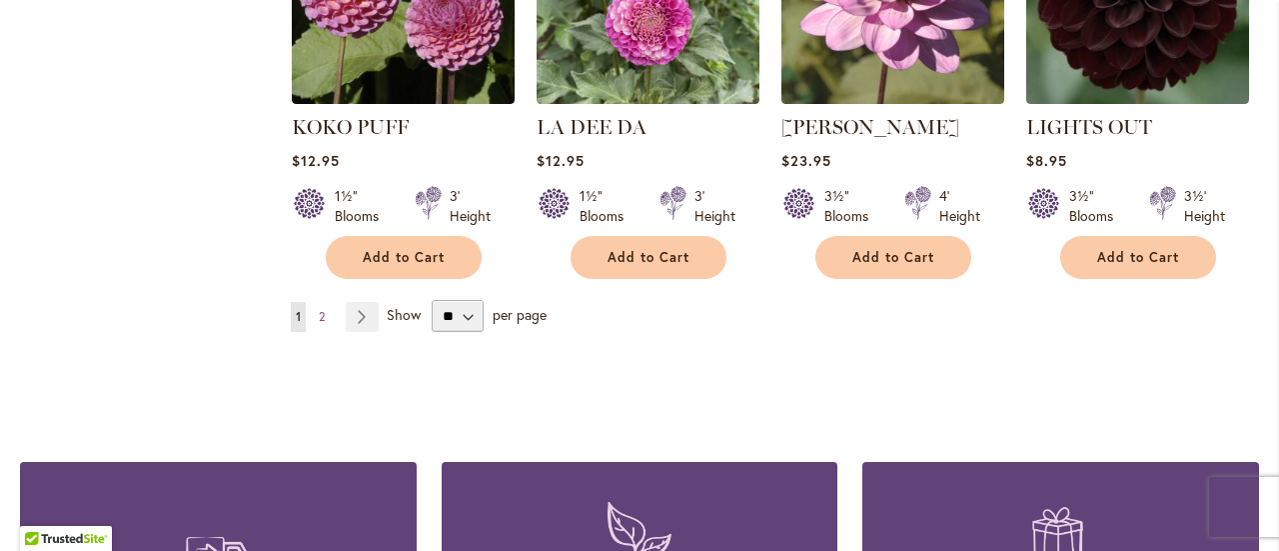
scroll to position [6894, 0]
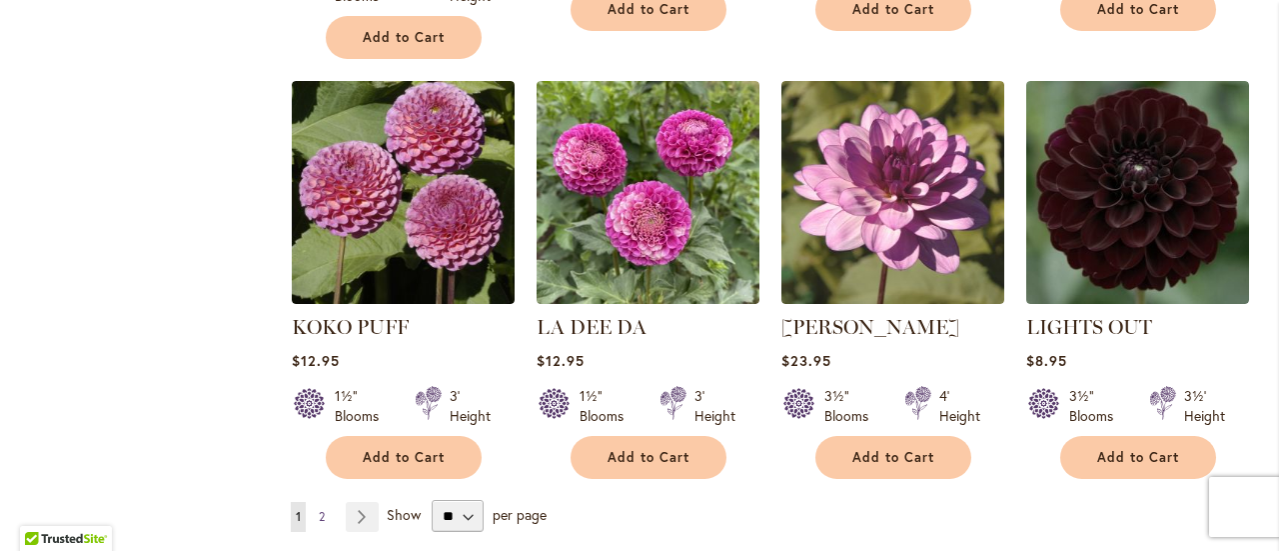
click at [319, 509] on span "2" at bounding box center [322, 516] width 6 height 15
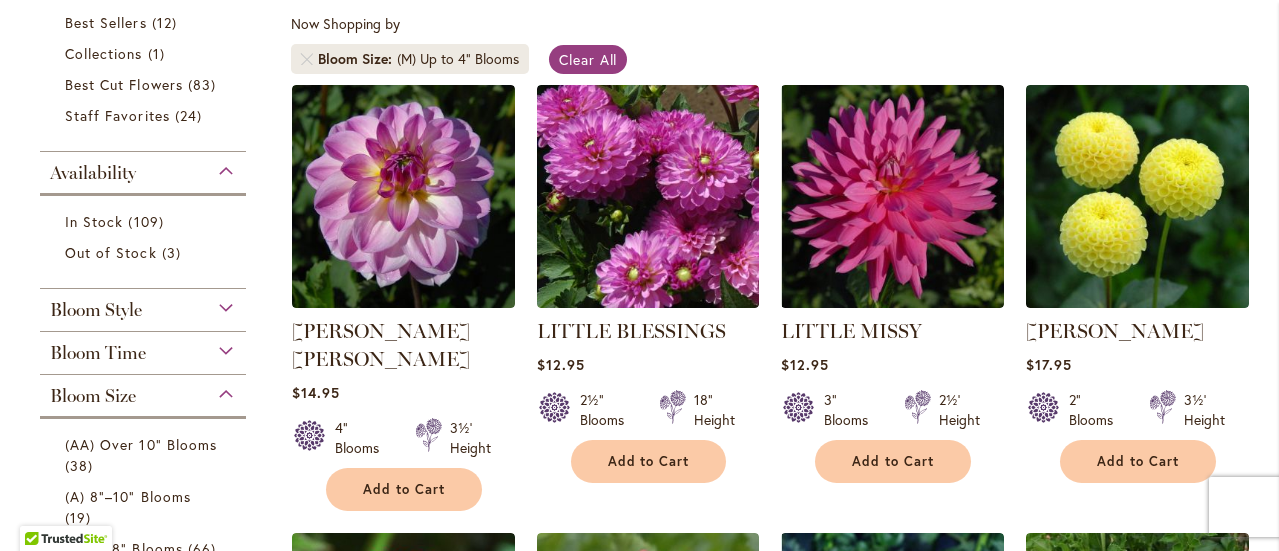
scroll to position [400, 0]
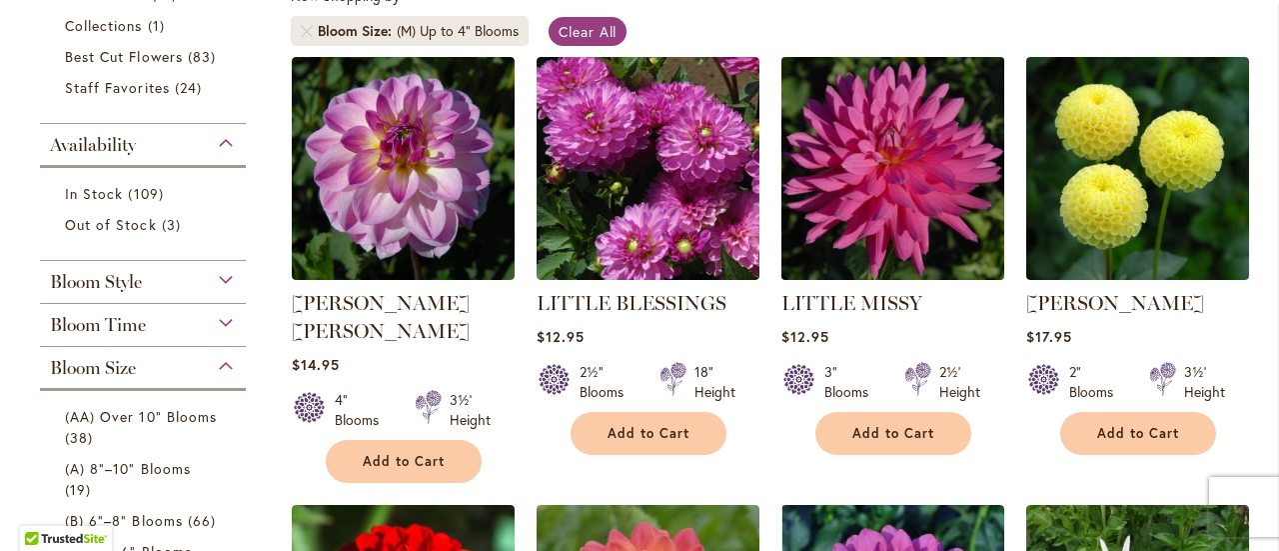
click at [870, 147] on img at bounding box center [892, 168] width 234 height 234
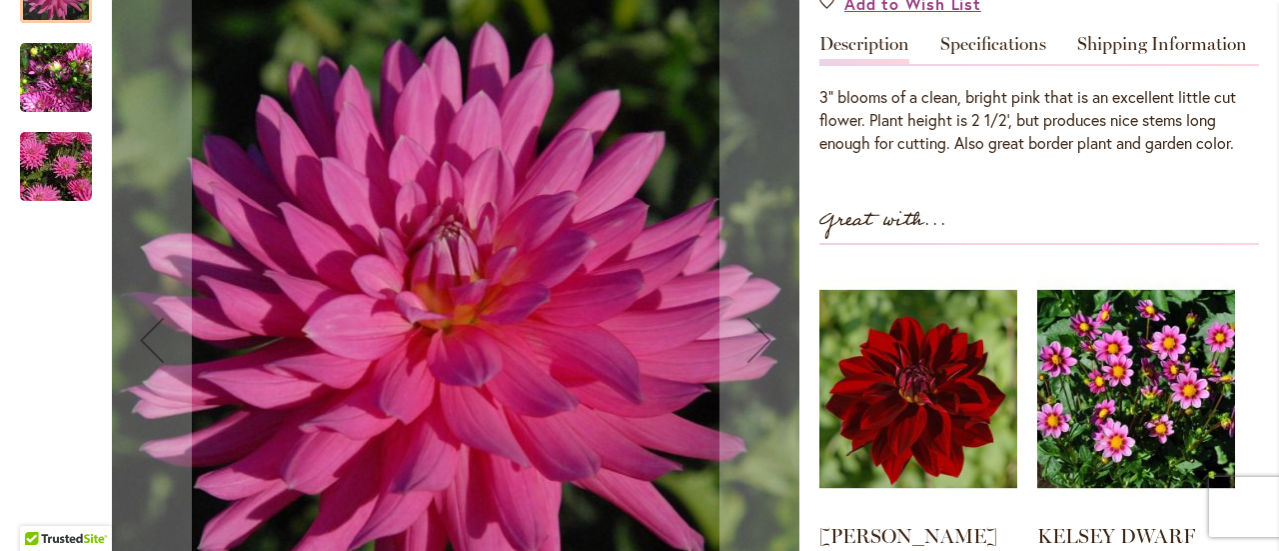
scroll to position [599, 0]
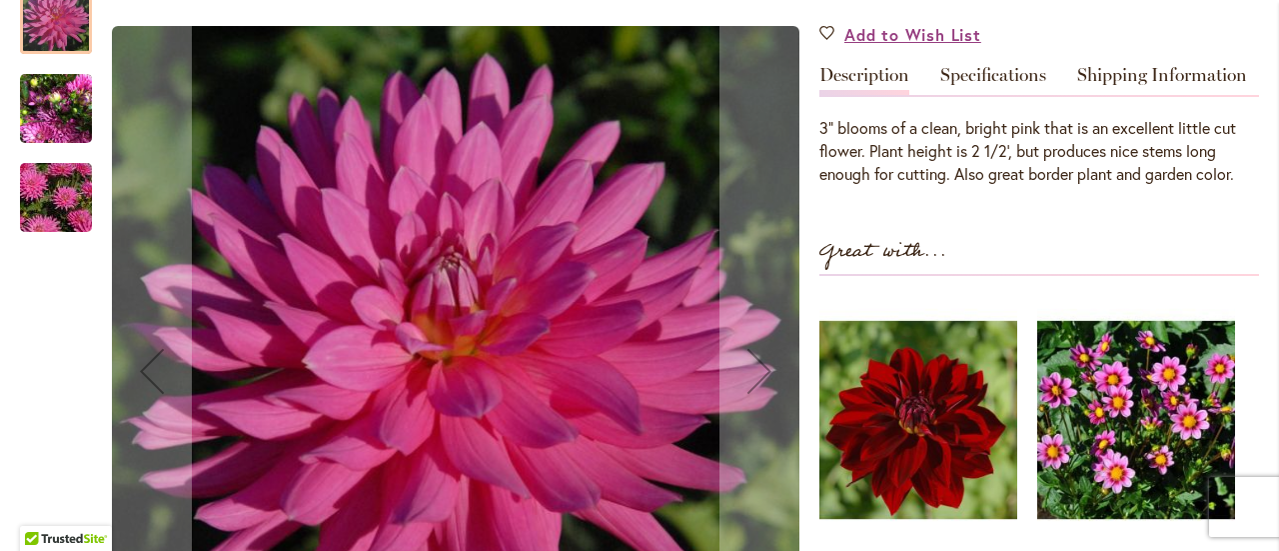
click at [58, 90] on img "LITTLE MISSY" at bounding box center [56, 108] width 72 height 96
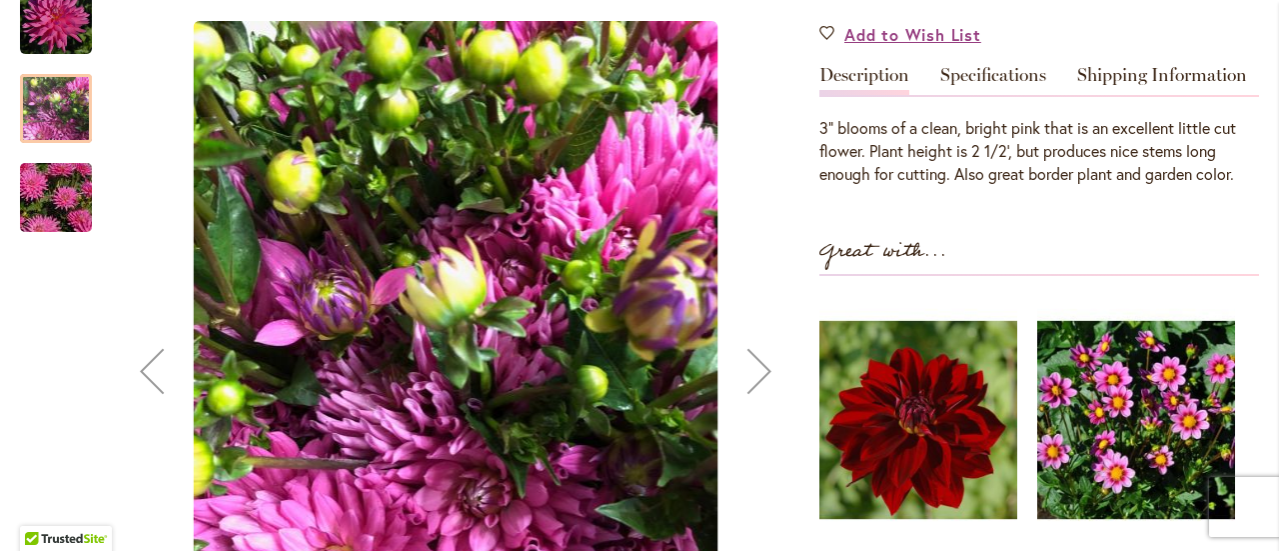
click at [51, 178] on img "LITTLE MISSY" at bounding box center [56, 197] width 144 height 96
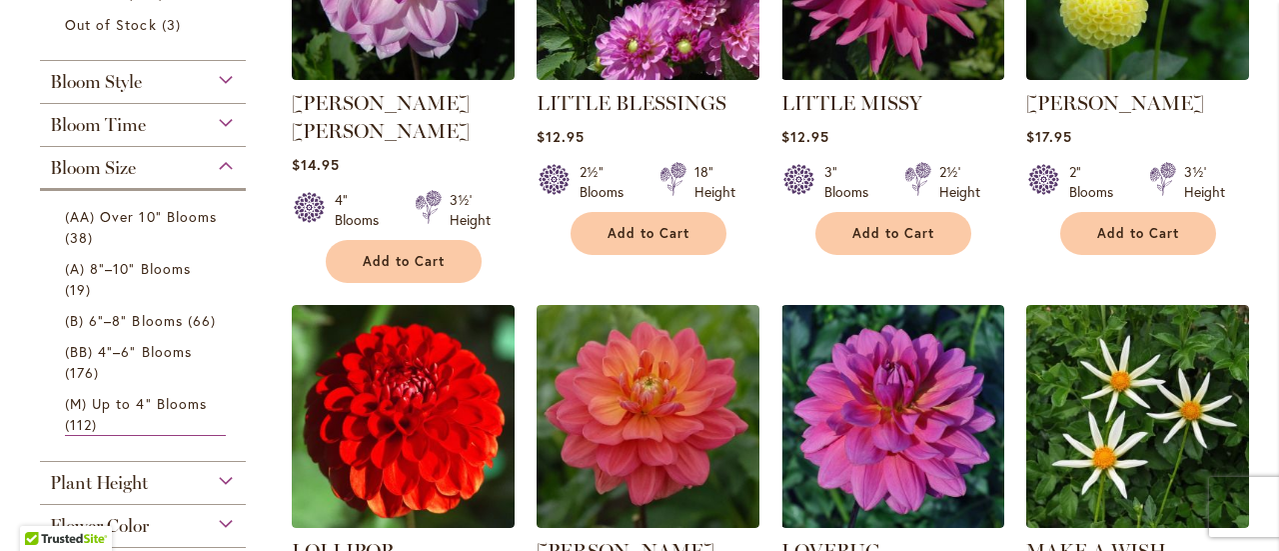
scroll to position [699, 0]
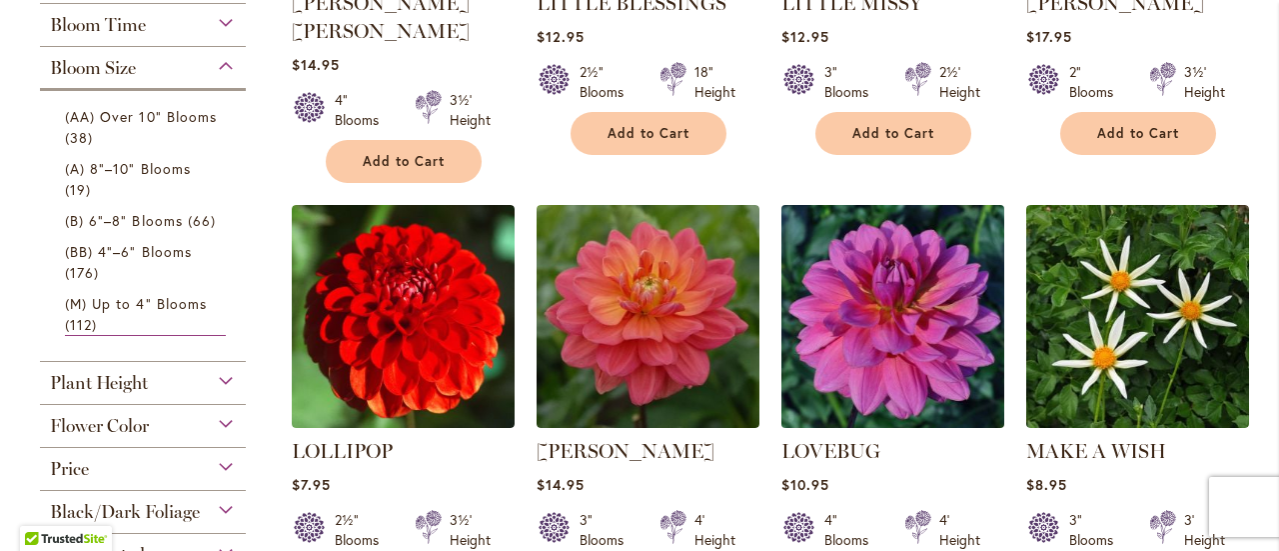
click at [880, 223] on img at bounding box center [892, 316] width 234 height 234
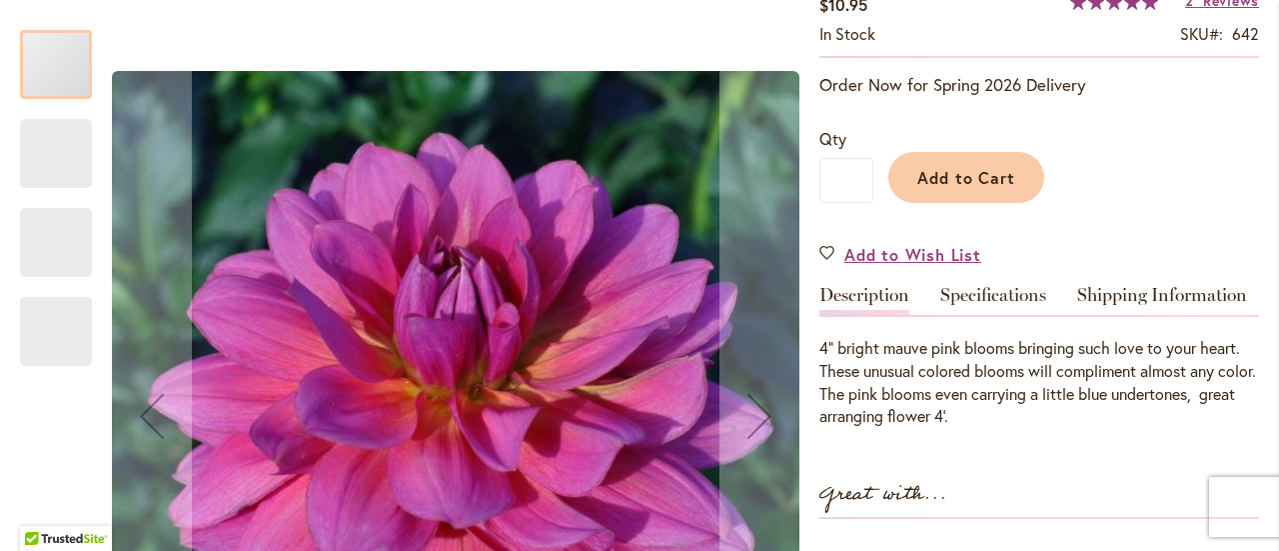
scroll to position [400, 0]
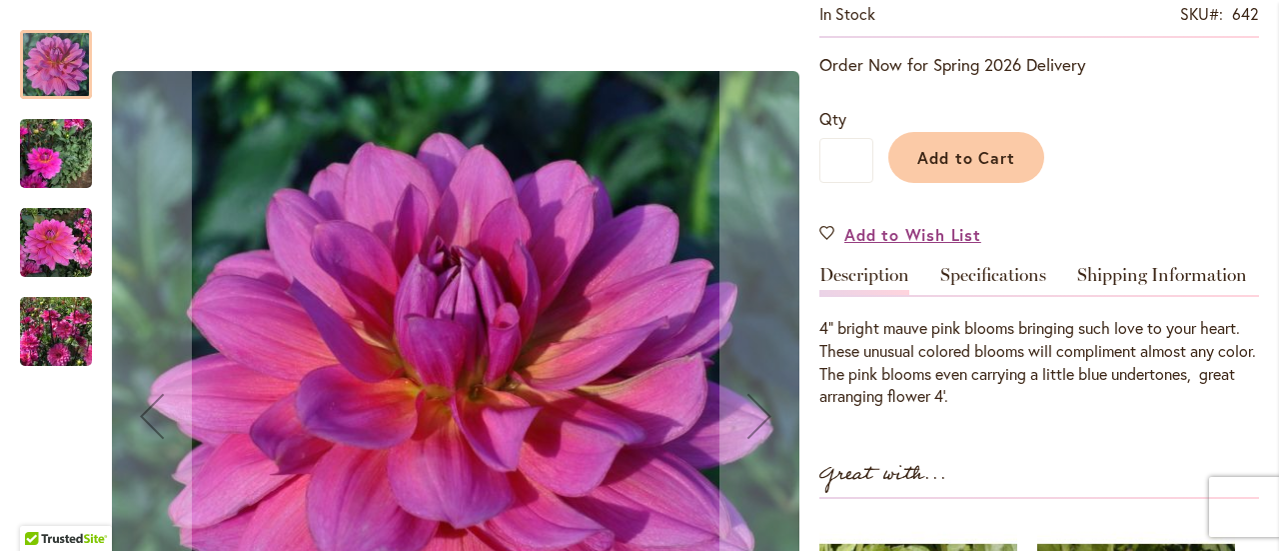
click at [54, 323] on img "LOVEBUG" at bounding box center [56, 332] width 72 height 96
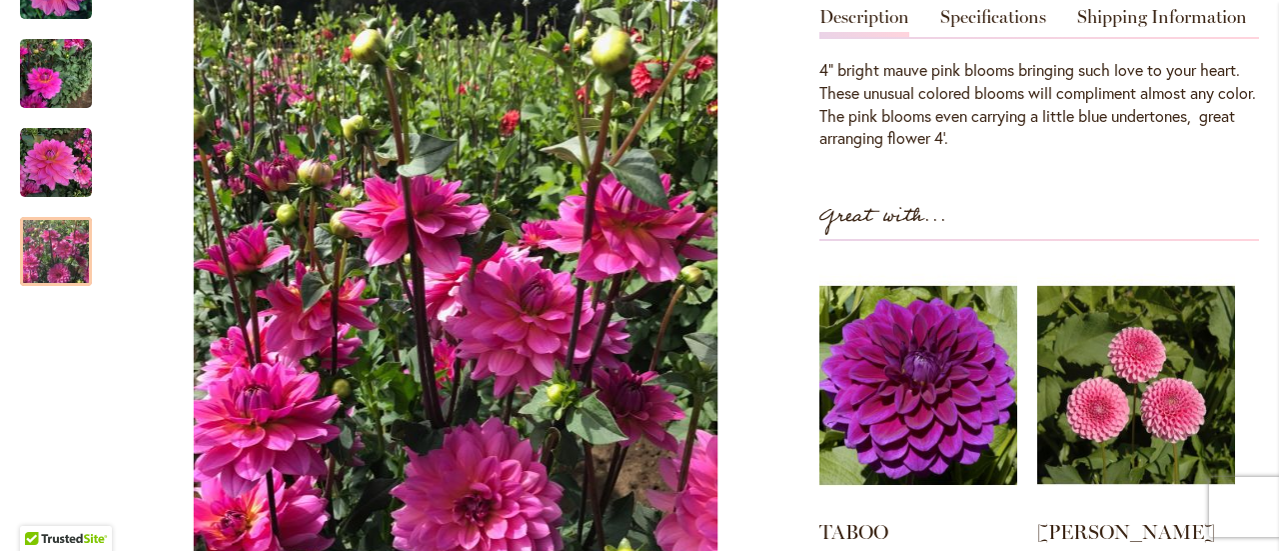
scroll to position [699, 0]
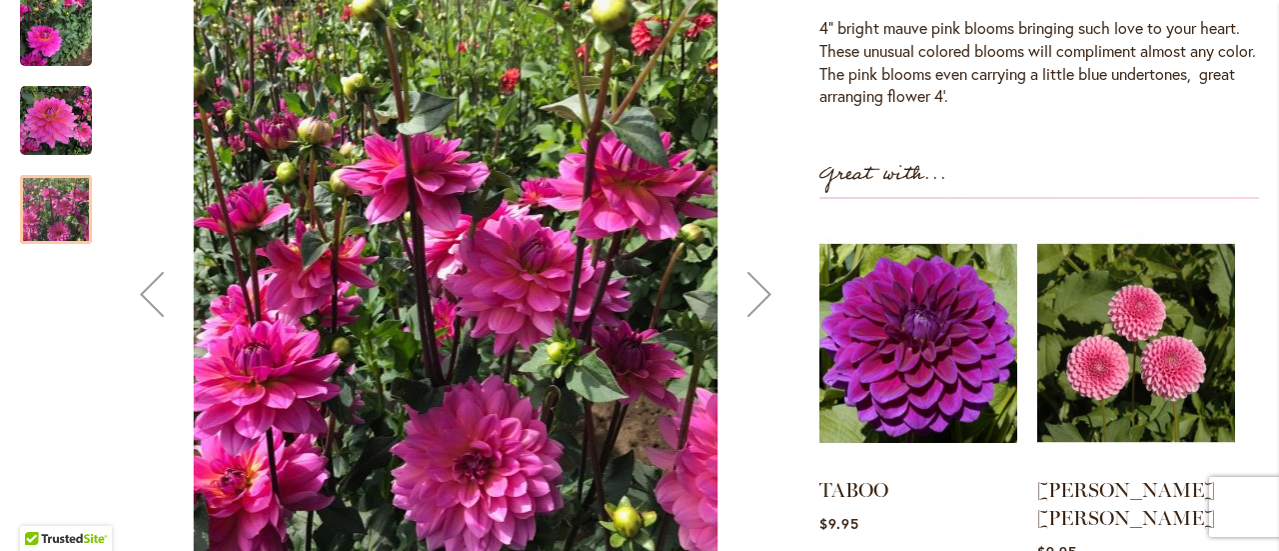
click at [23, 90] on img "LOVEBUG" at bounding box center [56, 120] width 72 height 72
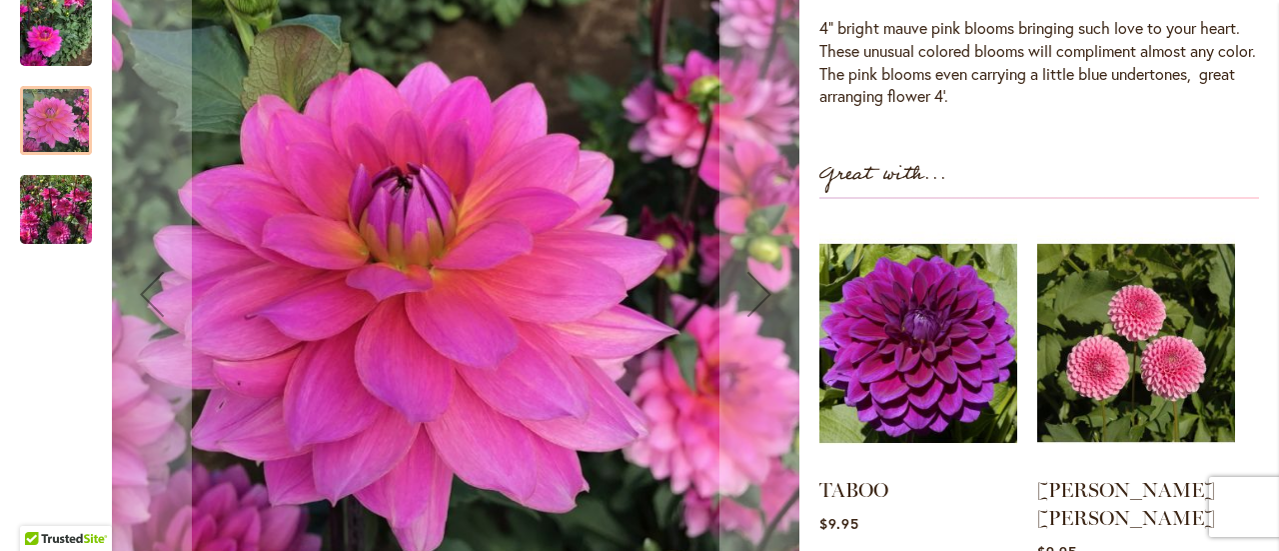
click at [53, 21] on img "LOVEBUG" at bounding box center [56, 31] width 72 height 96
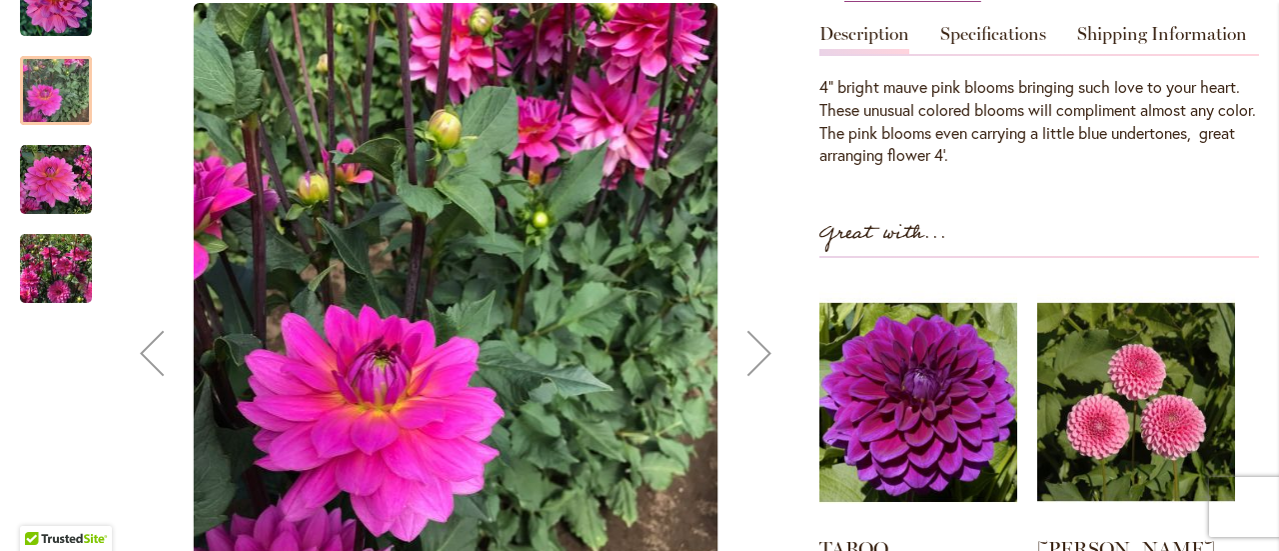
scroll to position [599, 0]
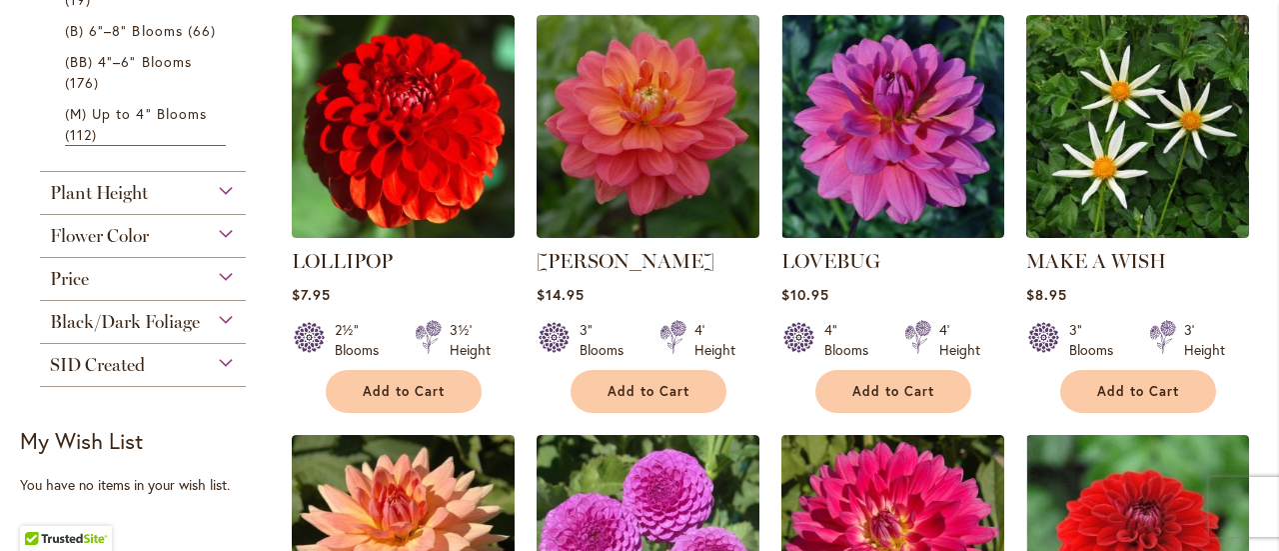
scroll to position [899, 0]
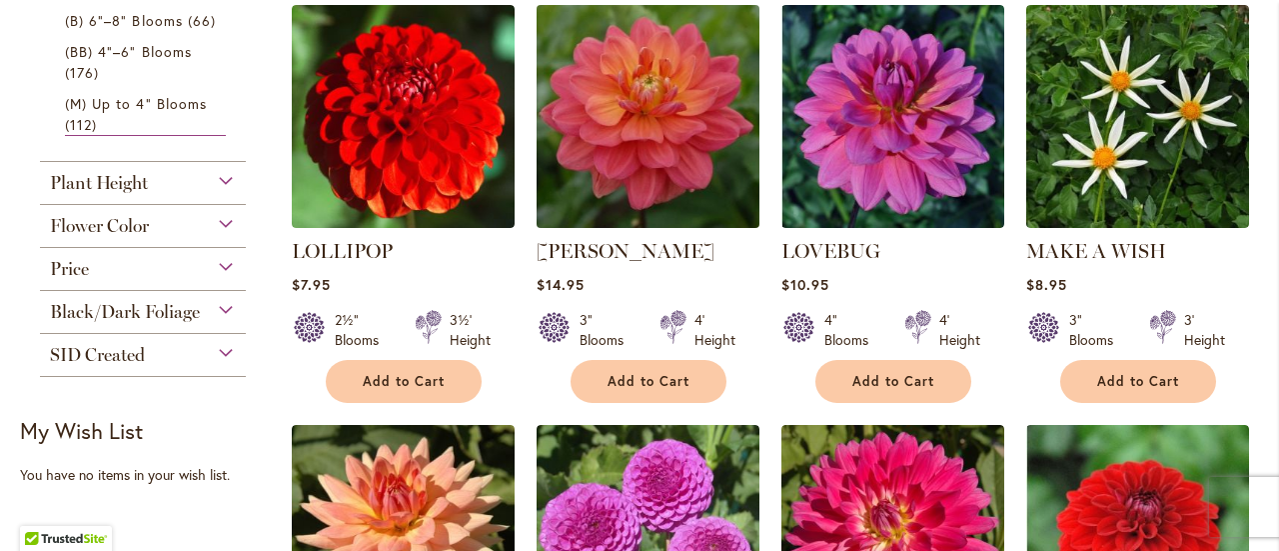
click at [684, 150] on img at bounding box center [648, 116] width 234 height 234
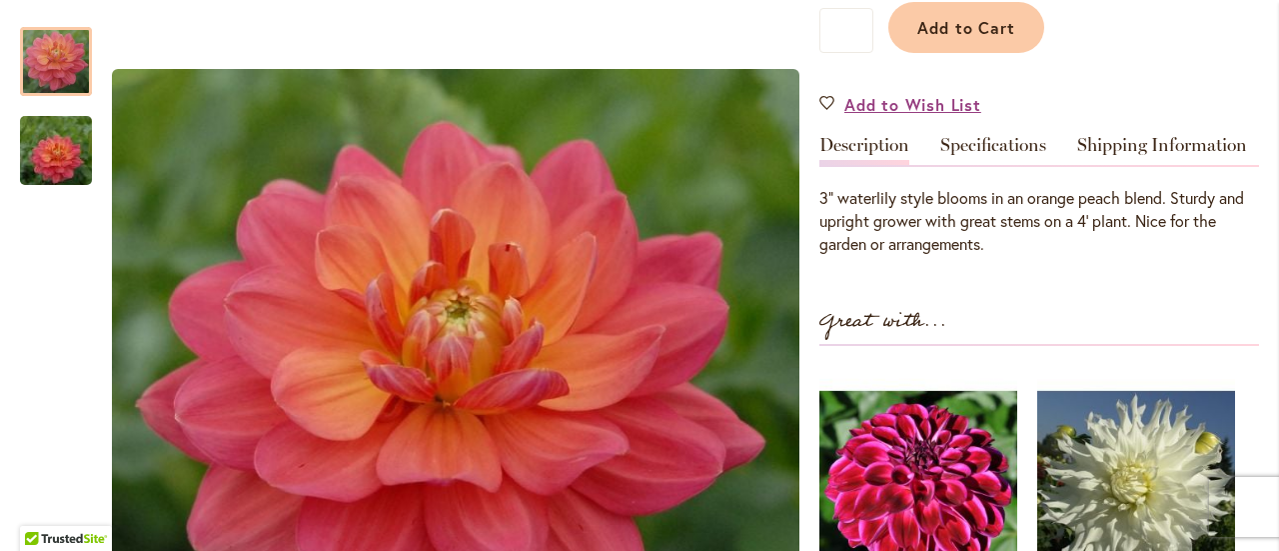
scroll to position [500, 0]
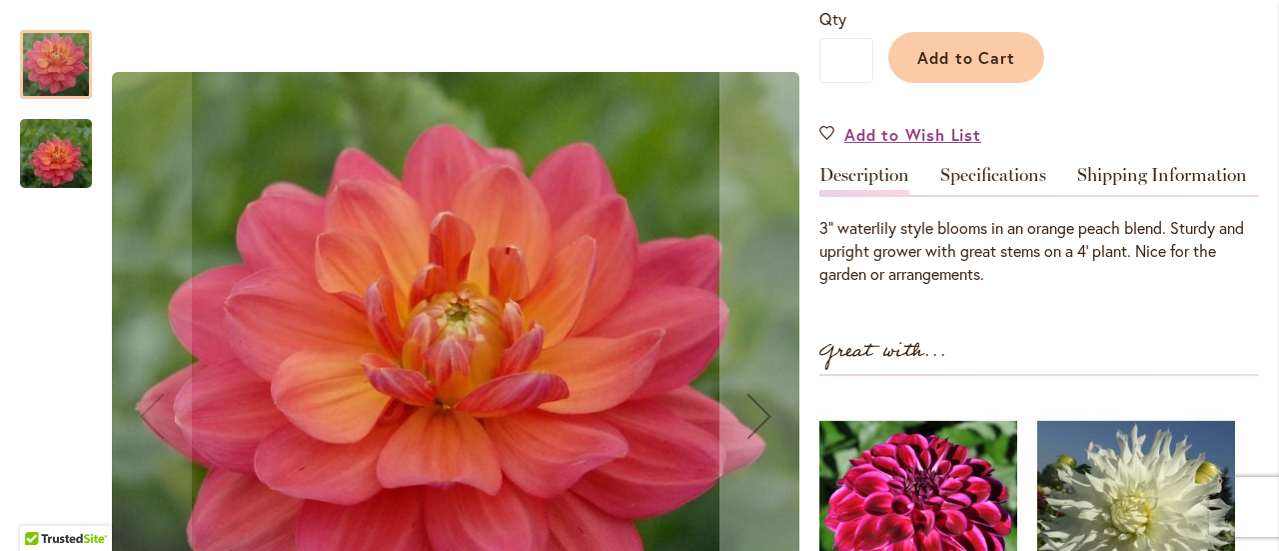
click at [42, 141] on img "LORA ASHLEY" at bounding box center [56, 154] width 144 height 96
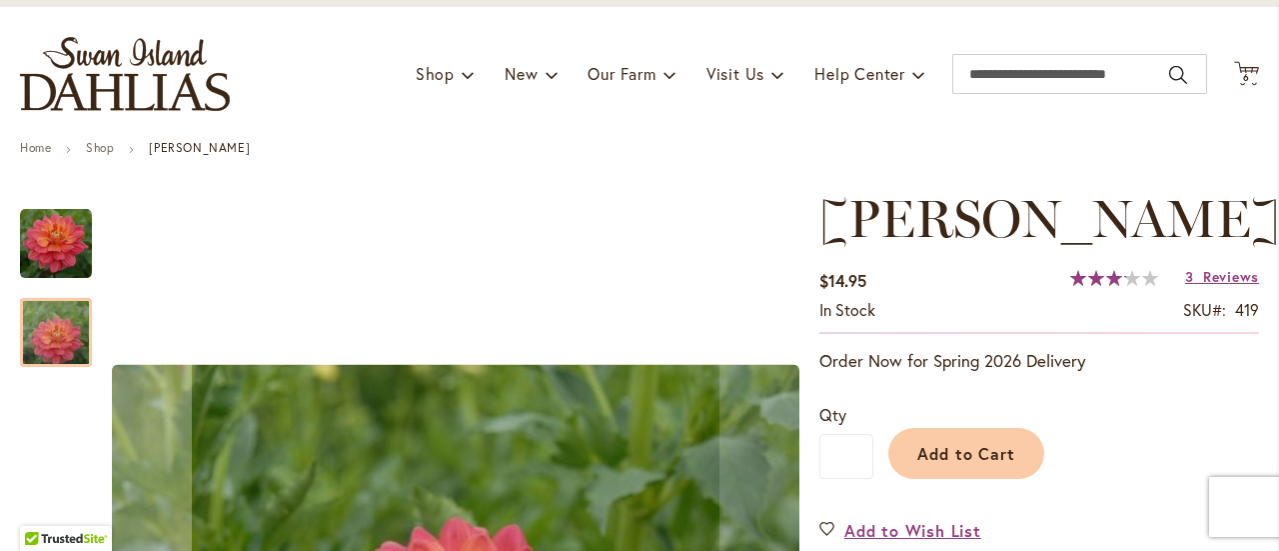
scroll to position [100, 0]
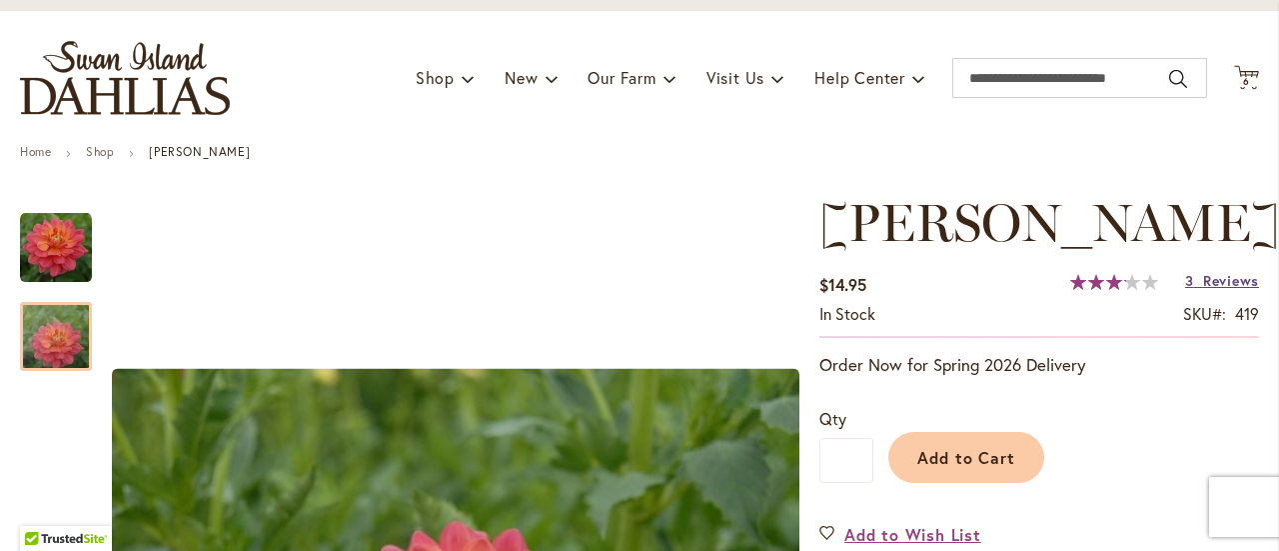
click at [1223, 278] on span "Reviews" at bounding box center [1231, 280] width 56 height 19
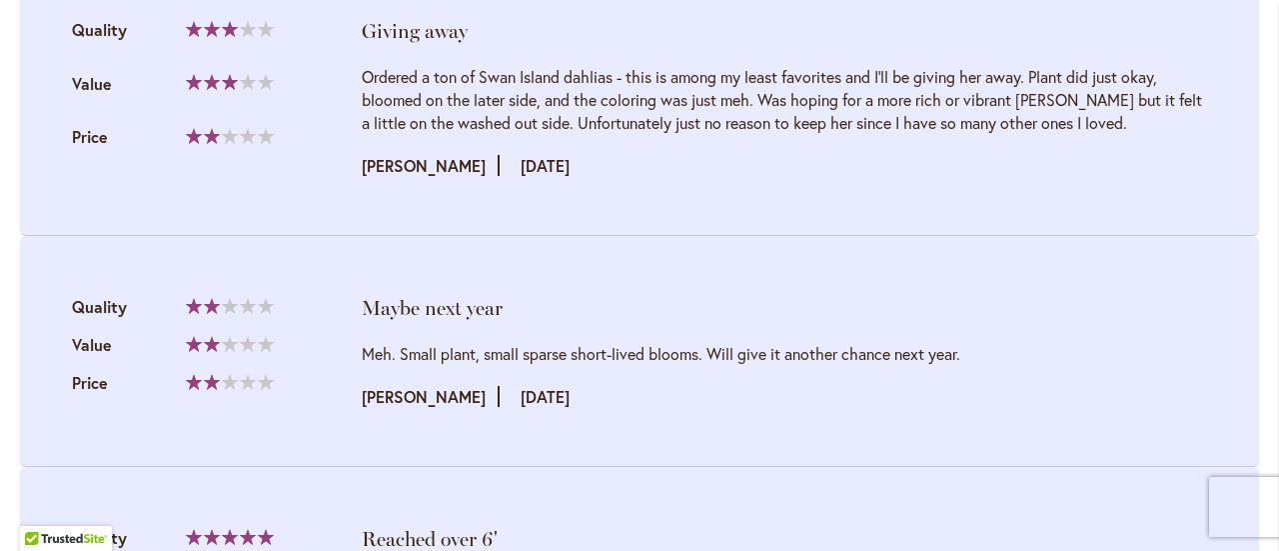
scroll to position [2487, 0]
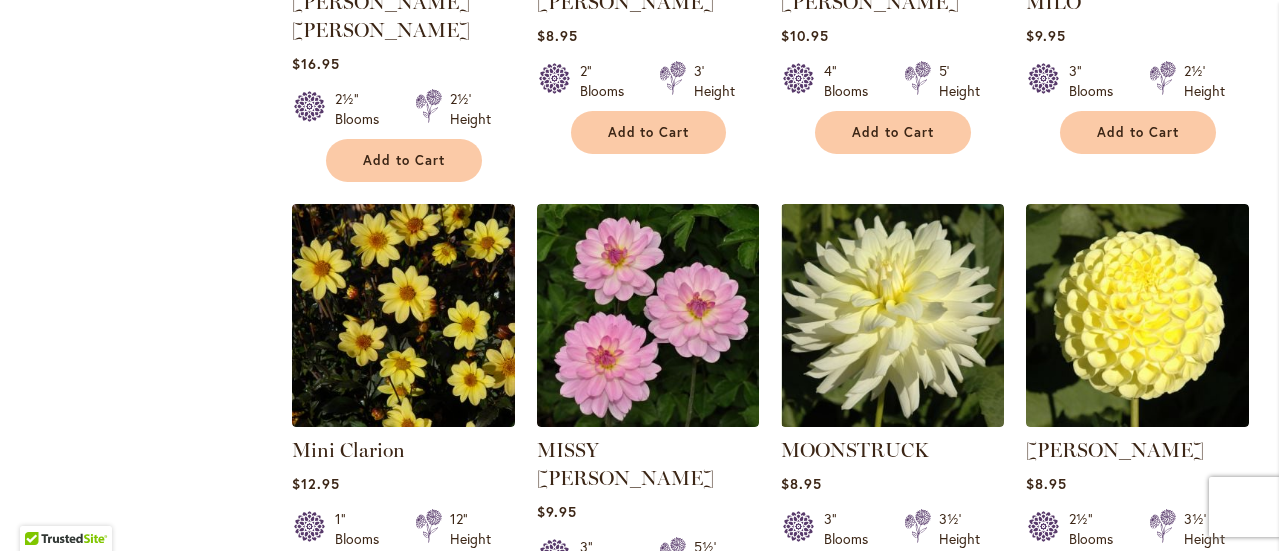
scroll to position [1599, 0]
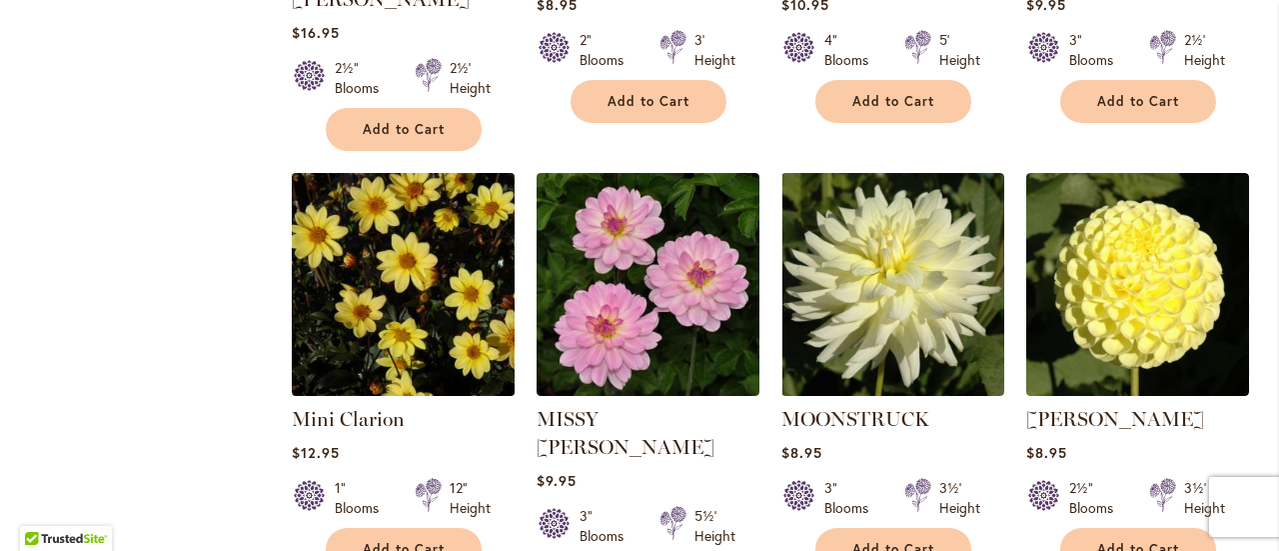
click at [456, 274] on img at bounding box center [403, 284] width 234 height 234
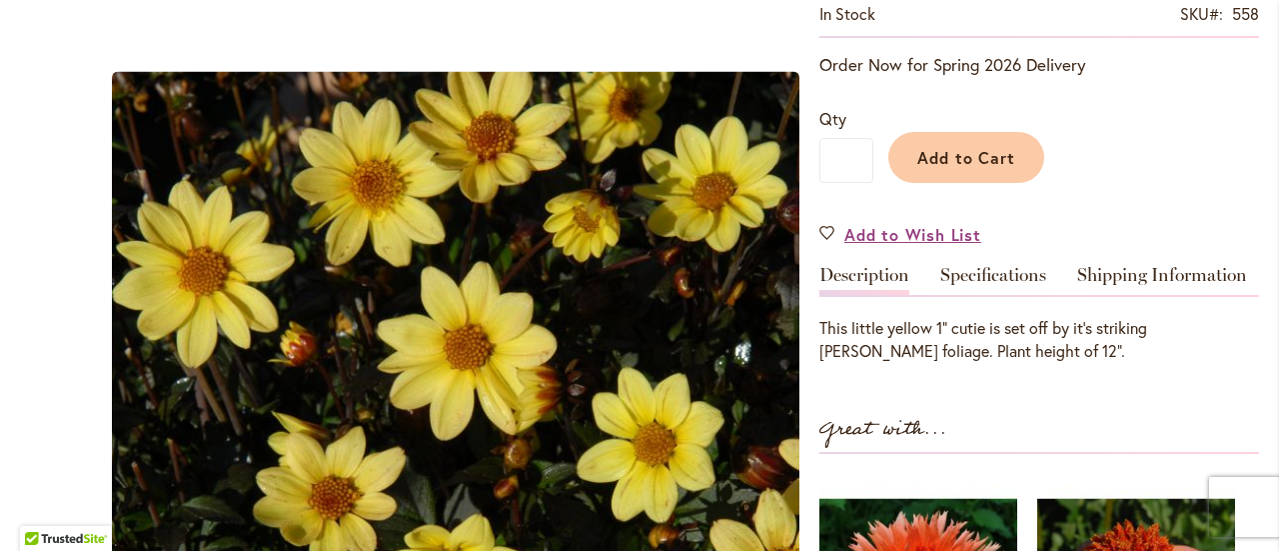
scroll to position [500, 0]
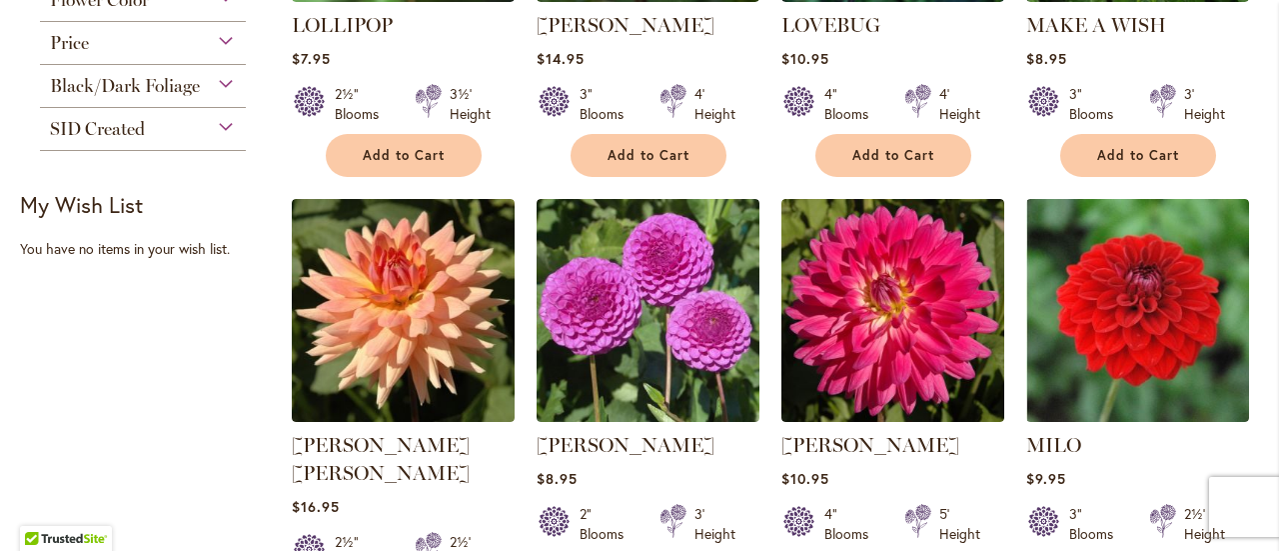
scroll to position [1599, 0]
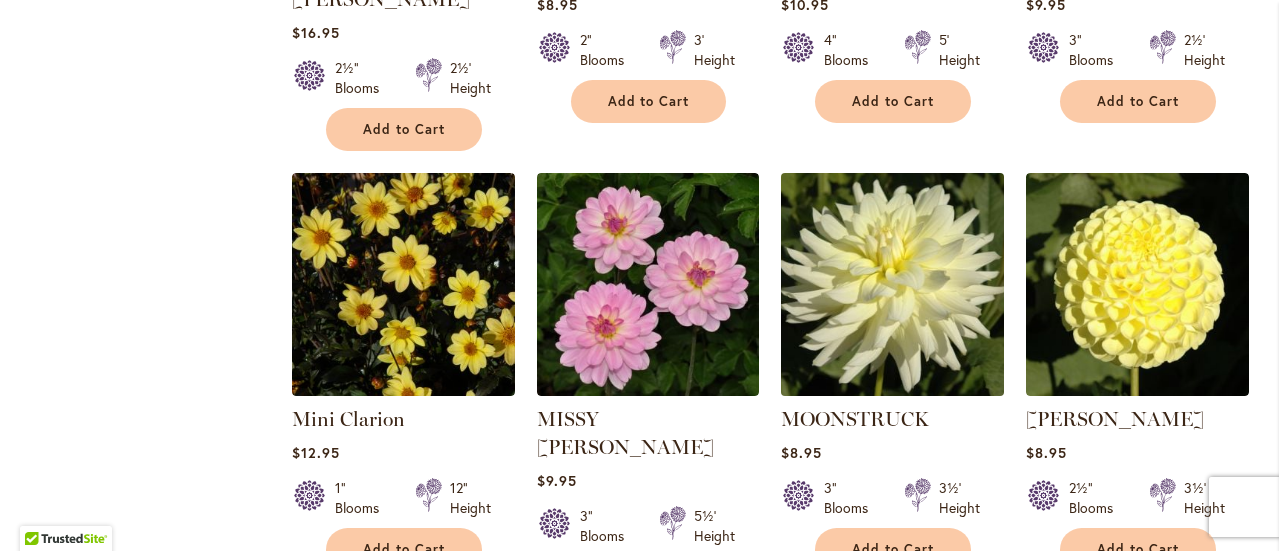
click at [973, 222] on img at bounding box center [892, 284] width 234 height 234
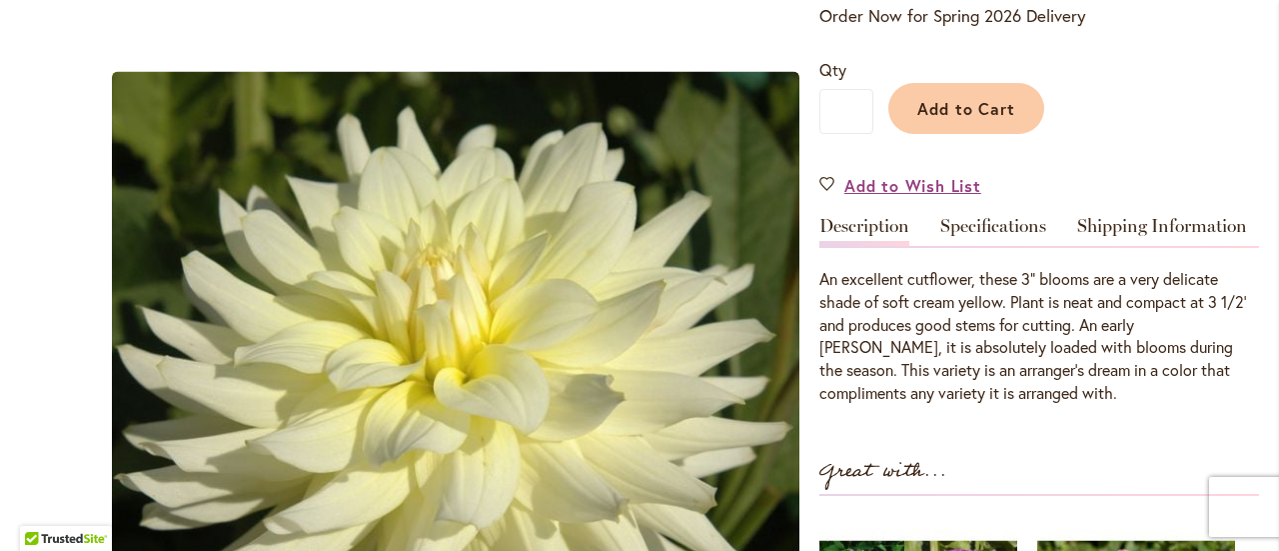
scroll to position [200, 0]
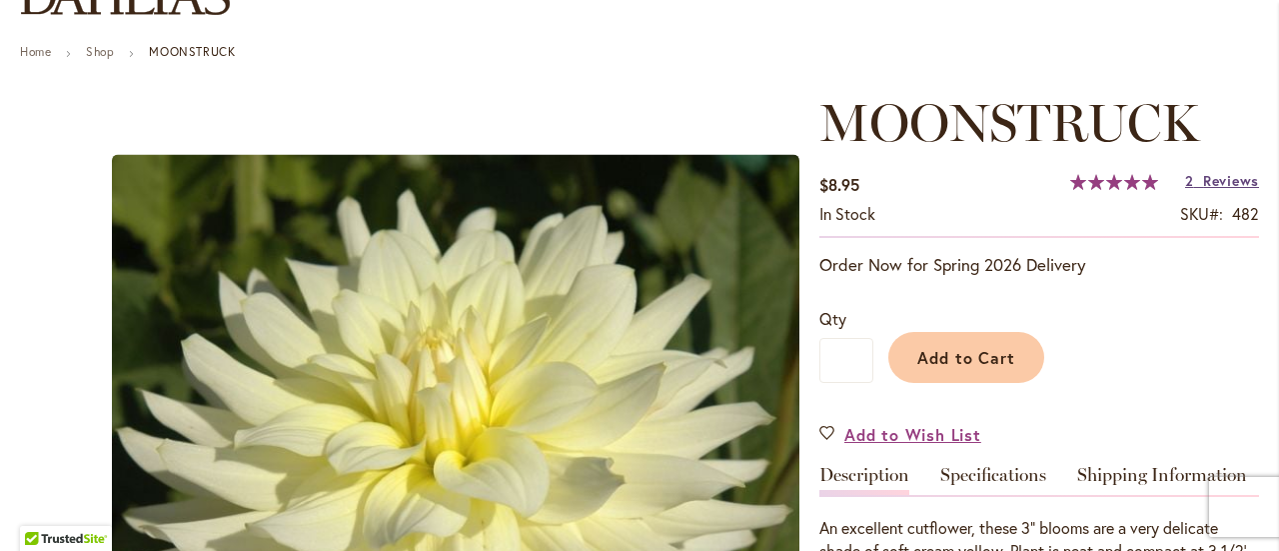
click at [1199, 177] on link "2 Reviews" at bounding box center [1222, 180] width 74 height 19
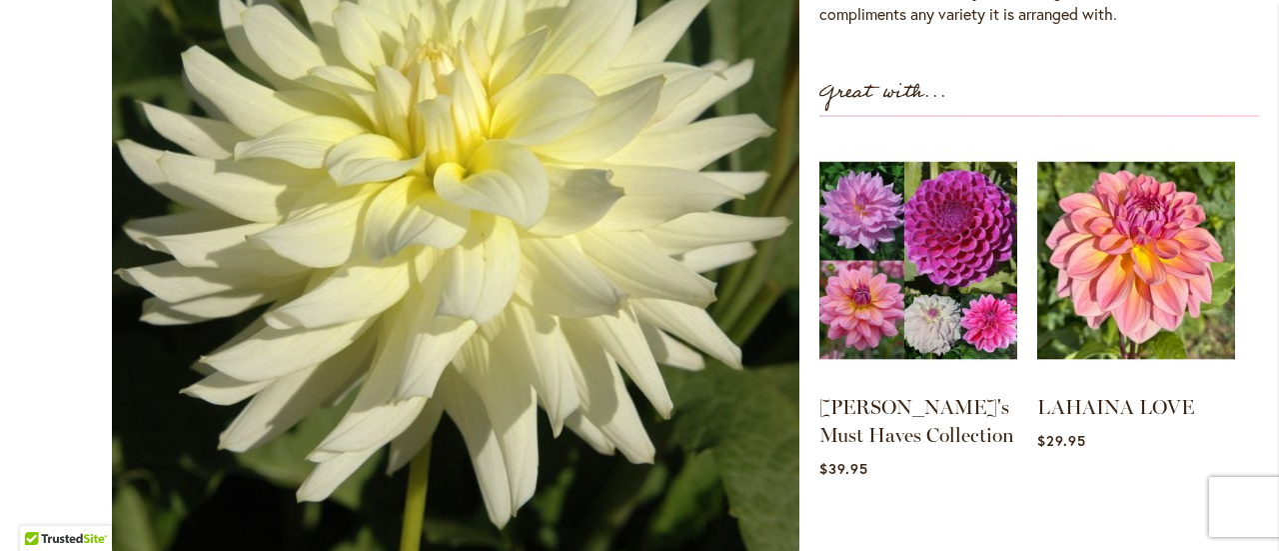
scroll to position [785, 0]
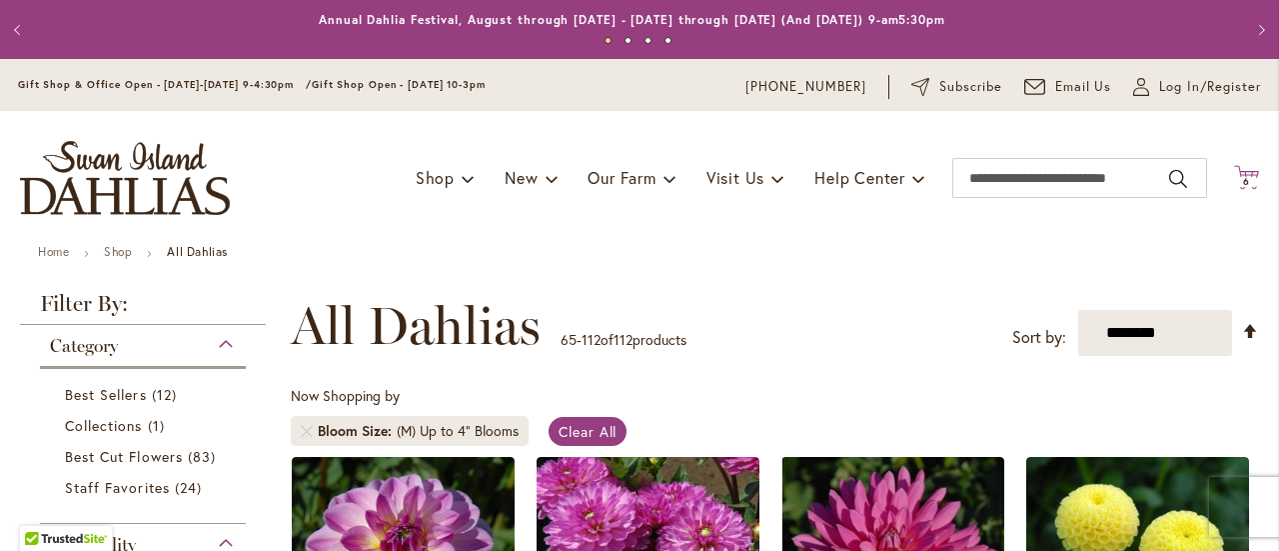
click at [1243, 177] on span "6" at bounding box center [1246, 181] width 7 height 13
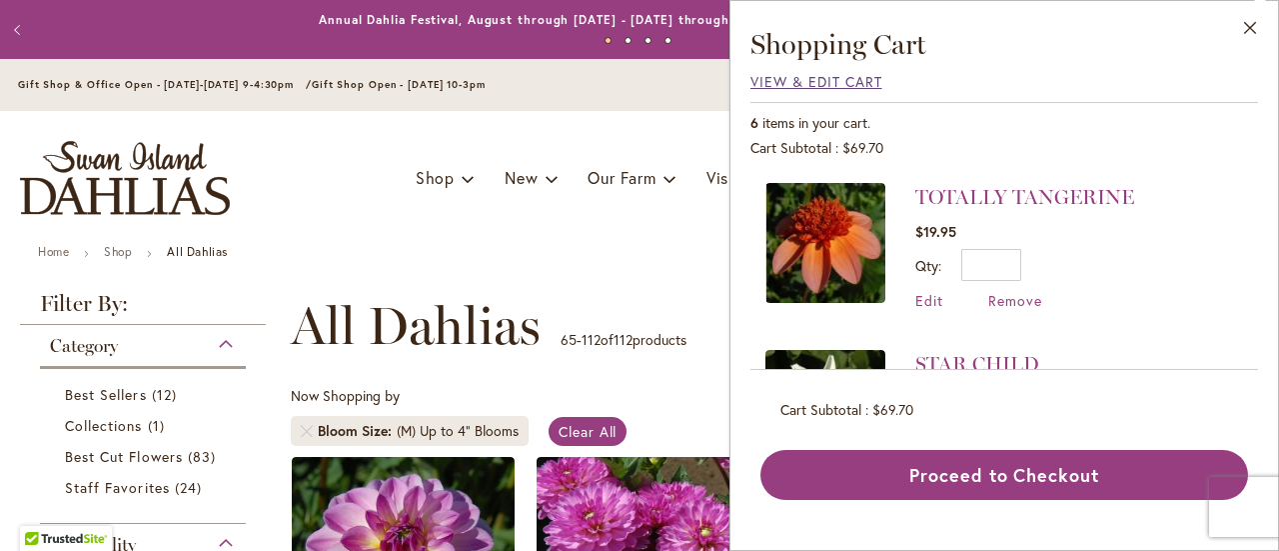
click at [857, 85] on span "View & Edit Cart" at bounding box center [816, 81] width 132 height 19
